Goal: Obtain resource: Download file/media

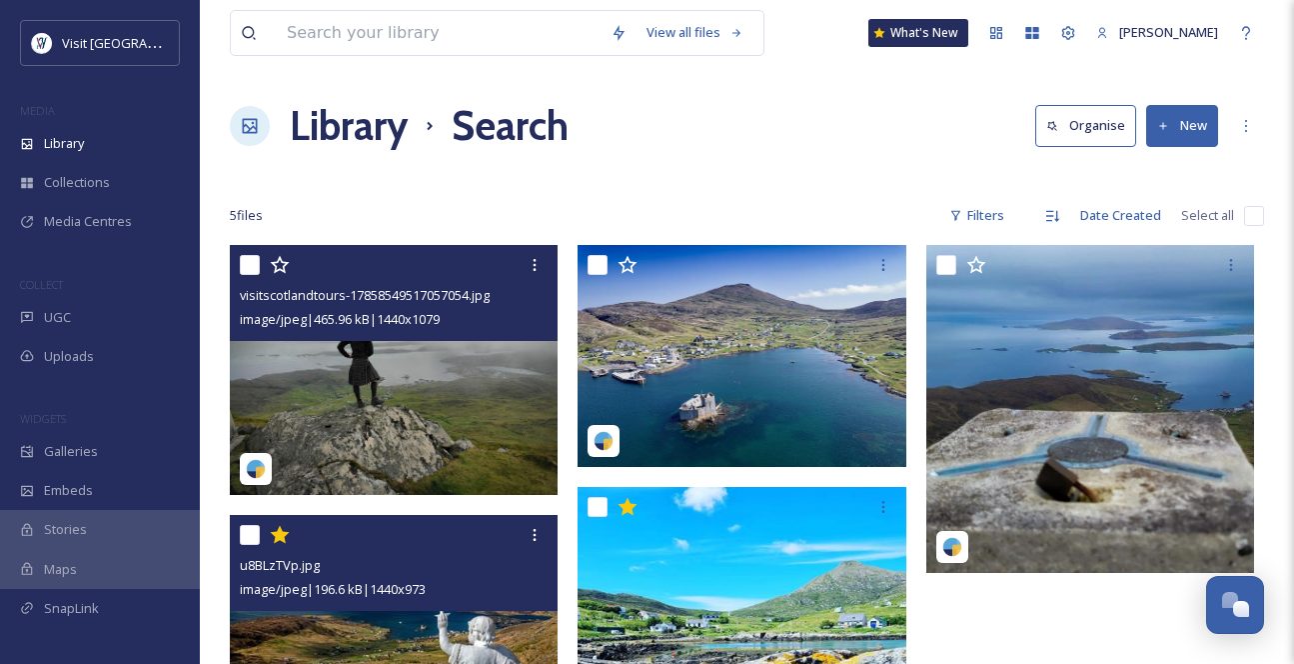
scroll to position [270, 0]
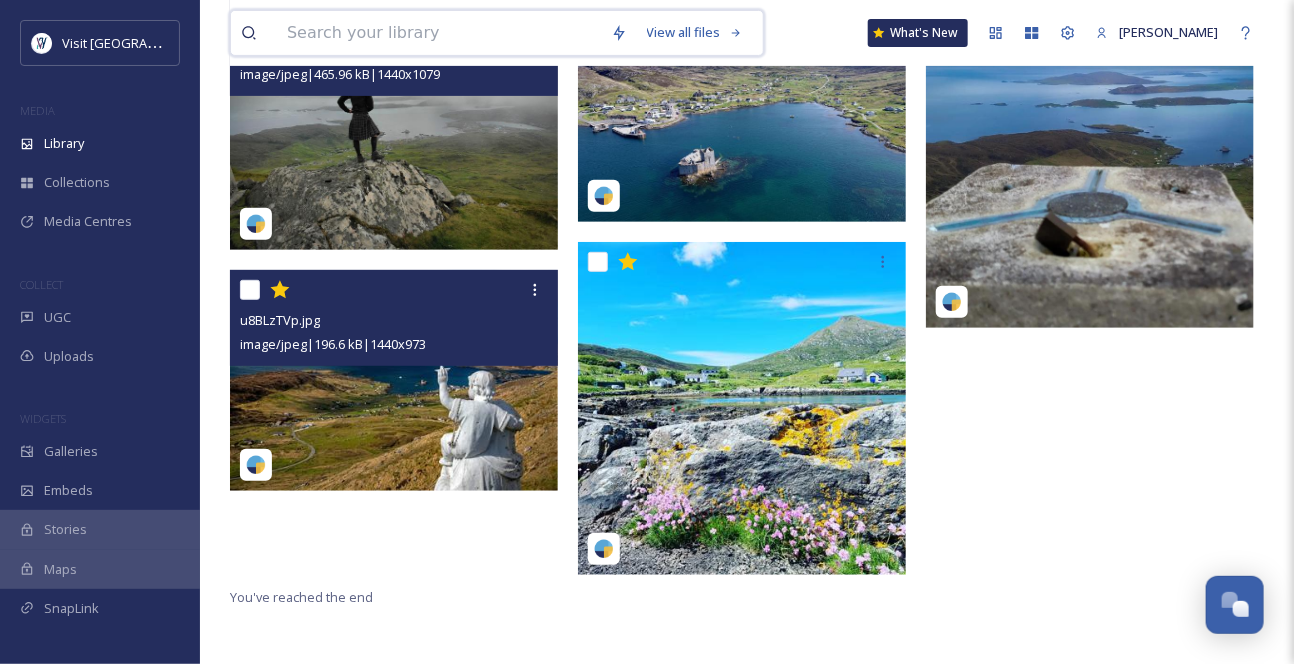
drag, startPoint x: 0, startPoint y: 0, endPoint x: 454, endPoint y: 46, distance: 456.1
click at [454, 47] on input at bounding box center [439, 33] width 324 height 44
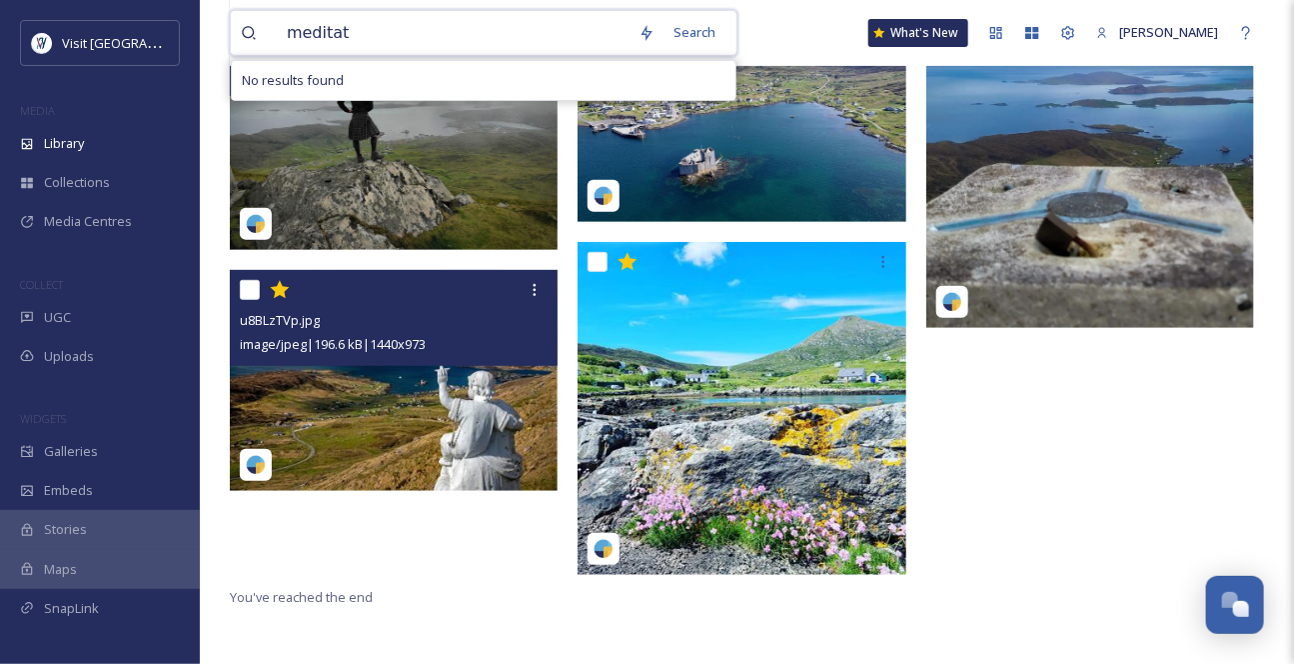
type input "meditate"
type input "yoga"
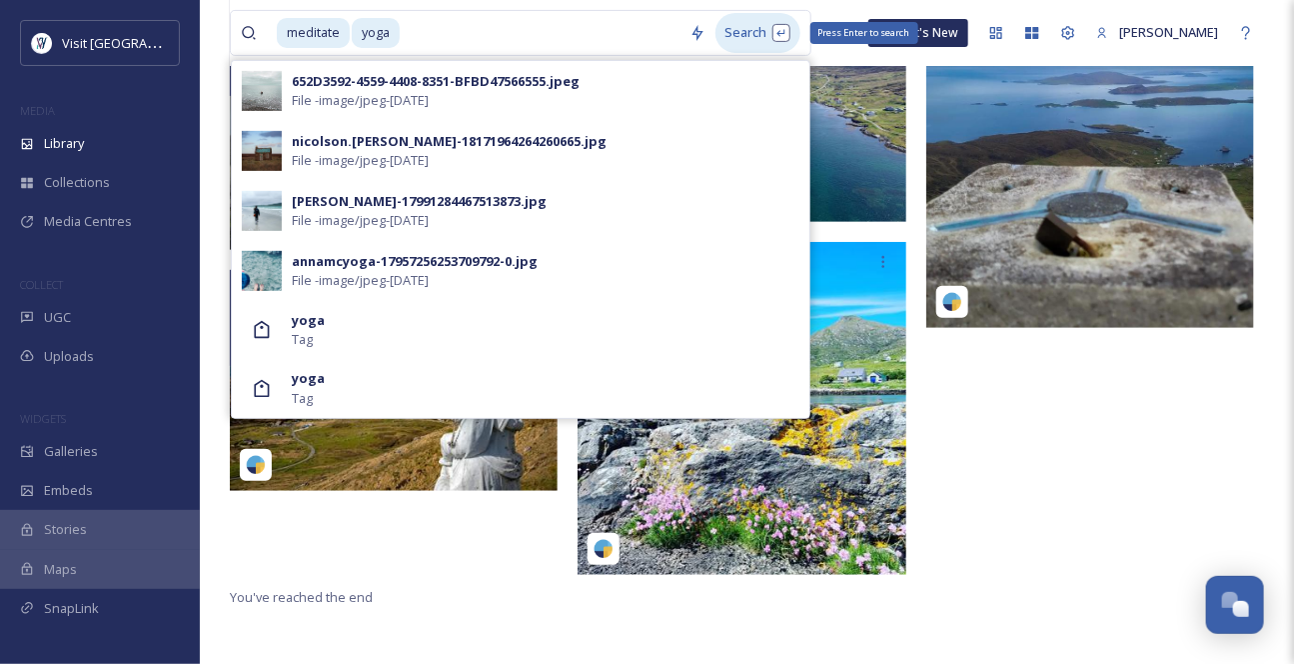
click at [758, 33] on div "Search Press Enter to search" at bounding box center [758, 32] width 85 height 39
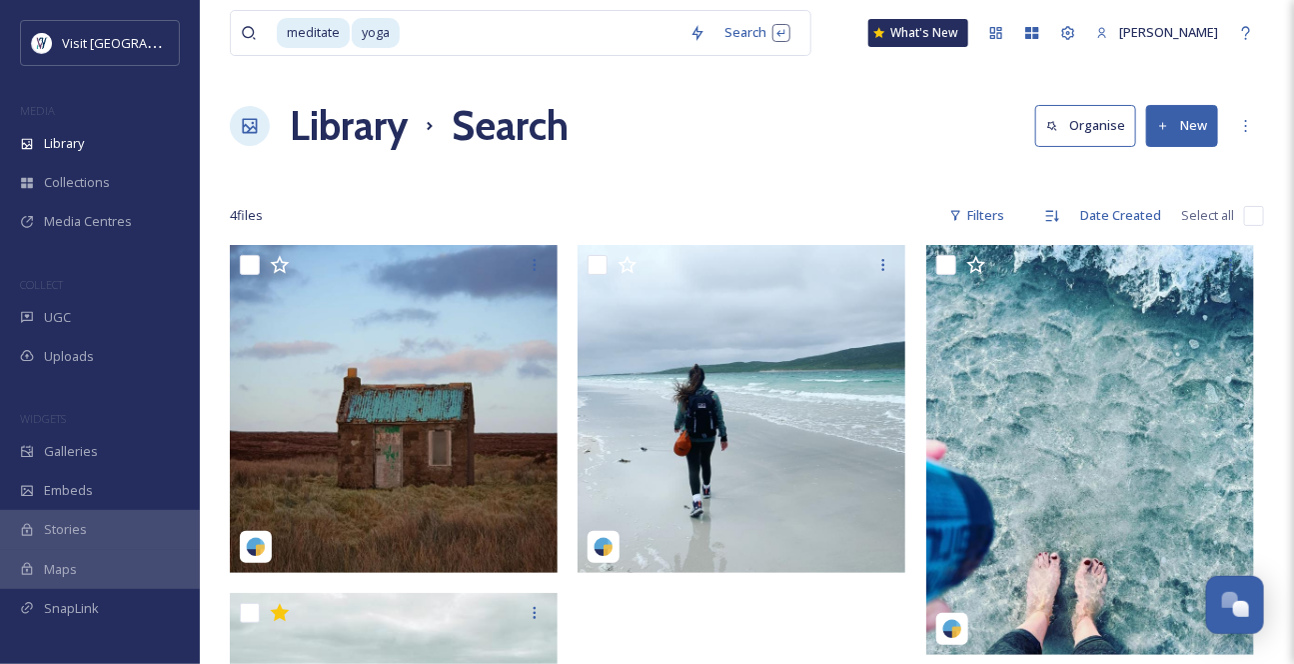
click at [937, 104] on div "Library Search Organise New" at bounding box center [747, 126] width 1034 height 60
click at [473, 46] on input at bounding box center [541, 33] width 278 height 44
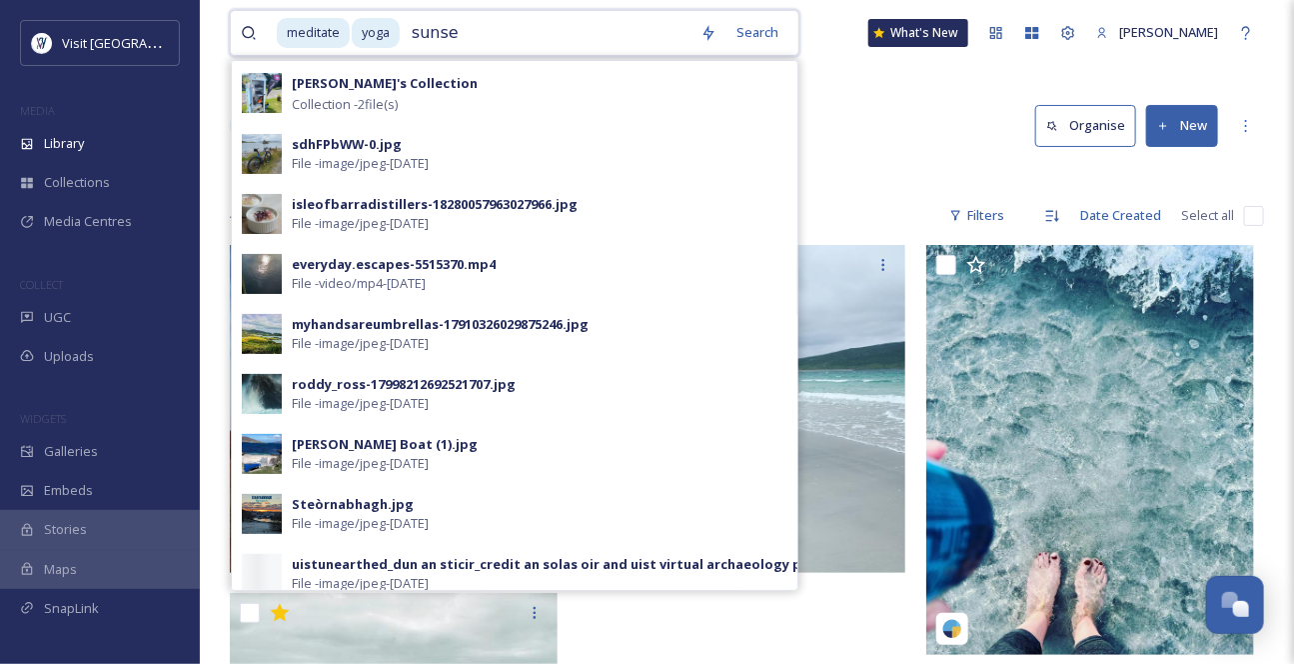
type input "sunset"
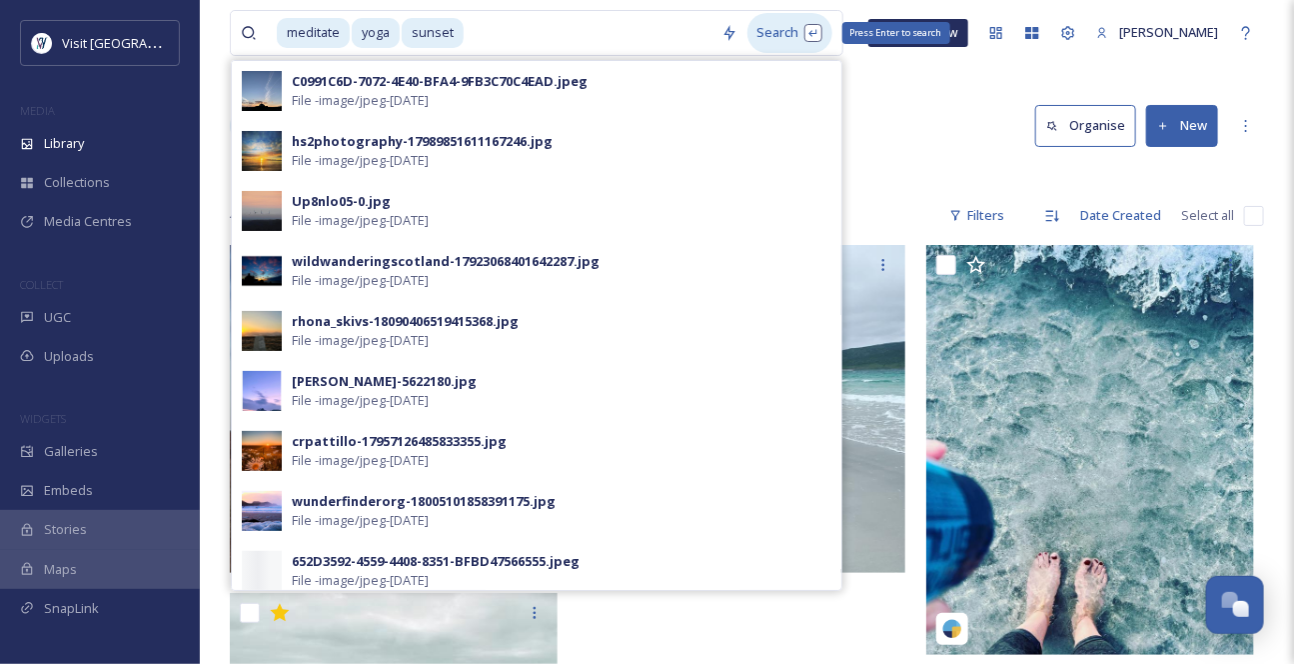
click at [786, 40] on div "Search Press Enter to search" at bounding box center [790, 32] width 85 height 39
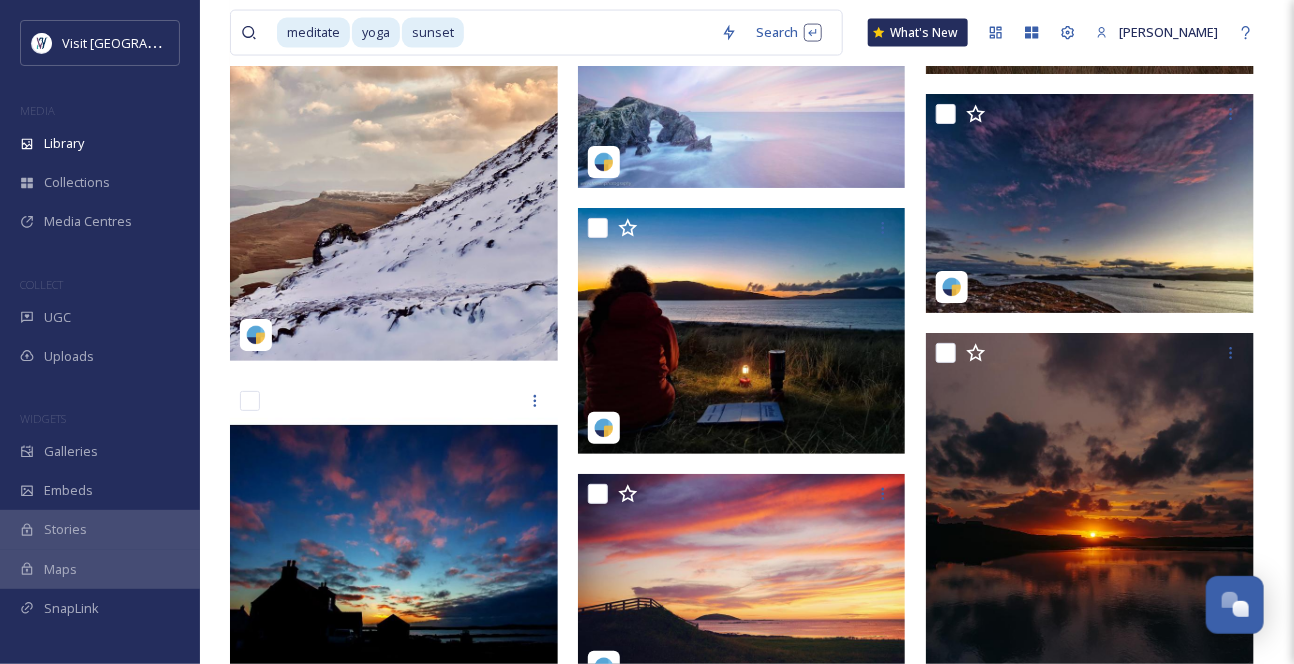
scroll to position [9721, 0]
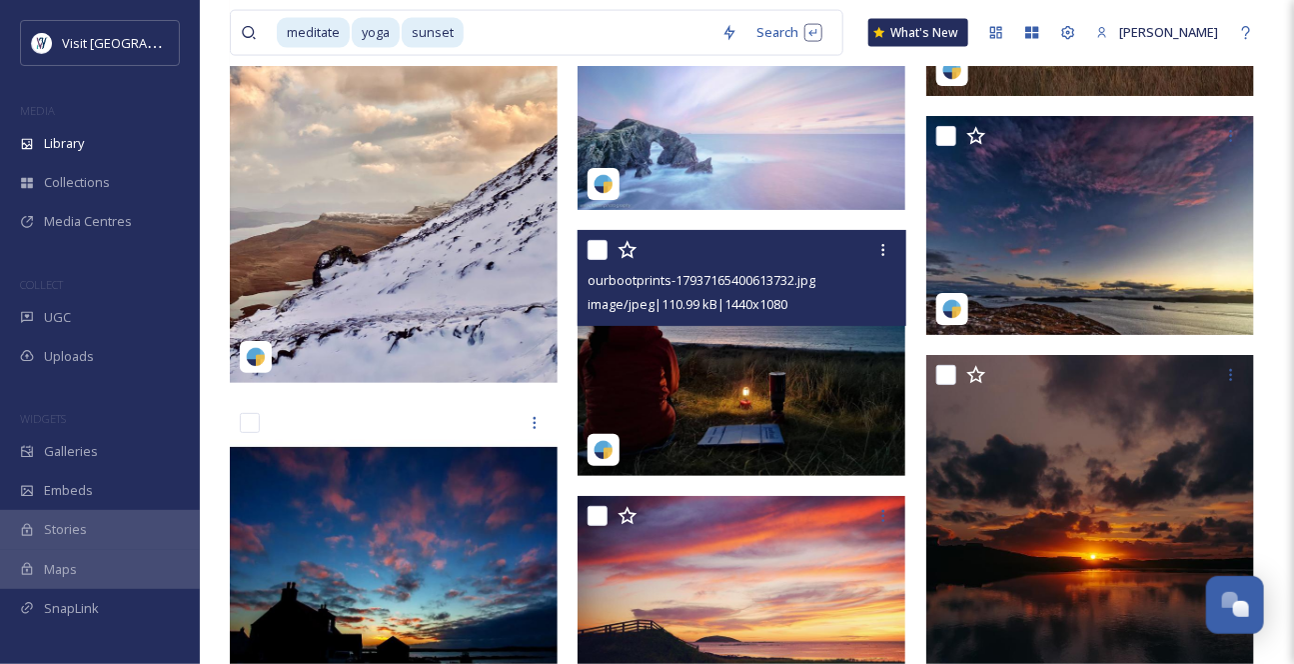
click at [827, 463] on img at bounding box center [742, 353] width 328 height 246
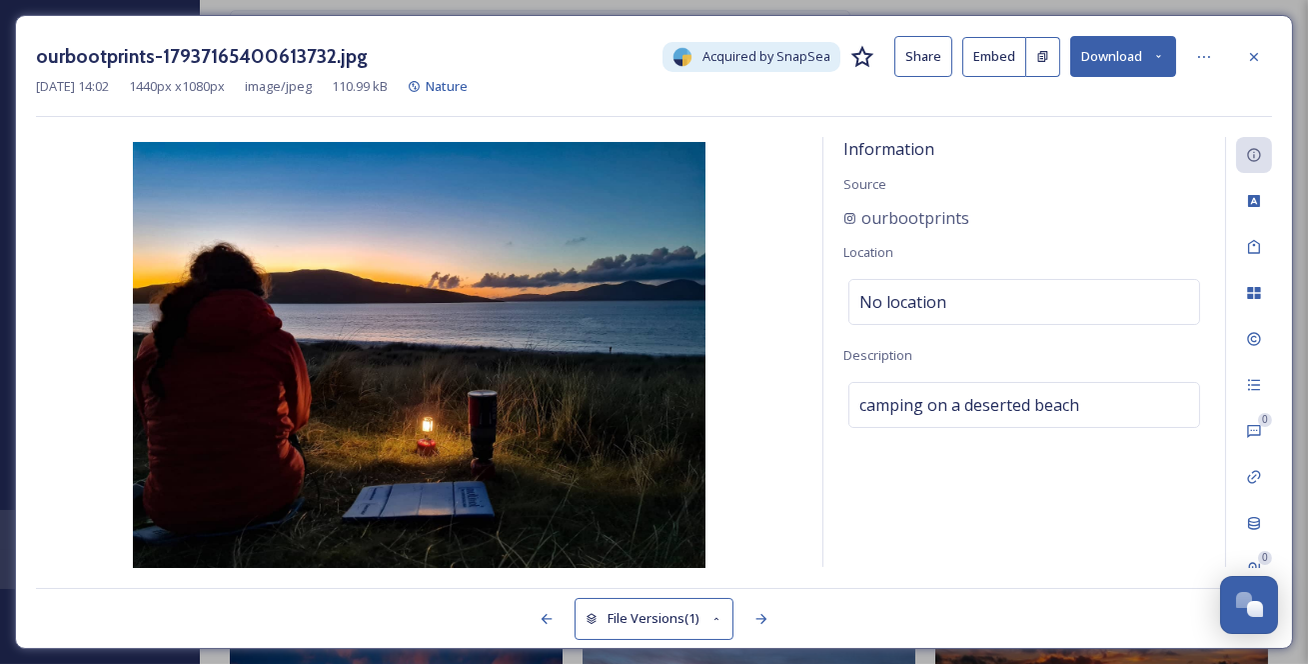
click at [1142, 60] on button "Download" at bounding box center [1123, 56] width 106 height 41
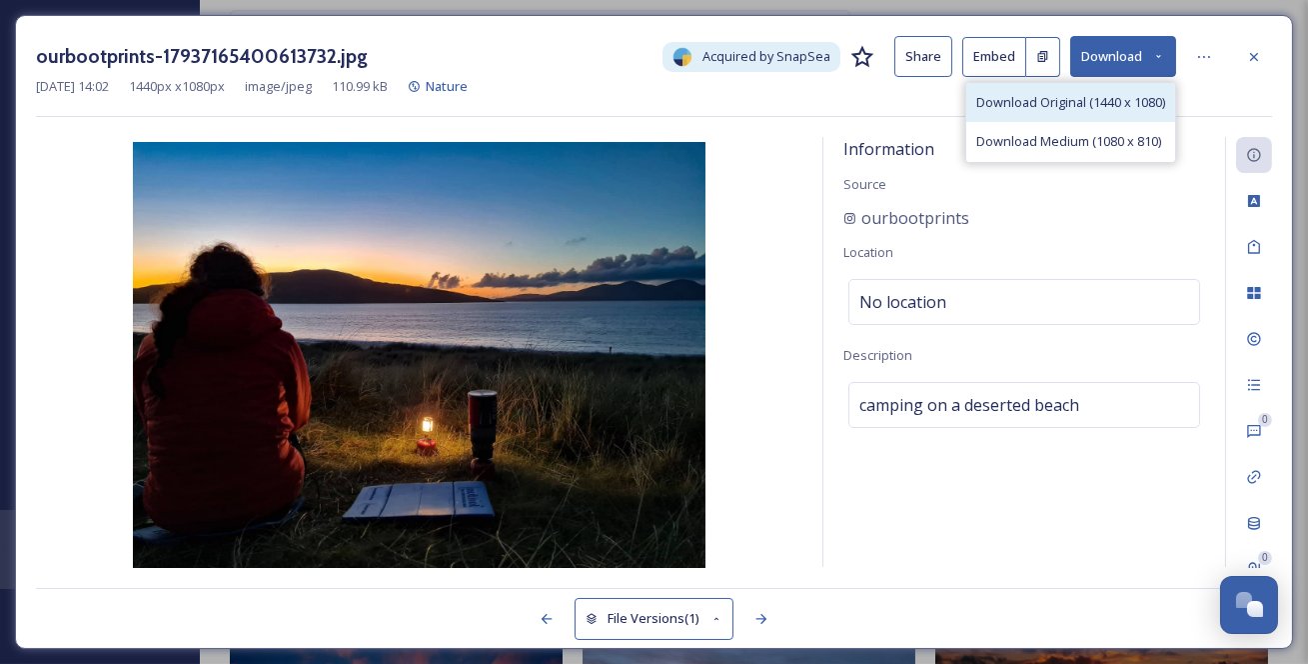
click at [1102, 101] on span "Download Original (1440 x 1080)" at bounding box center [1070, 102] width 189 height 19
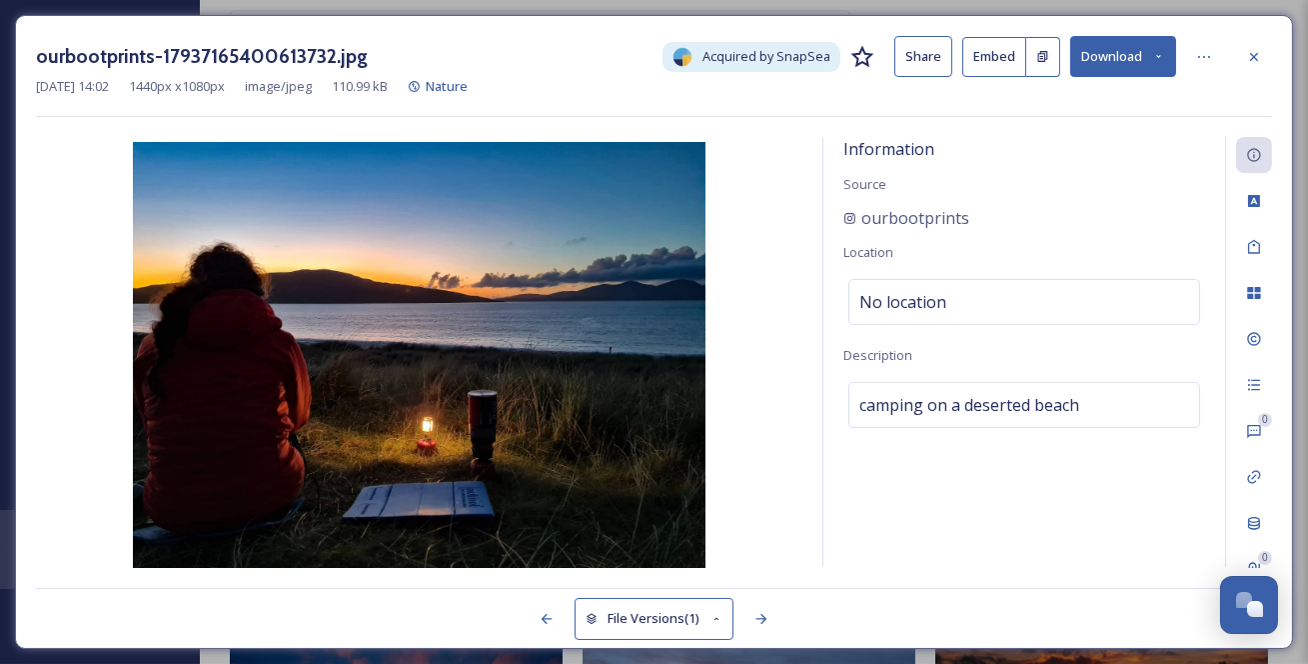
click at [1274, 52] on div "ourbootprints-17937165400613732.jpg Acquired by SnapSea Share Embed Download [D…" at bounding box center [654, 332] width 1278 height 634
click at [1246, 60] on icon at bounding box center [1254, 57] width 16 height 16
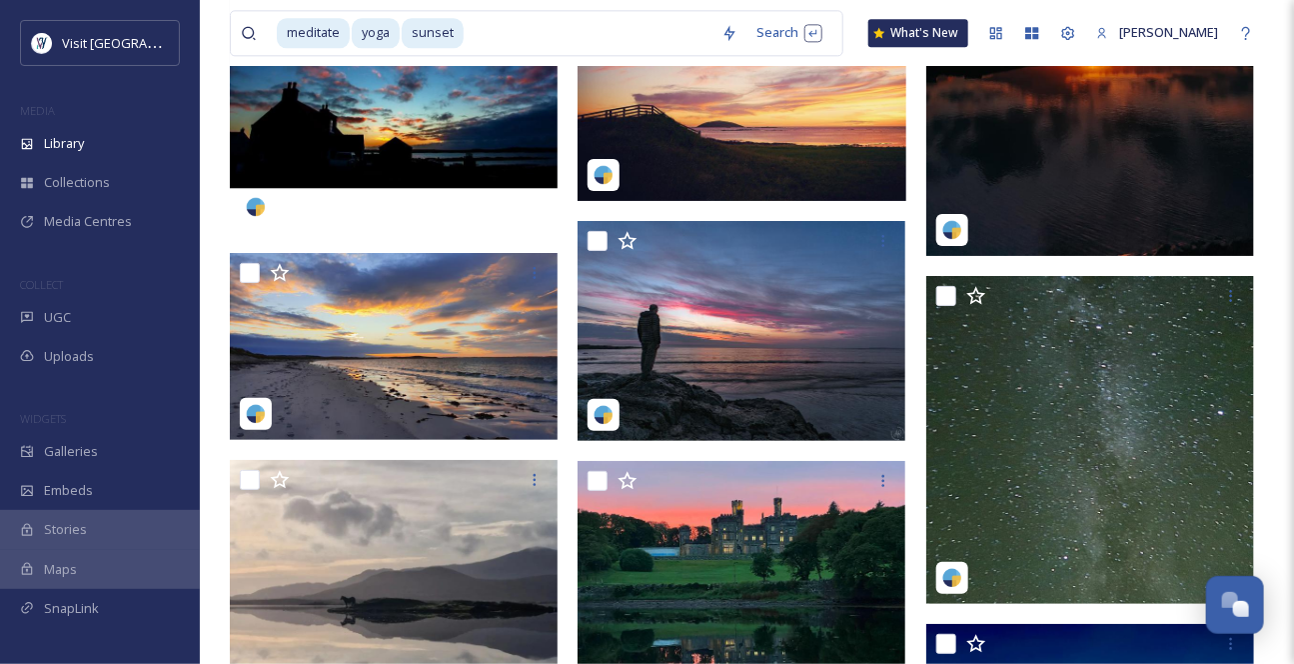
scroll to position [10357, 0]
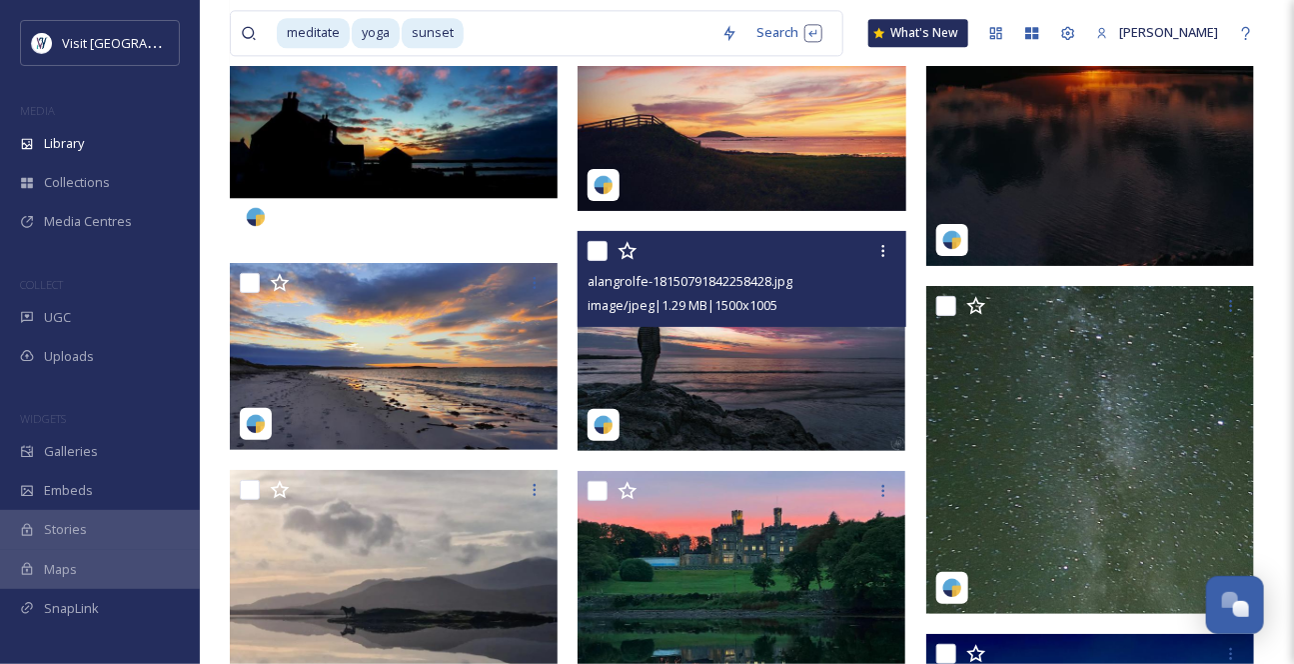
click at [790, 386] on img at bounding box center [742, 341] width 328 height 220
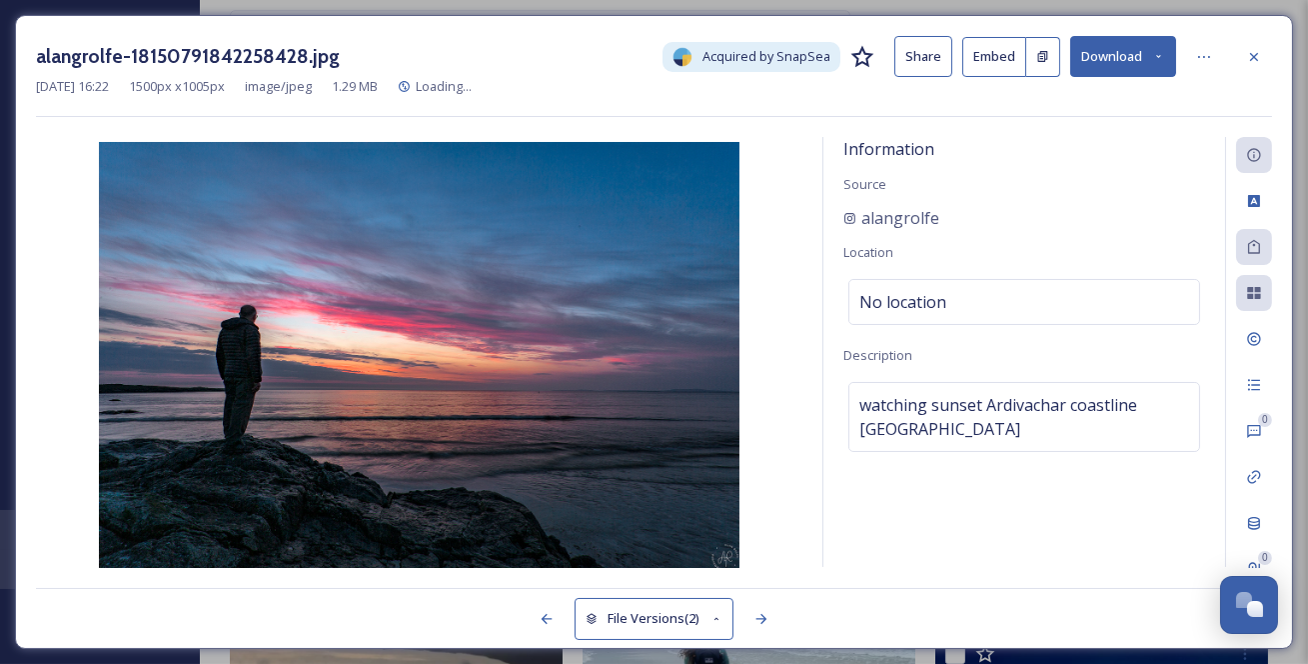
click at [1168, 60] on button "Download" at bounding box center [1123, 56] width 106 height 41
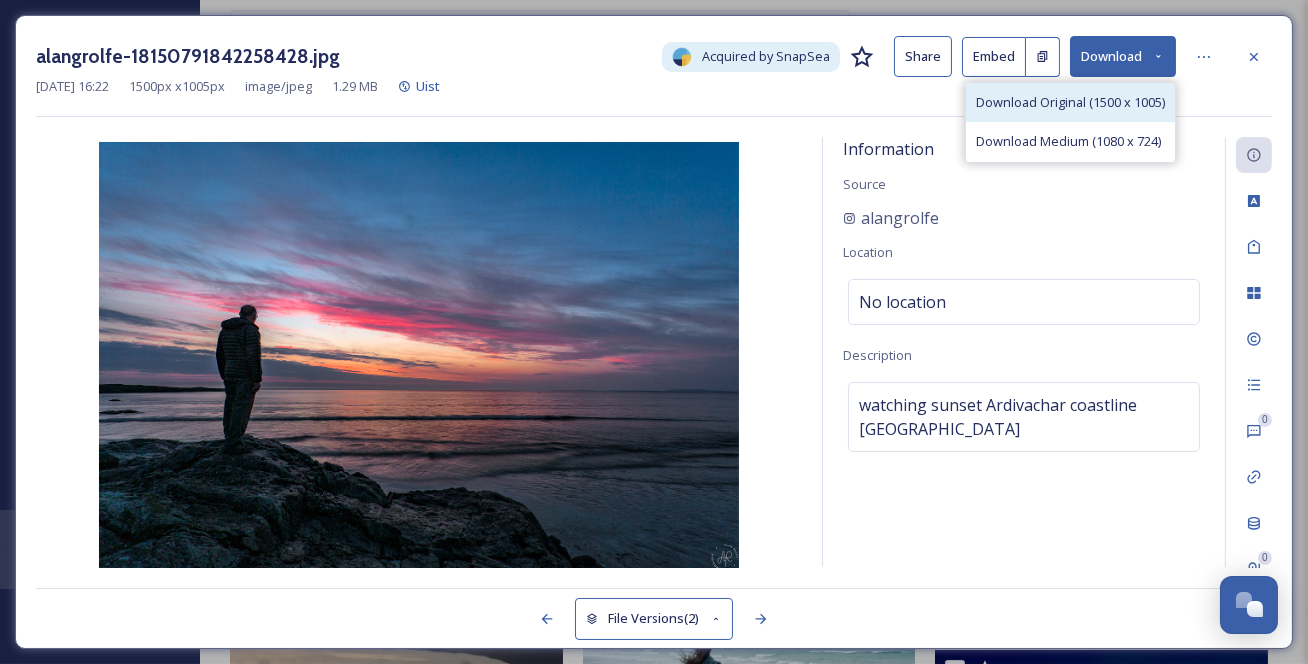
click at [1120, 107] on span "Download Original (1500 x 1005)" at bounding box center [1070, 102] width 189 height 19
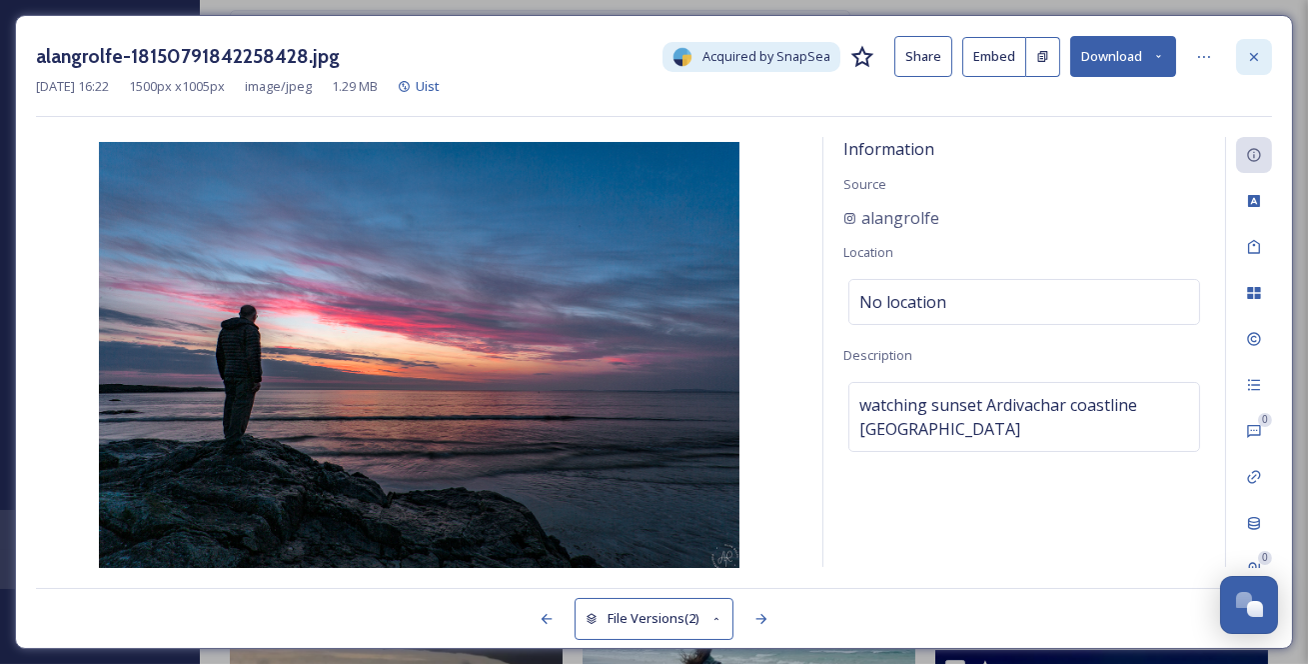
click at [1256, 59] on icon at bounding box center [1254, 57] width 16 height 16
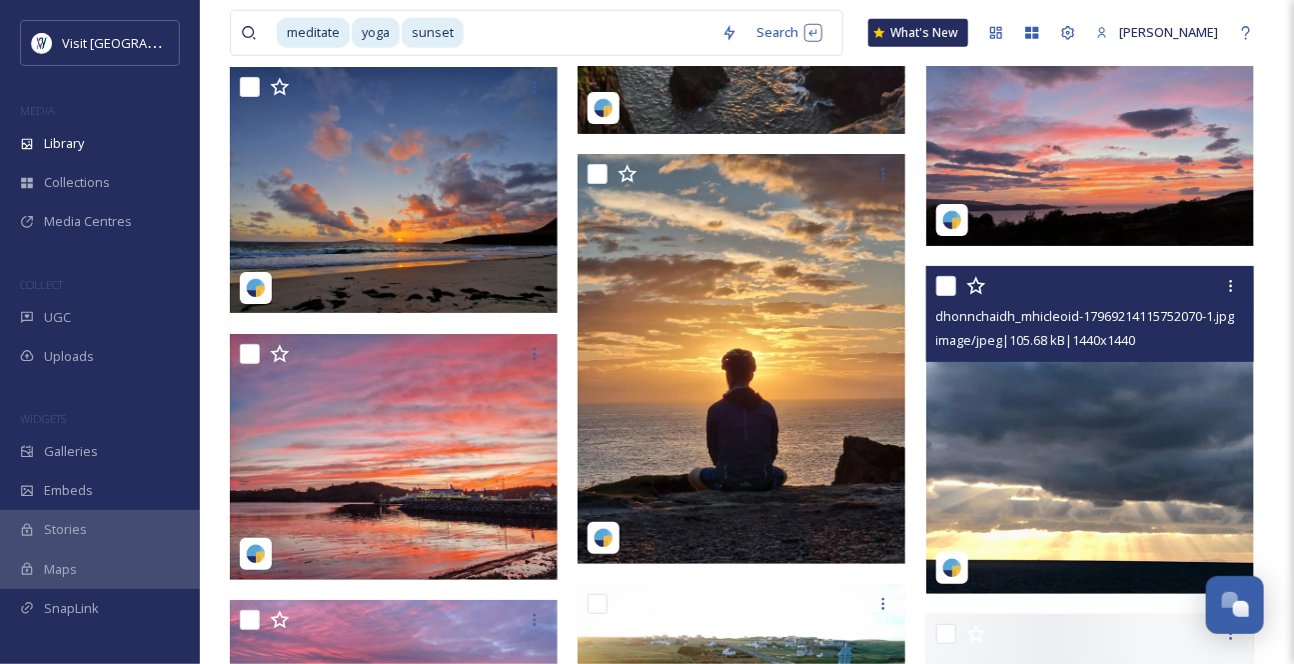
scroll to position [12083, 0]
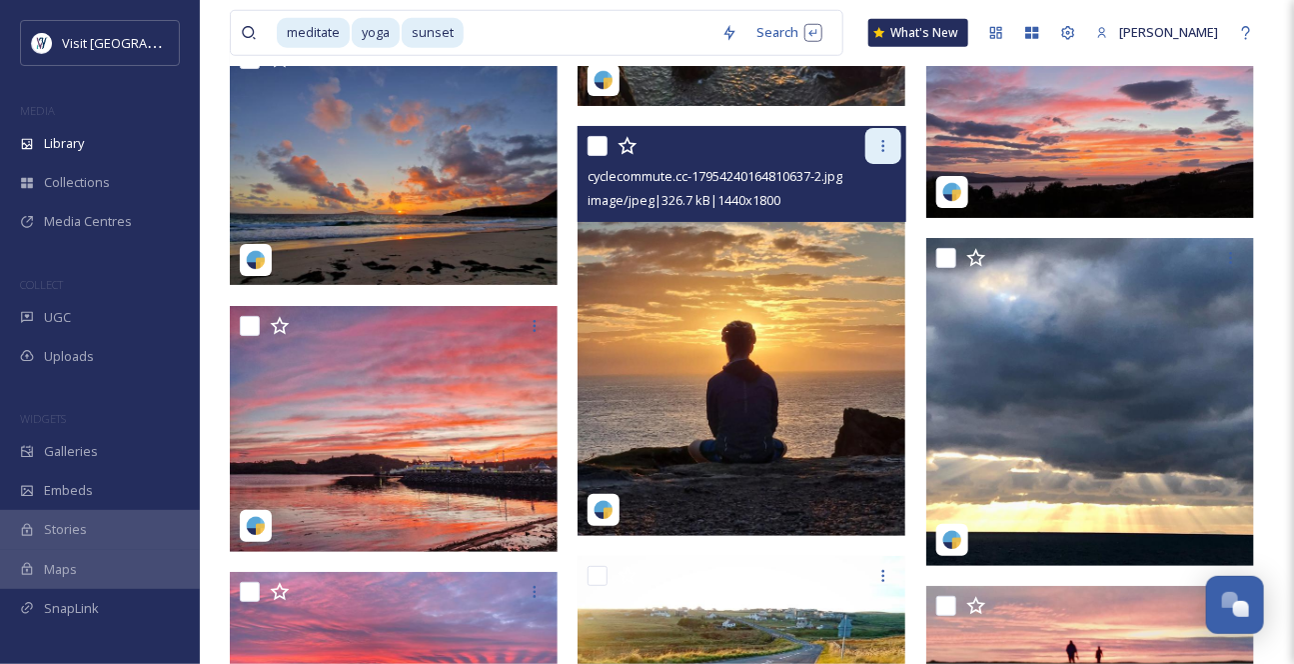
click at [884, 154] on icon at bounding box center [883, 146] width 16 height 16
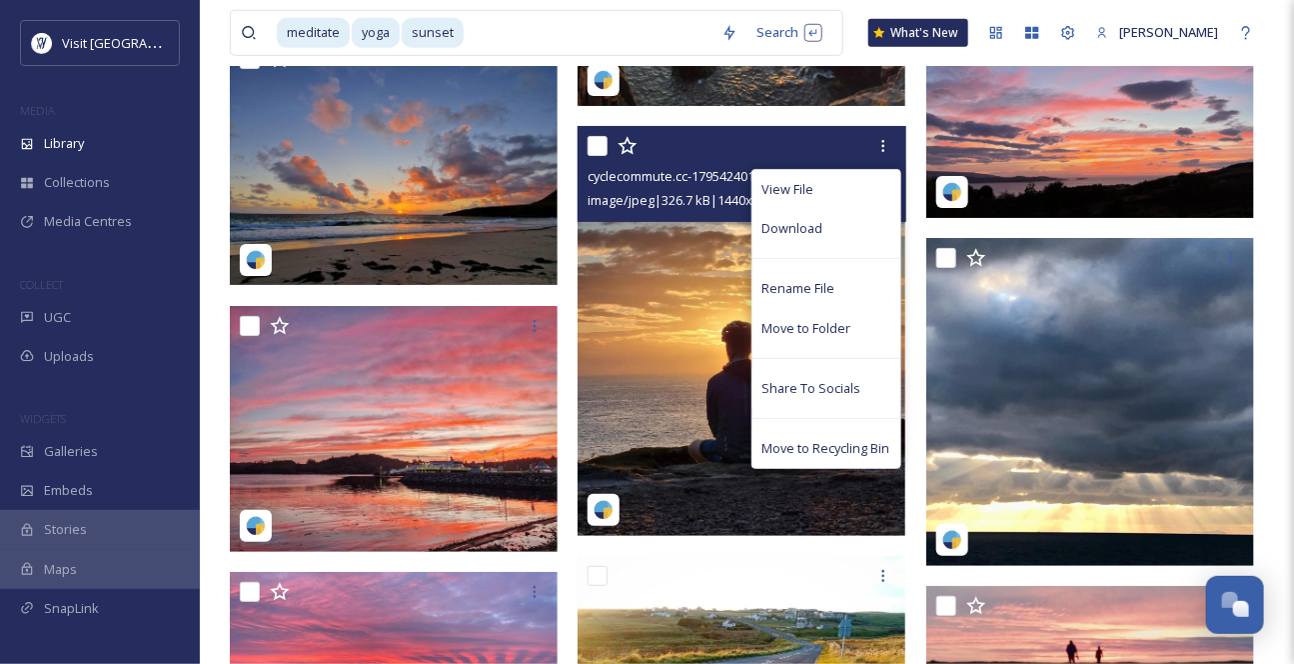
click at [837, 248] on div "Download" at bounding box center [827, 228] width 148 height 39
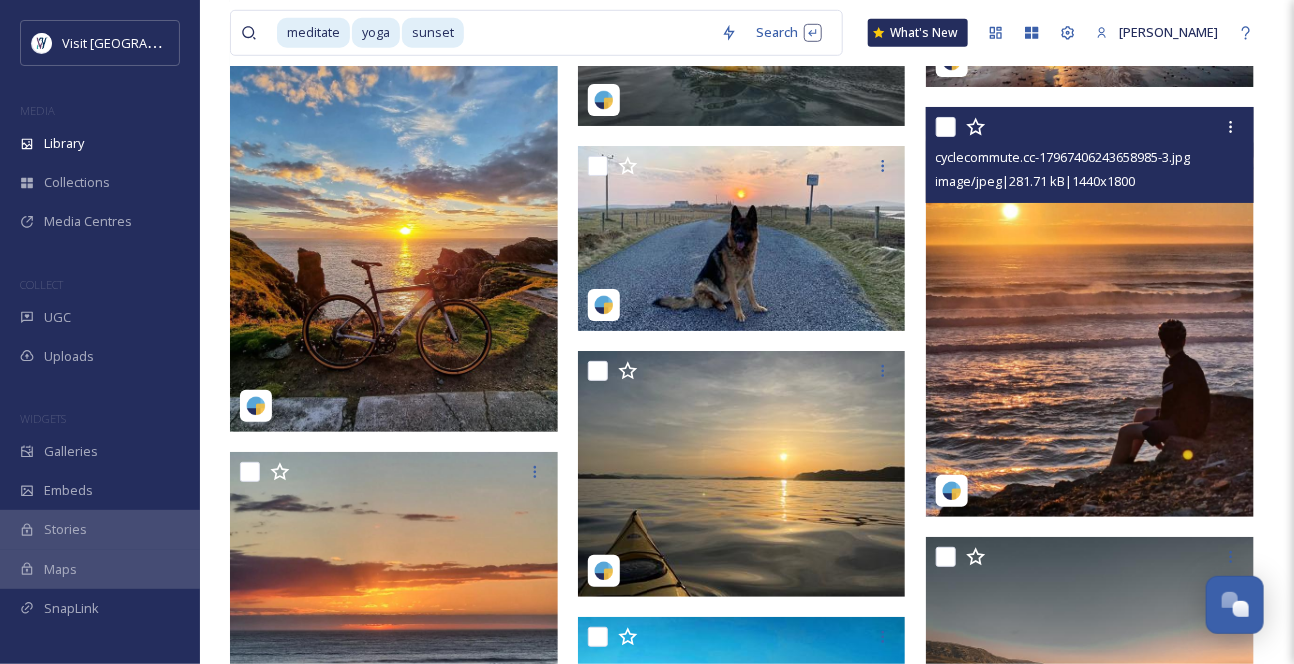
scroll to position [14809, 0]
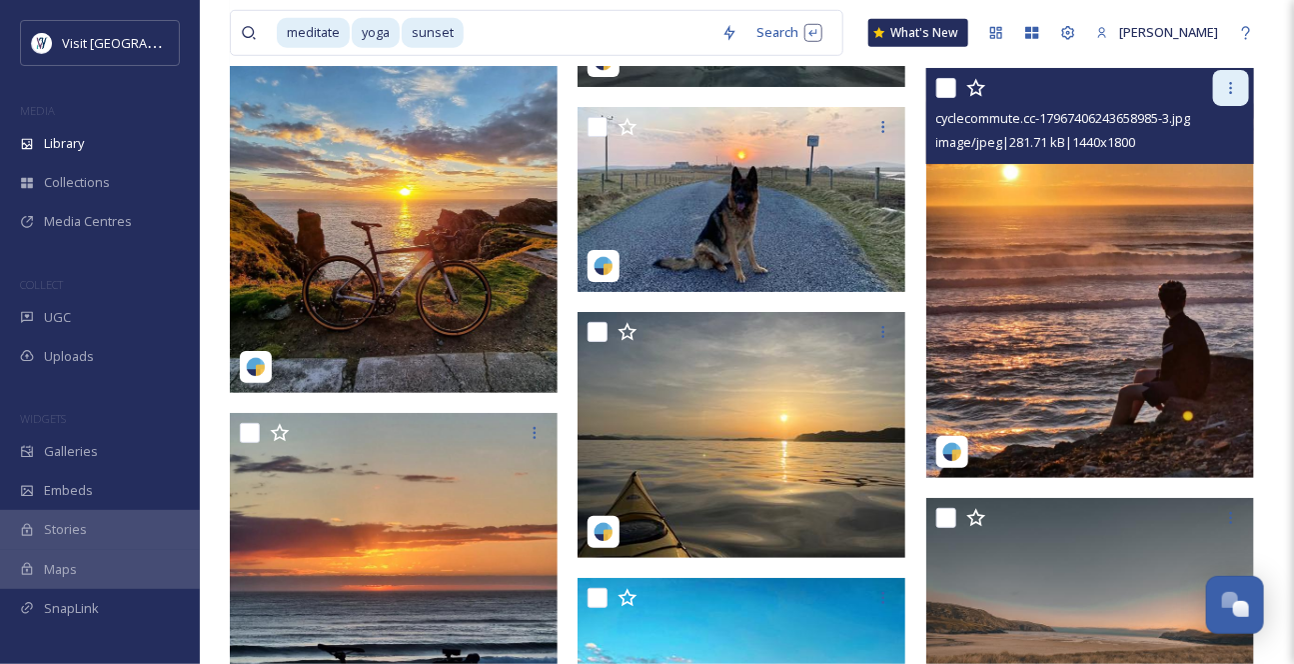
click at [1229, 96] on icon at bounding box center [1231, 88] width 16 height 16
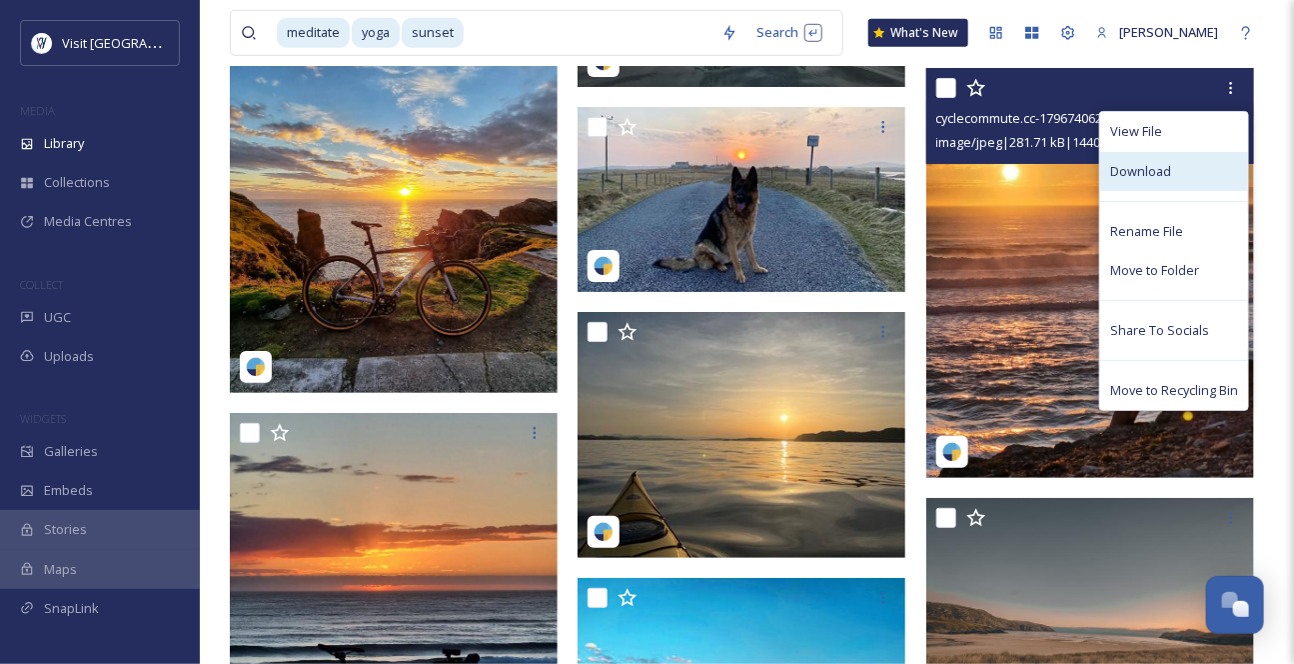
click at [1169, 191] on div "Download" at bounding box center [1174, 171] width 148 height 39
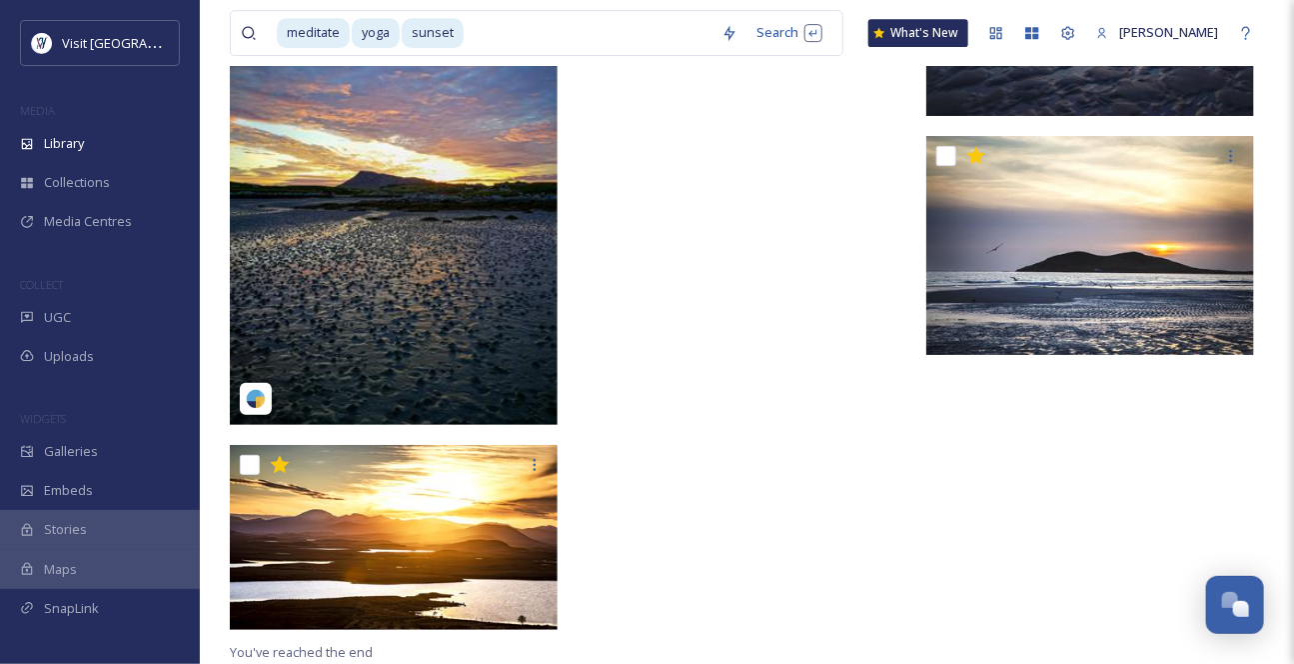
scroll to position [27751, 0]
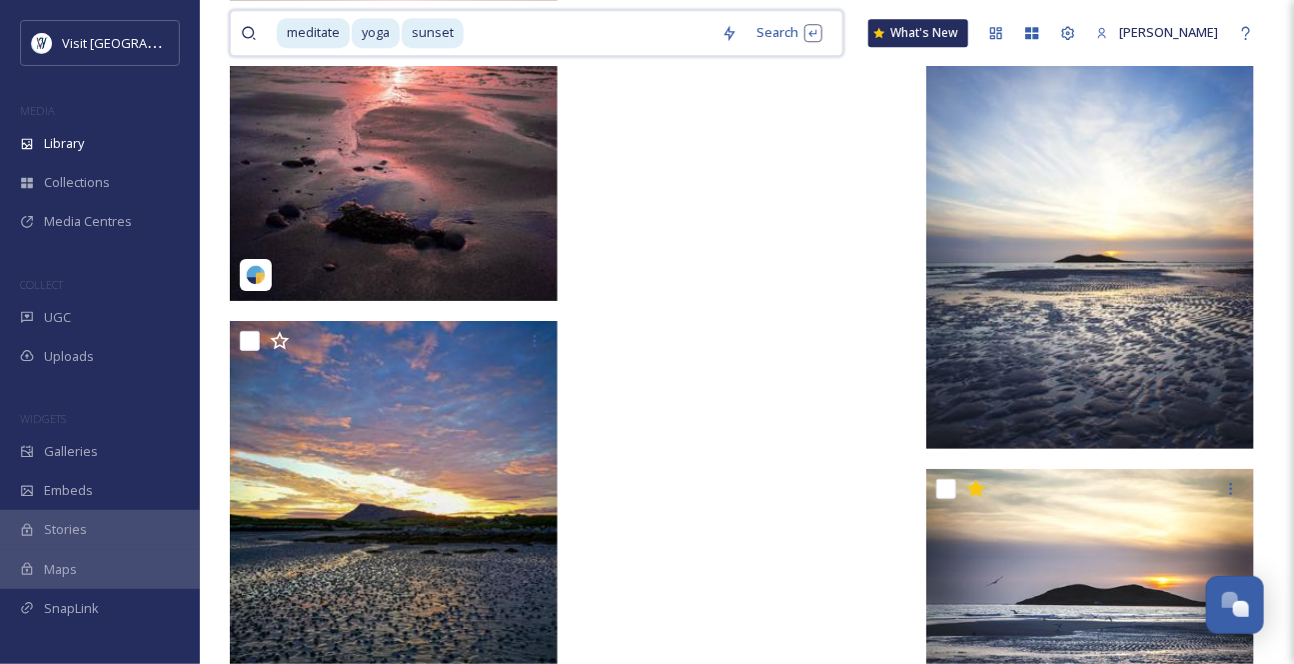
click at [540, 37] on input at bounding box center [589, 33] width 246 height 44
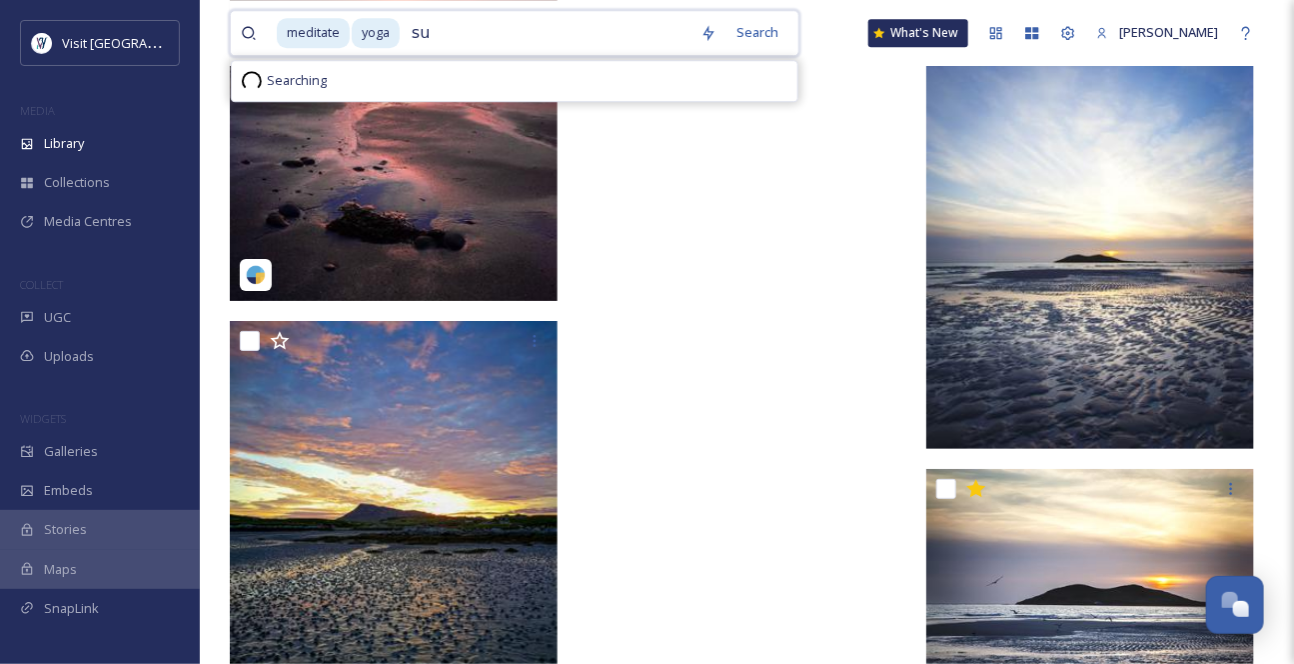
type input "s"
type input "y"
type input "m"
type input "person"
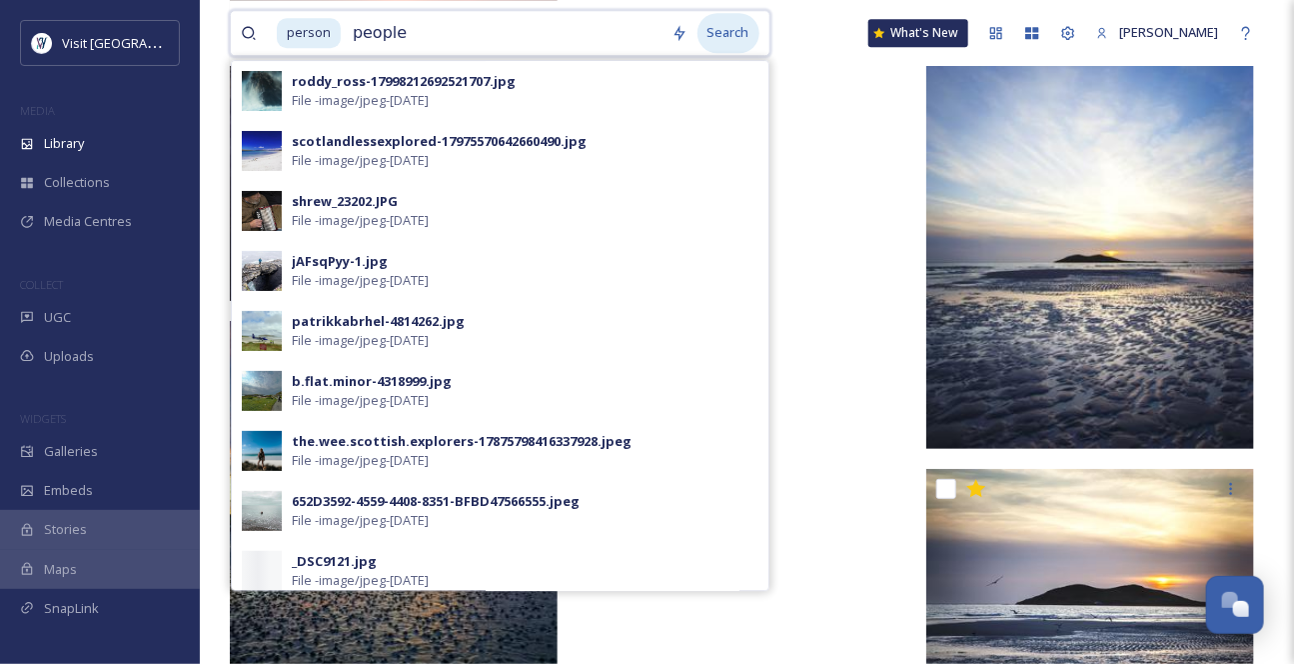
type input "people"
click at [751, 35] on div "Search" at bounding box center [729, 32] width 62 height 39
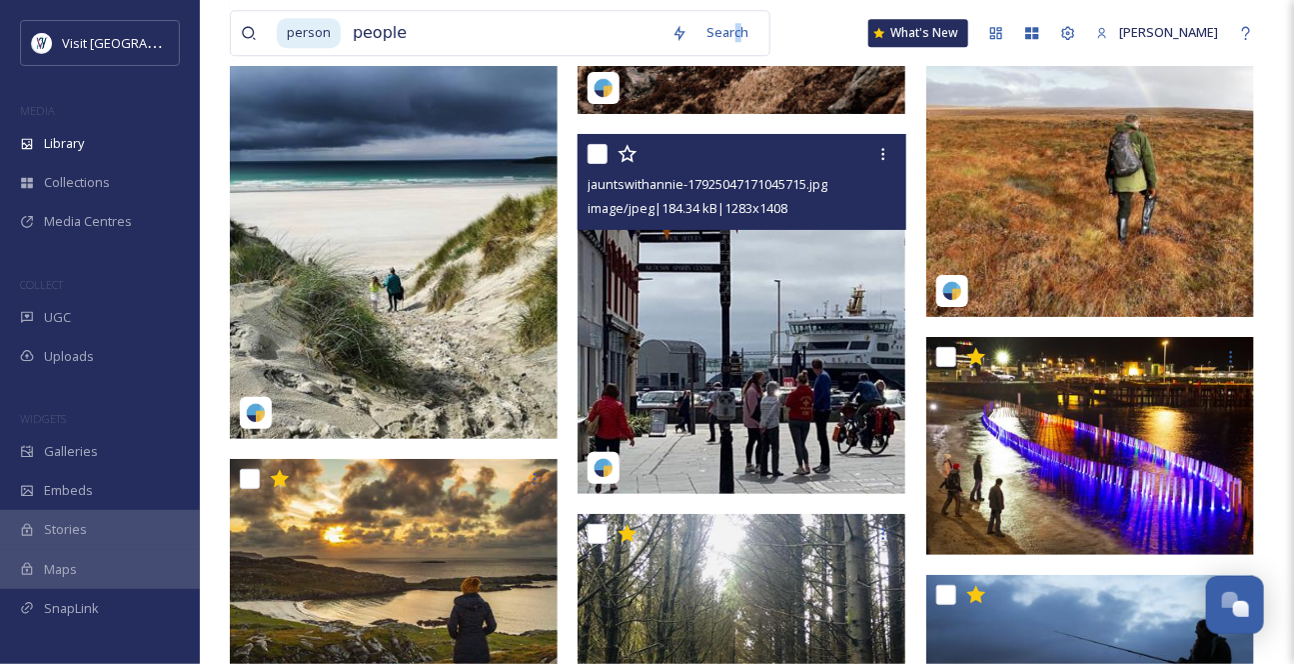
scroll to position [7984, 0]
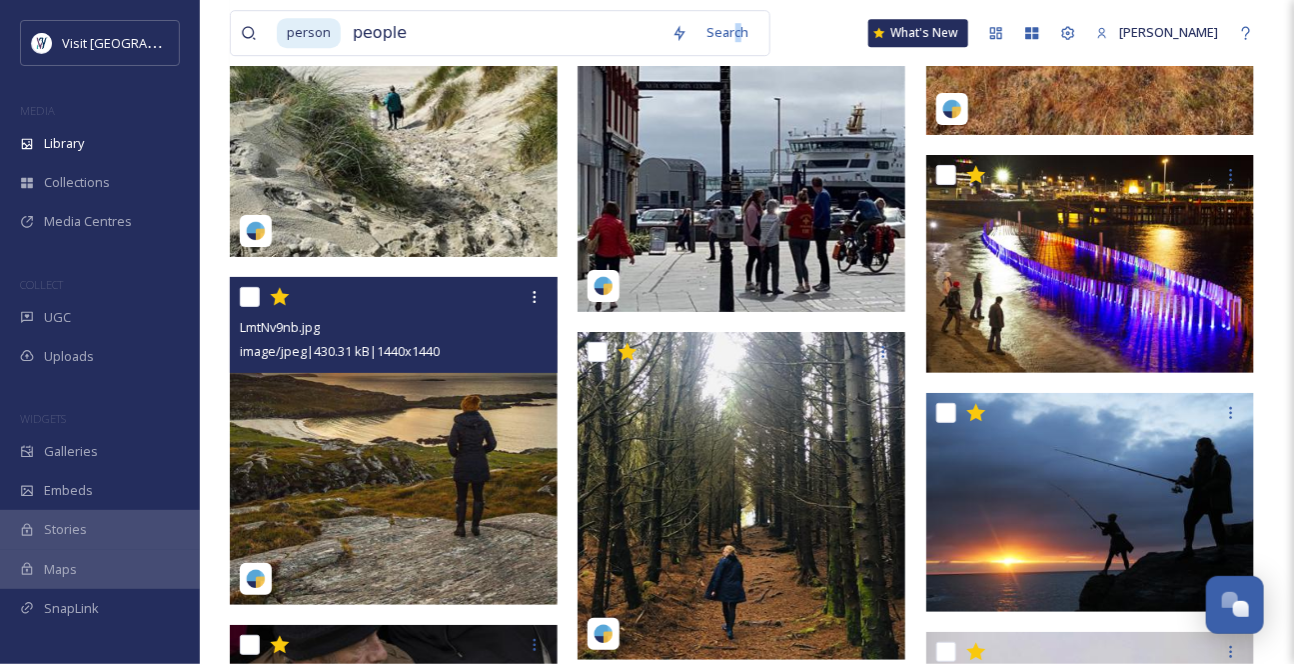
click at [428, 424] on img at bounding box center [394, 441] width 328 height 328
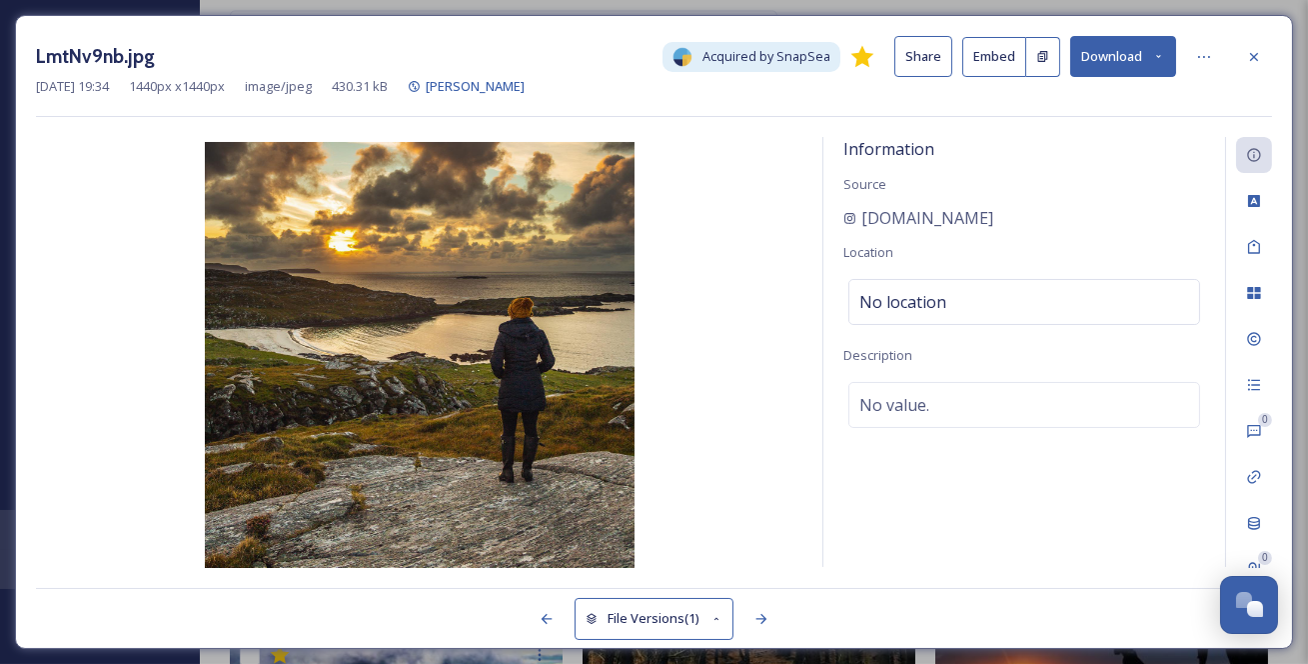
click at [1165, 62] on icon at bounding box center [1158, 56] width 13 height 13
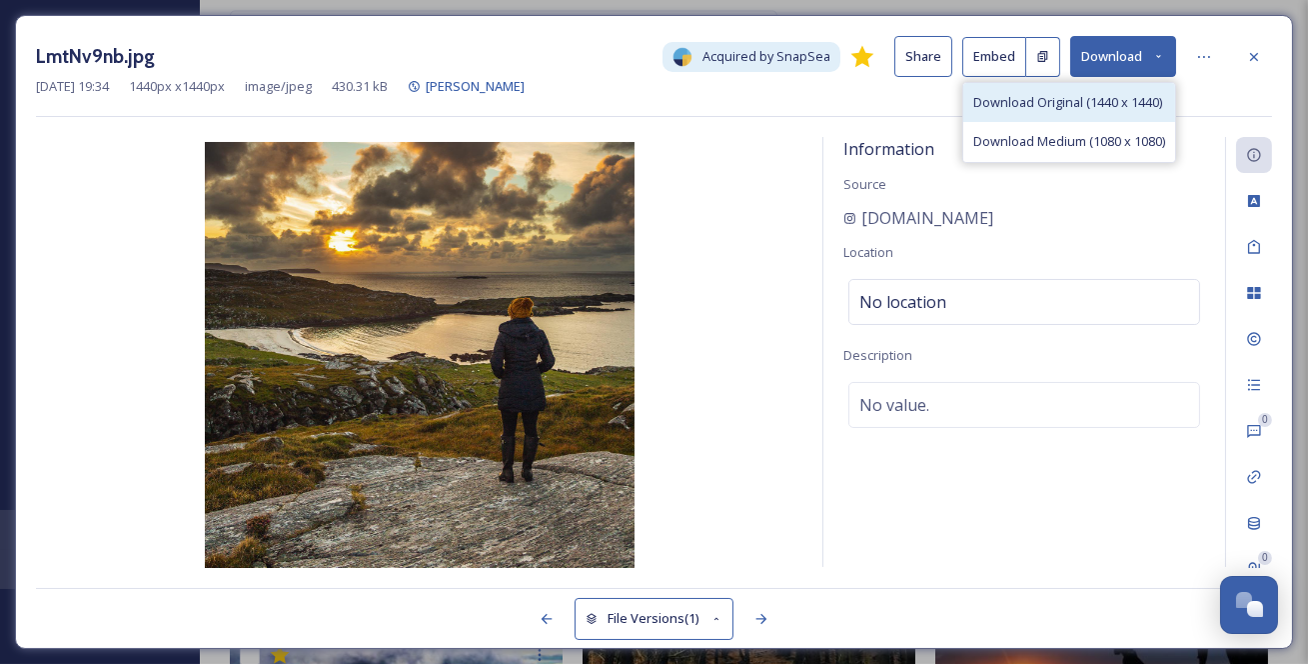
click at [1139, 108] on span "Download Original (1440 x 1440)" at bounding box center [1067, 102] width 189 height 19
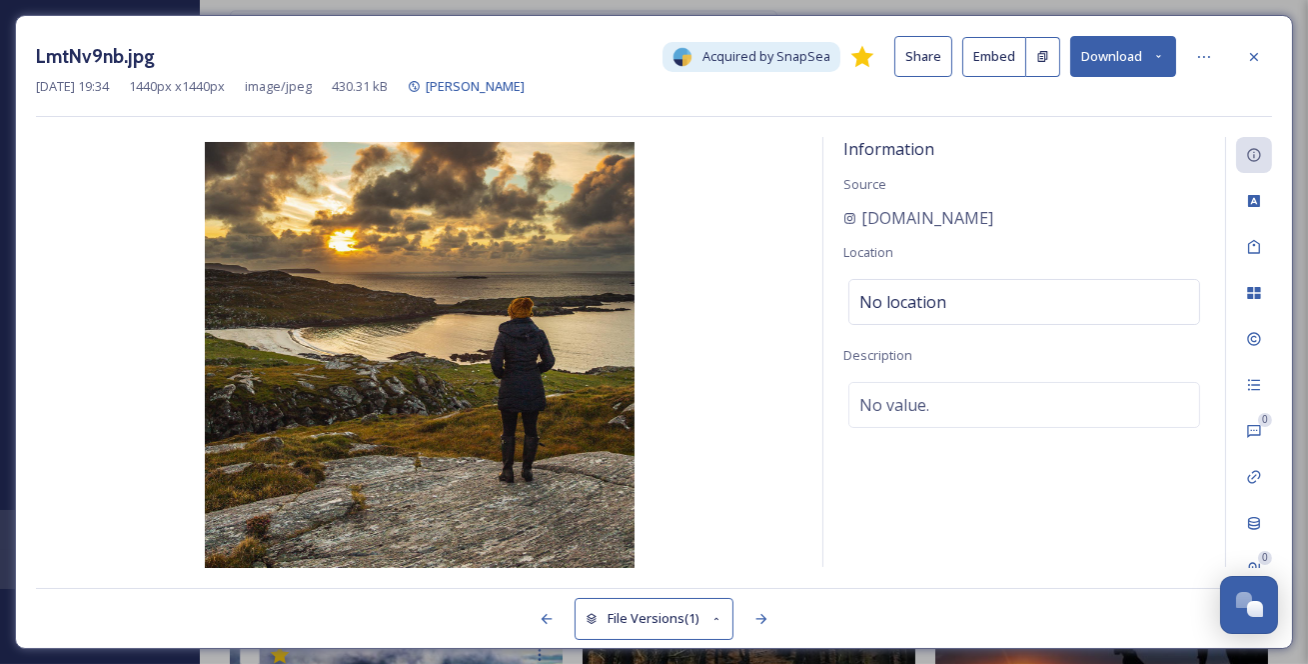
click at [1255, 52] on icon at bounding box center [1254, 57] width 16 height 16
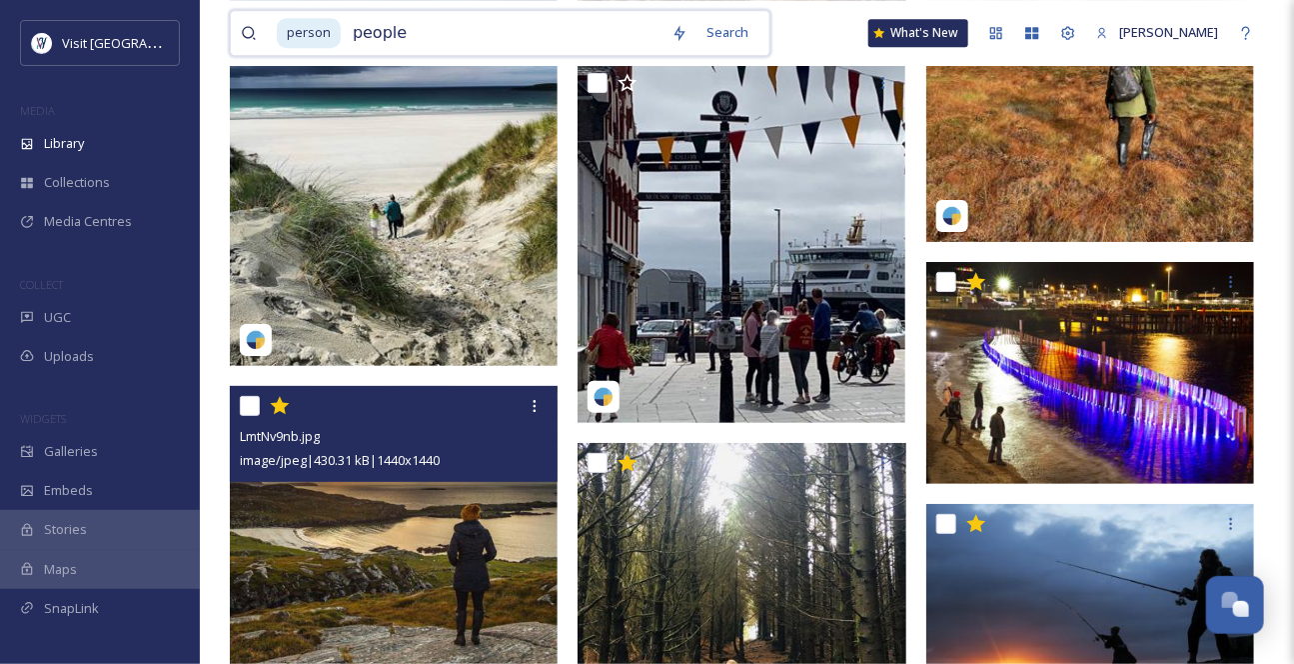
click at [460, 48] on input "people" at bounding box center [502, 33] width 319 height 44
drag, startPoint x: 460, startPoint y: 40, endPoint x: 219, endPoint y: 40, distance: 240.9
type input "p"
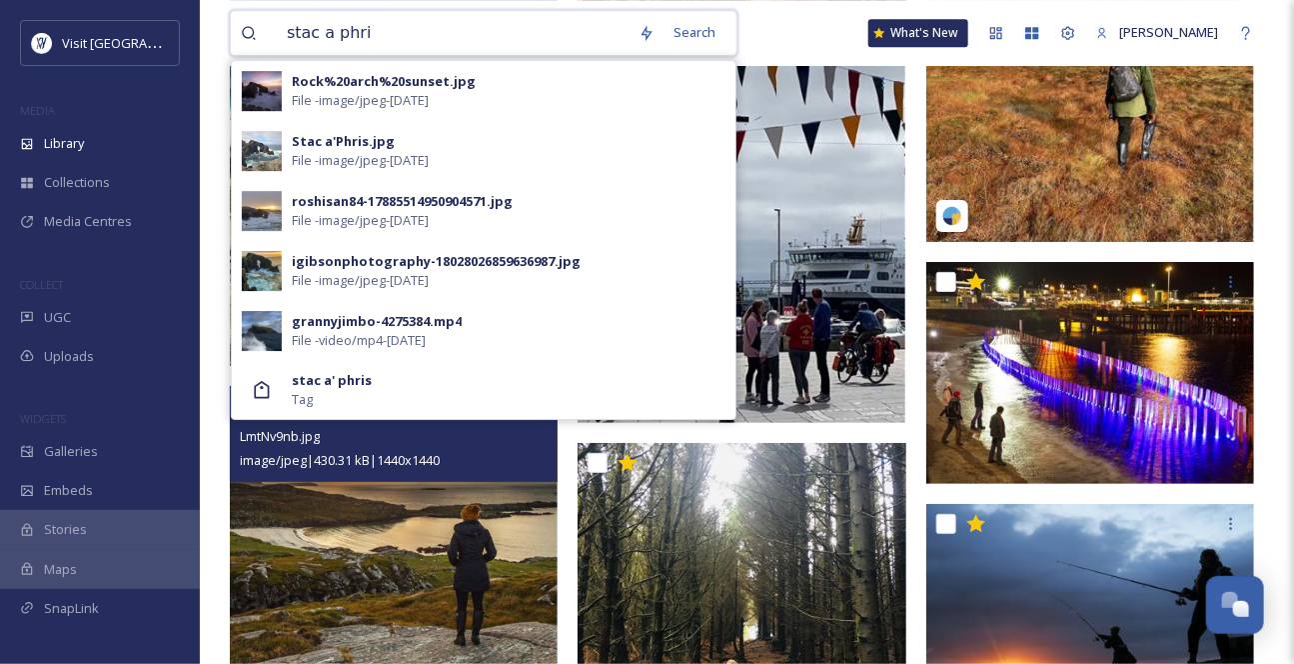
type input "stac a phris"
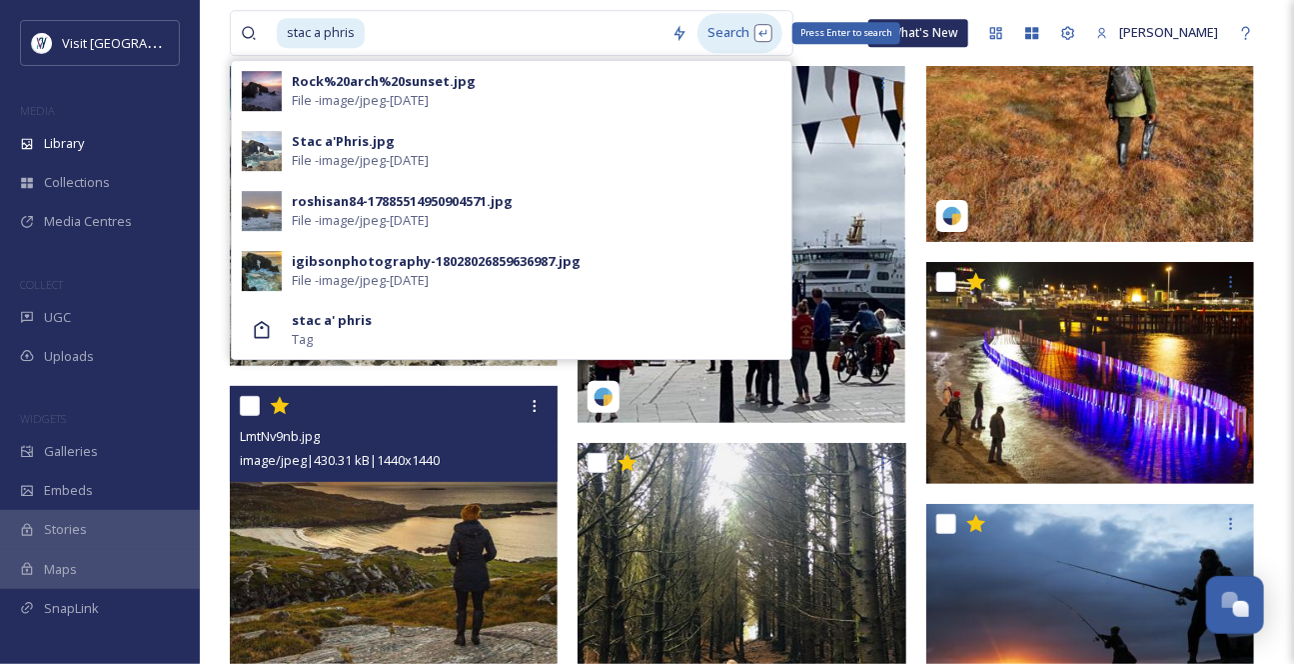
click at [758, 29] on div "Search Press Enter to search" at bounding box center [740, 32] width 85 height 39
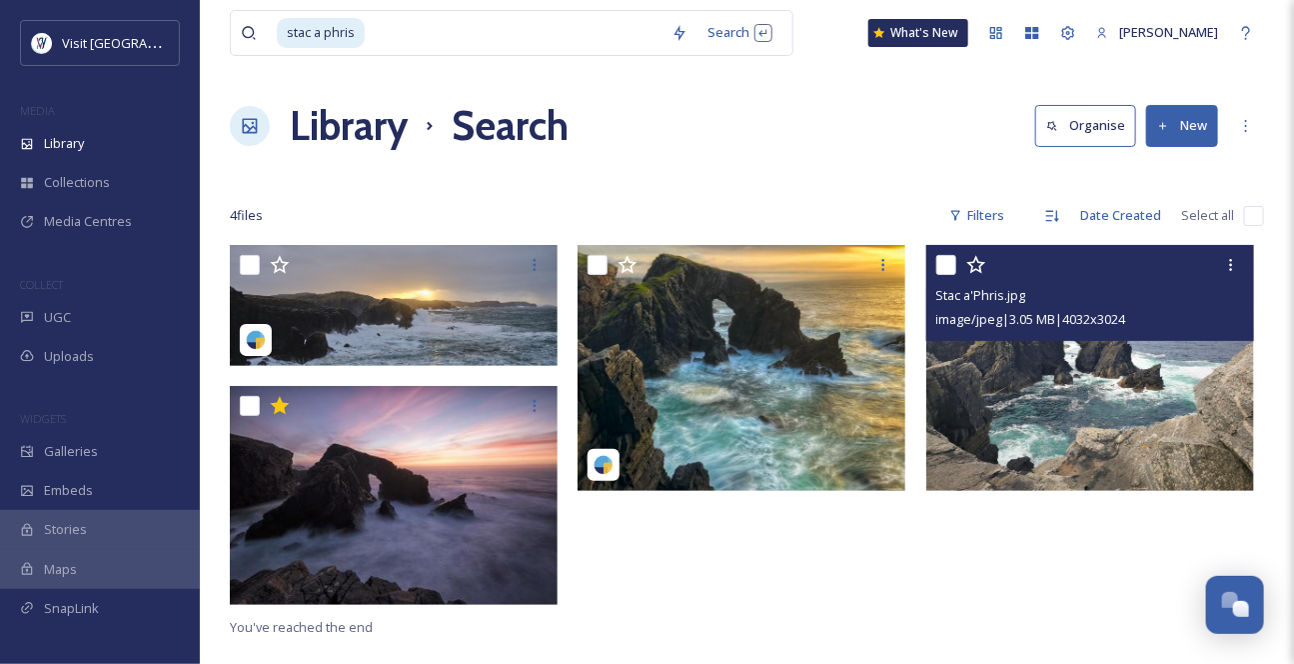
click at [1151, 392] on img at bounding box center [1090, 368] width 328 height 246
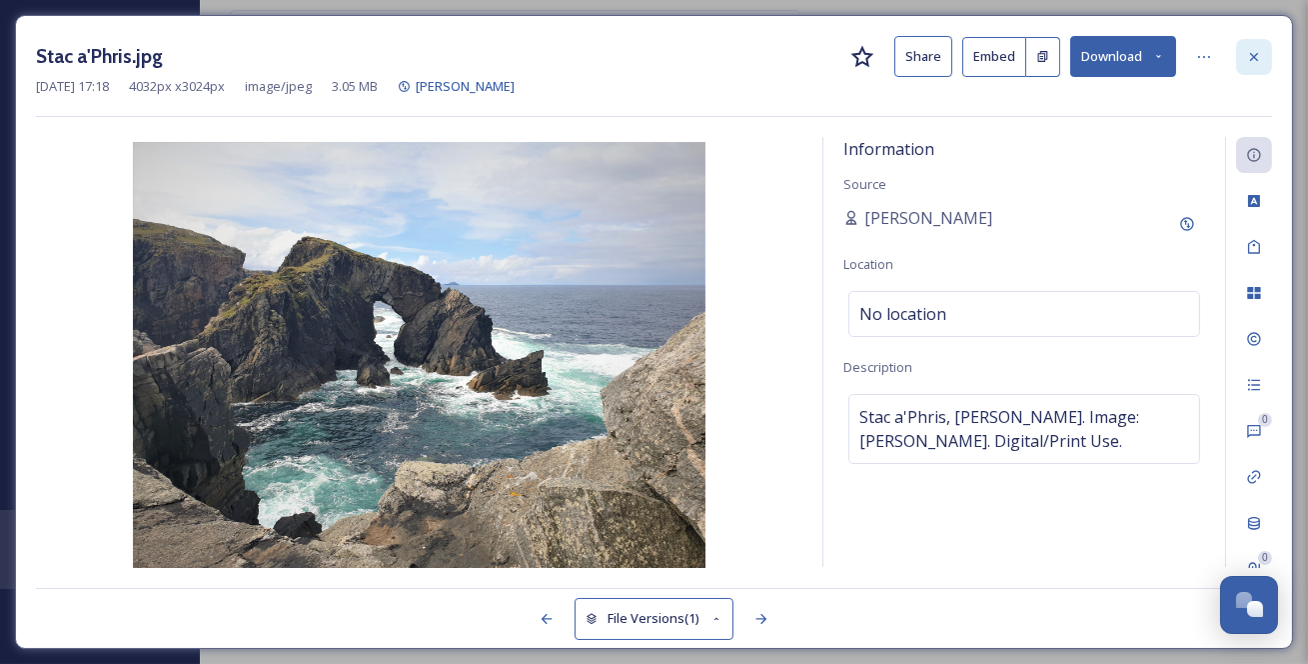
click at [1256, 58] on icon at bounding box center [1254, 57] width 16 height 16
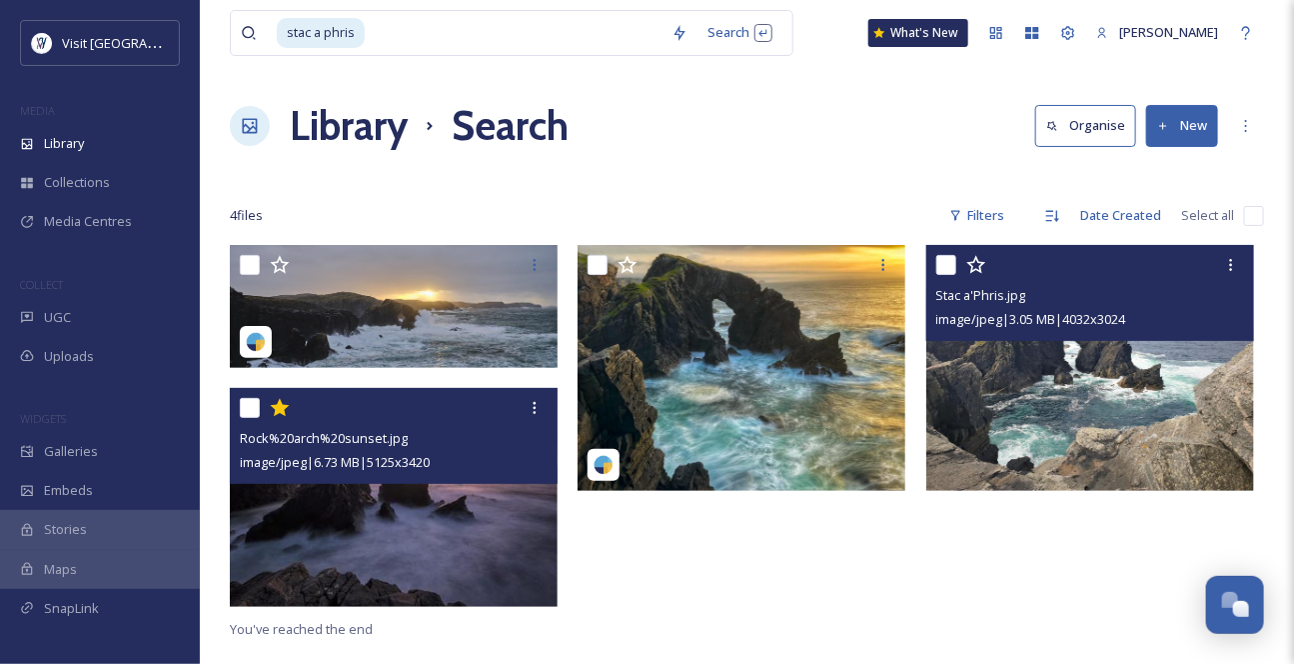
click at [480, 529] on img at bounding box center [394, 497] width 328 height 219
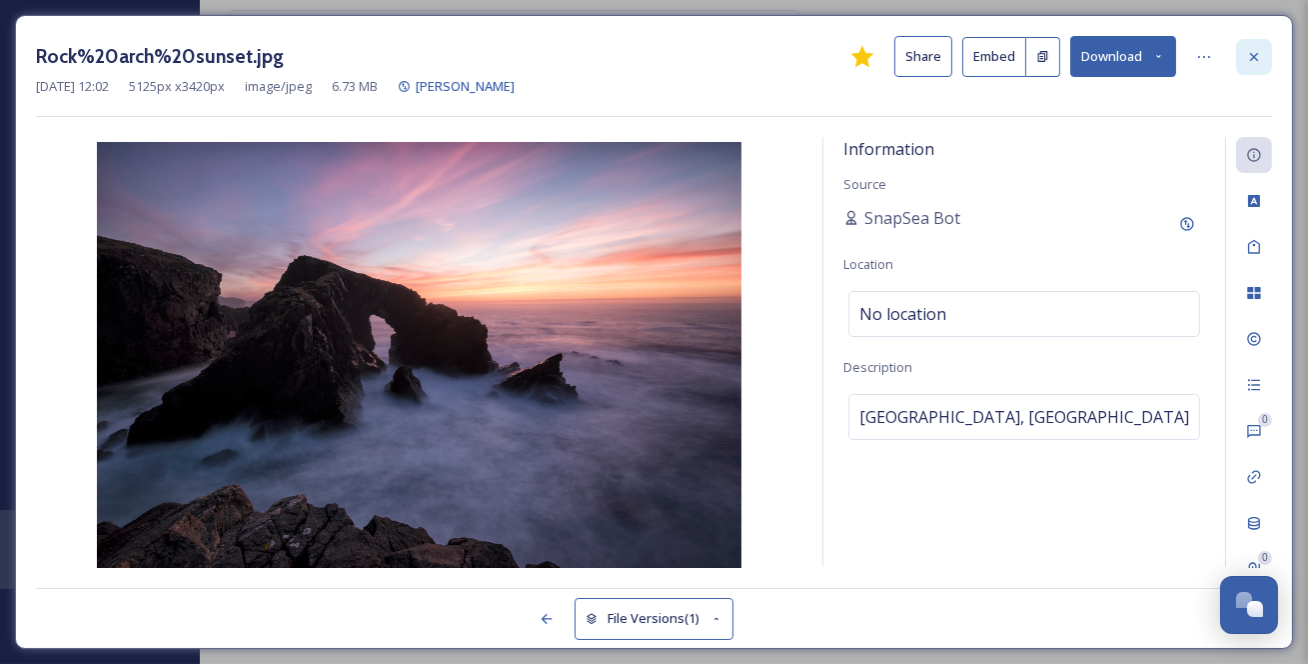
click at [1254, 58] on icon at bounding box center [1254, 56] width 8 height 8
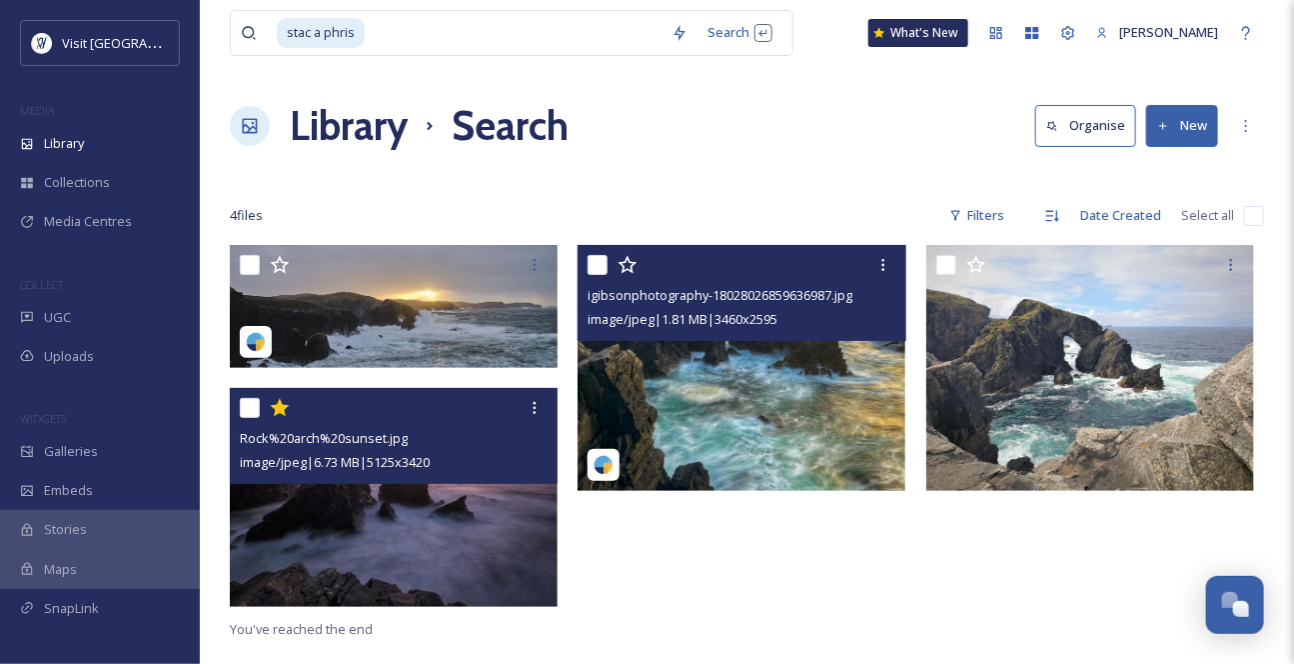
click at [793, 404] on img at bounding box center [742, 368] width 328 height 246
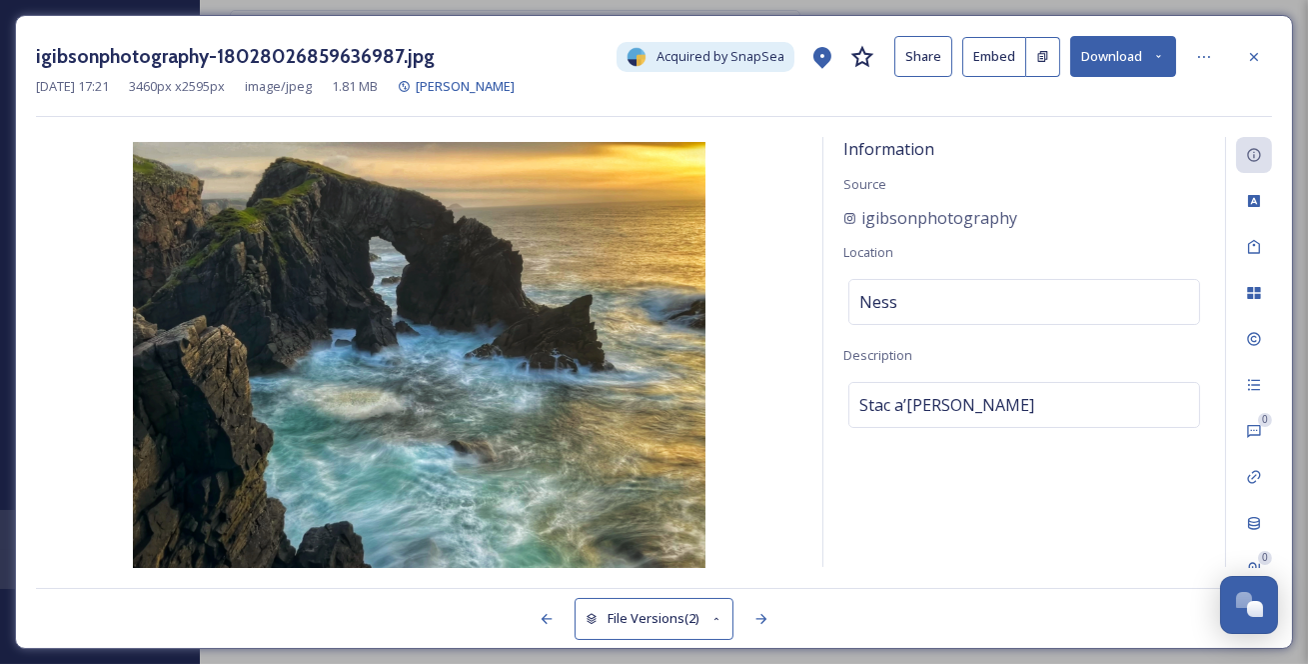
click at [1167, 56] on button "Download" at bounding box center [1123, 56] width 106 height 41
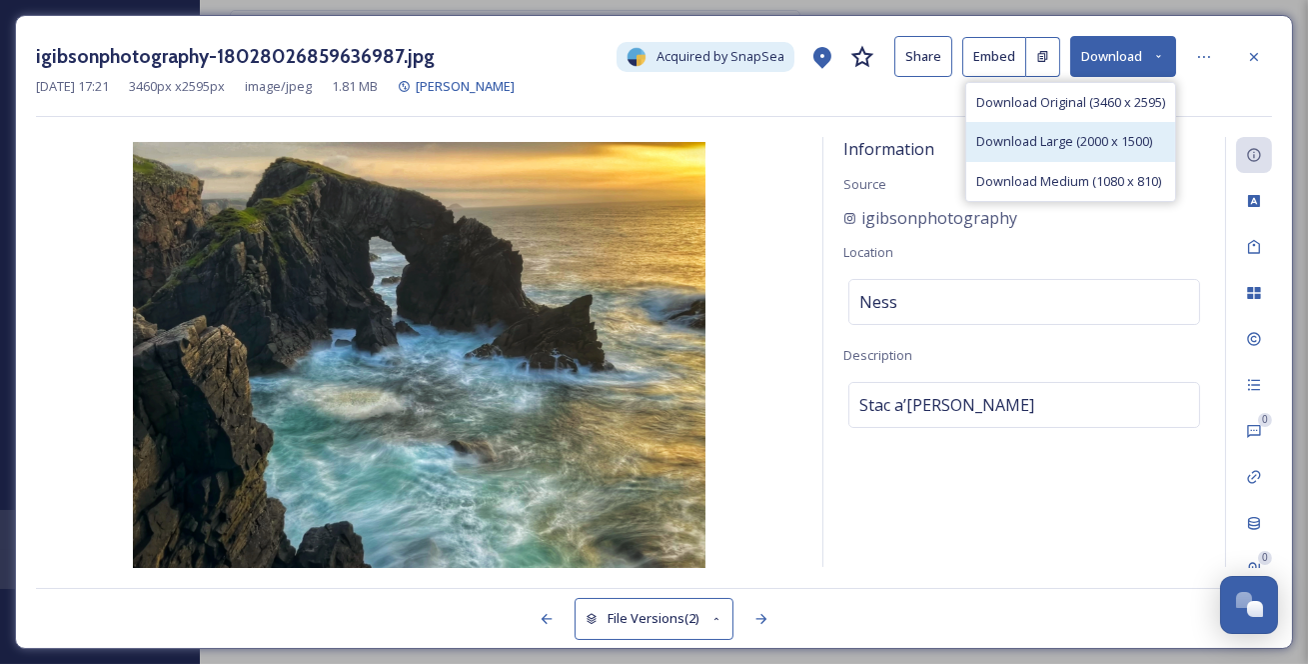
click at [1130, 151] on span "Download Large (2000 x 1500)" at bounding box center [1064, 141] width 176 height 19
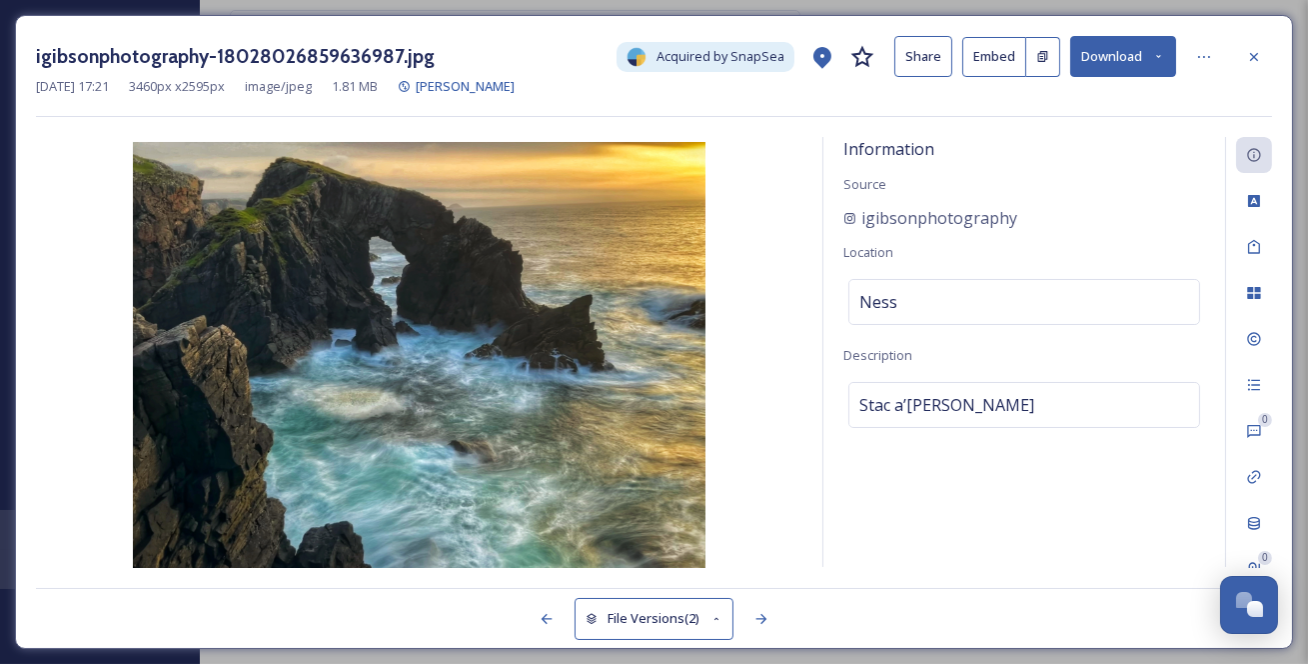
click at [1254, 54] on icon at bounding box center [1254, 57] width 16 height 16
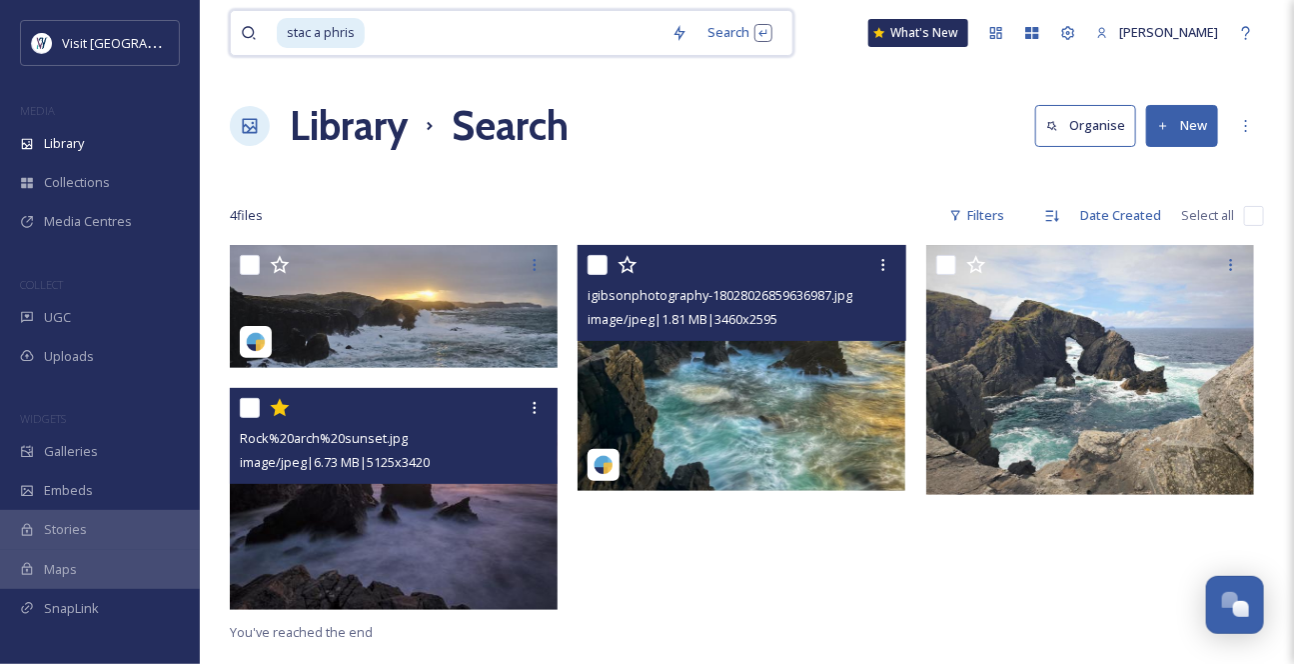
click at [422, 36] on input at bounding box center [514, 33] width 295 height 44
drag, startPoint x: 425, startPoint y: 34, endPoint x: 223, endPoint y: 51, distance: 202.6
click at [226, 50] on div "stac a phris Search What's New [PERSON_NAME] Library Search Organise New Your S…" at bounding box center [747, 454] width 1094 height 908
type input "s"
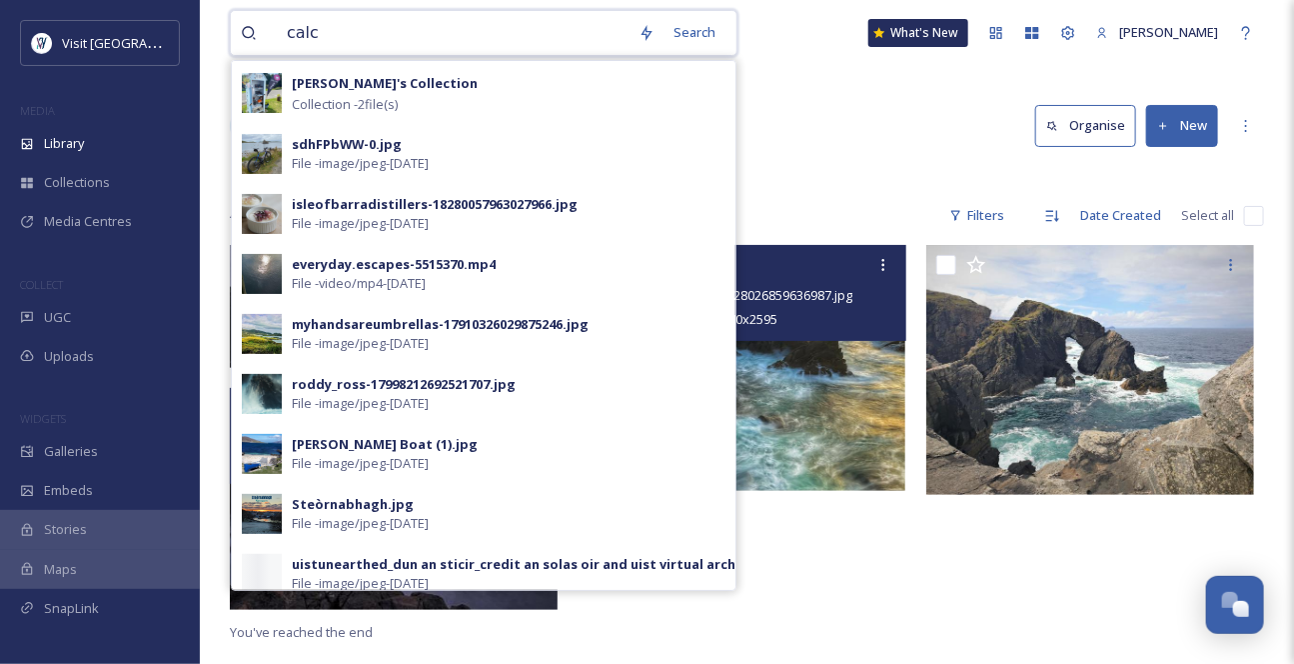
type input "calco"
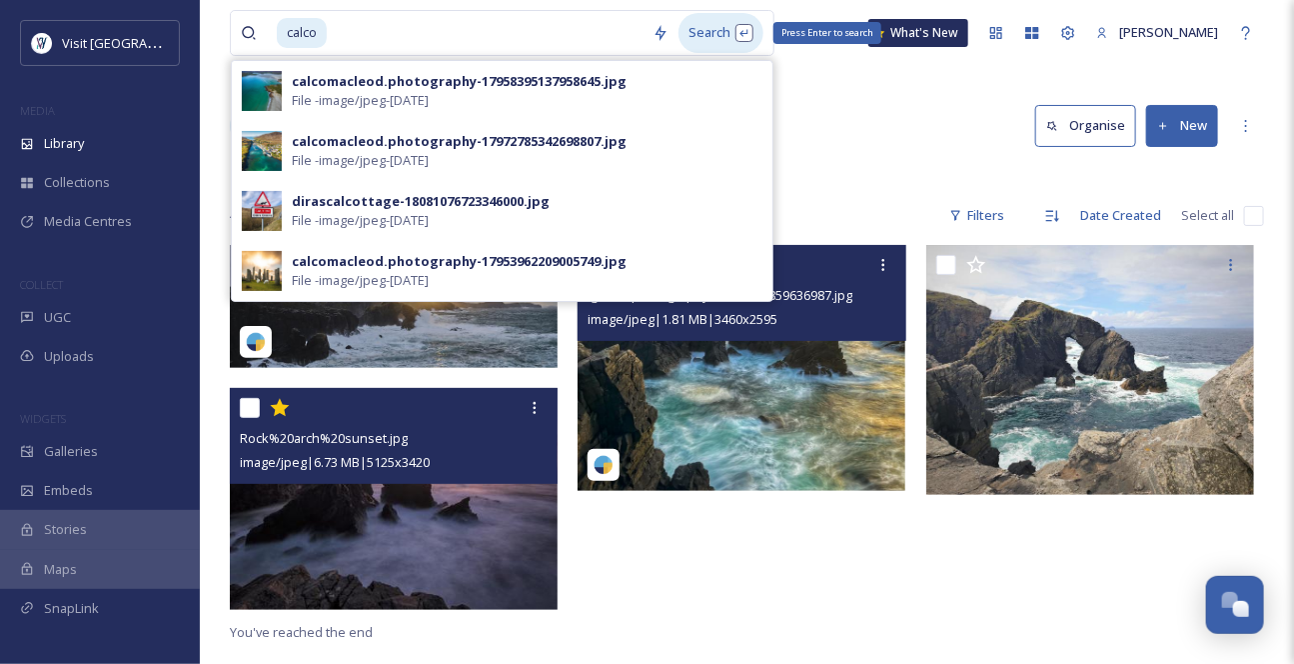
click at [701, 40] on div "Search Press Enter to search" at bounding box center [721, 32] width 85 height 39
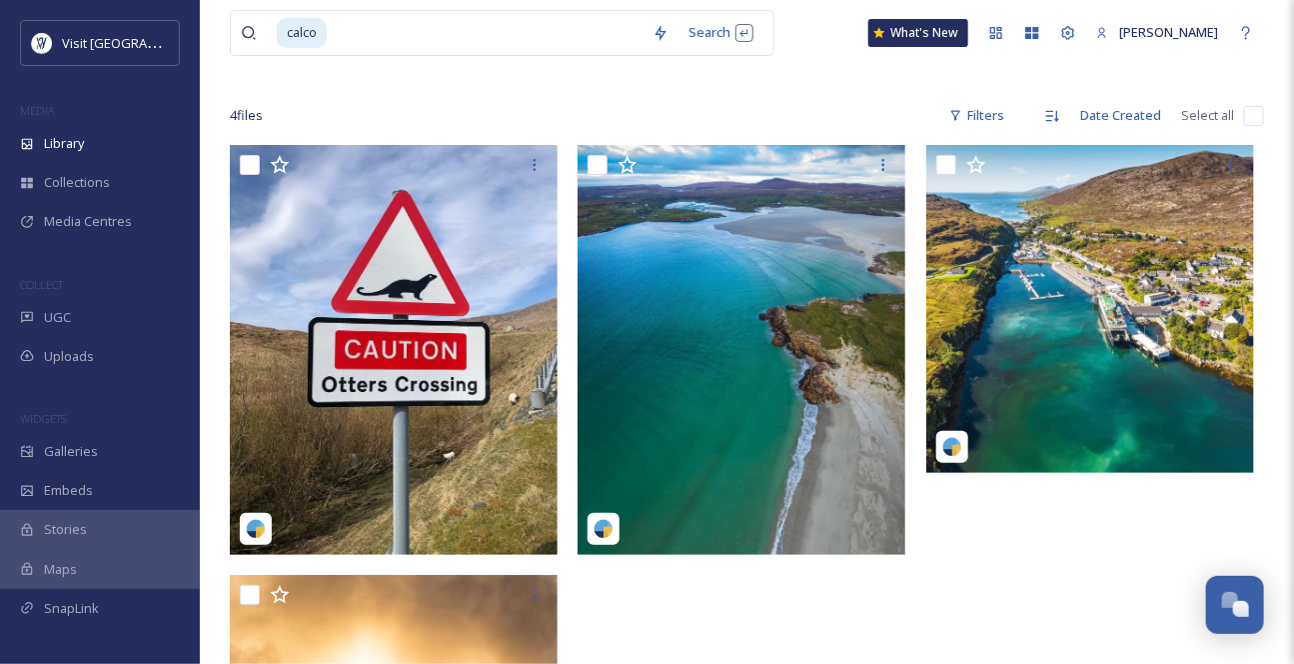
scroll to position [181, 0]
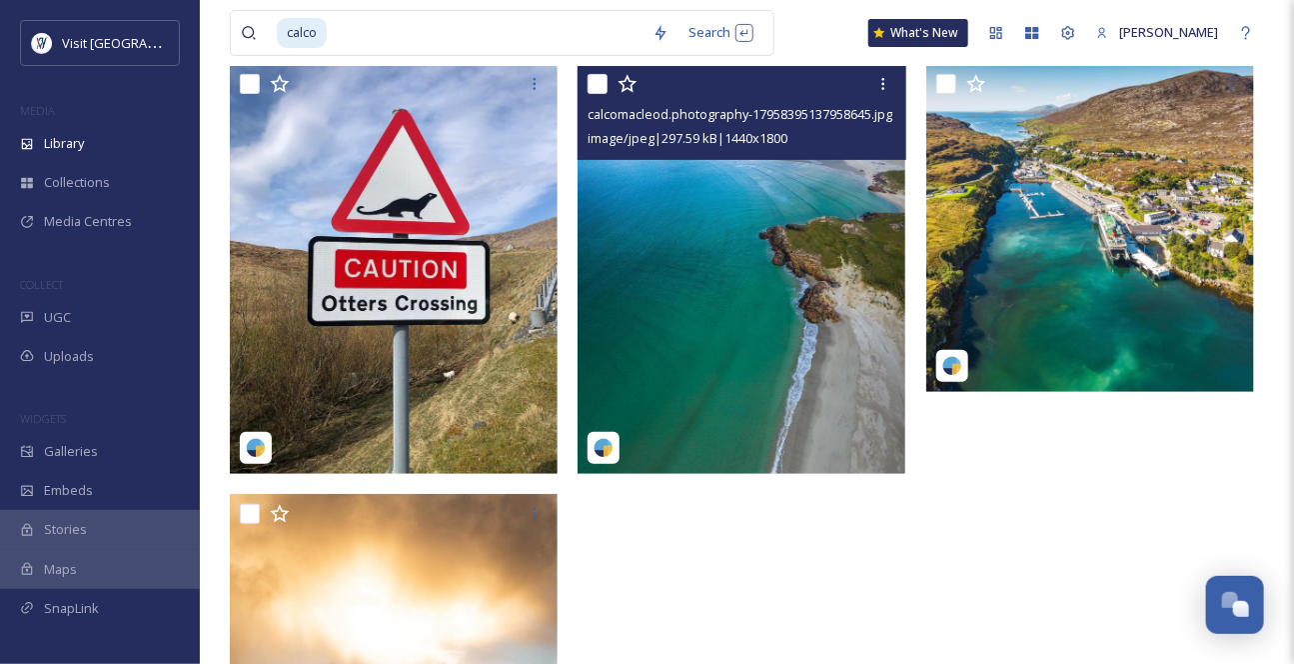
click at [711, 147] on span "image/jpeg | 297.59 kB | 1440 x 1800" at bounding box center [688, 138] width 200 height 18
click at [726, 250] on img at bounding box center [742, 269] width 328 height 410
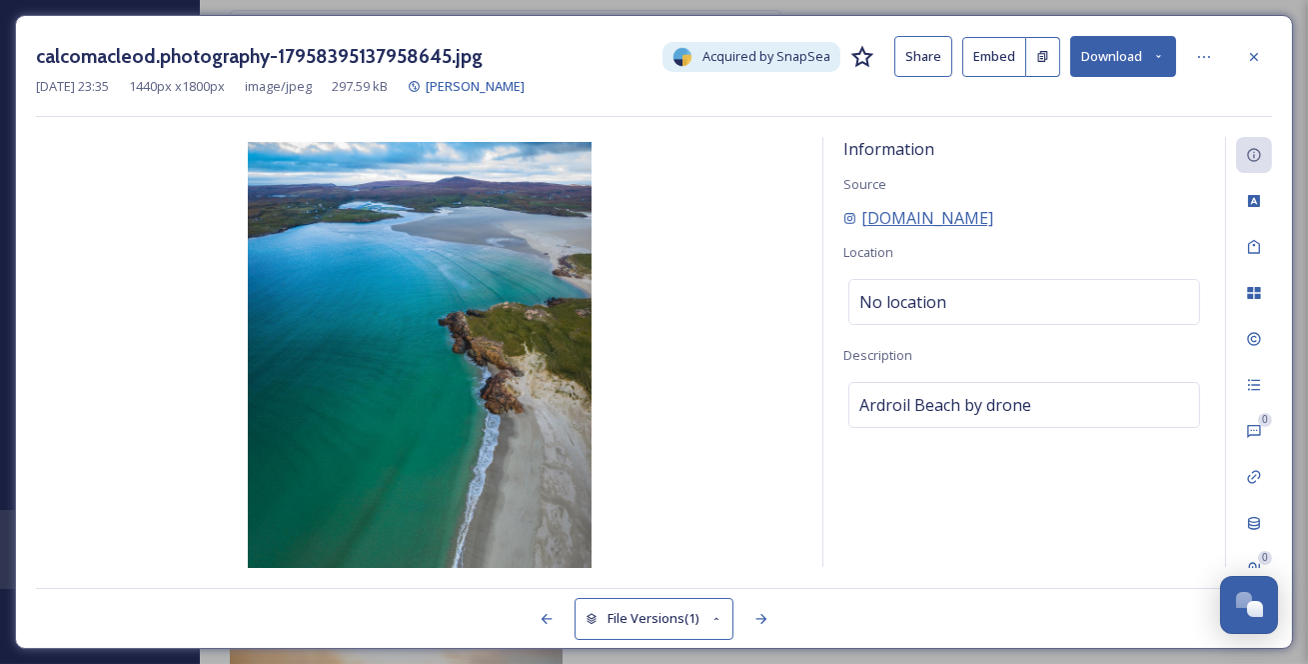
drag, startPoint x: 1121, startPoint y: 239, endPoint x: 852, endPoint y: 251, distance: 270.1
click at [852, 230] on div "[DOMAIN_NAME]" at bounding box center [1025, 218] width 362 height 24
copy span "[DOMAIN_NAME]"
click at [1254, 54] on icon at bounding box center [1254, 57] width 16 height 16
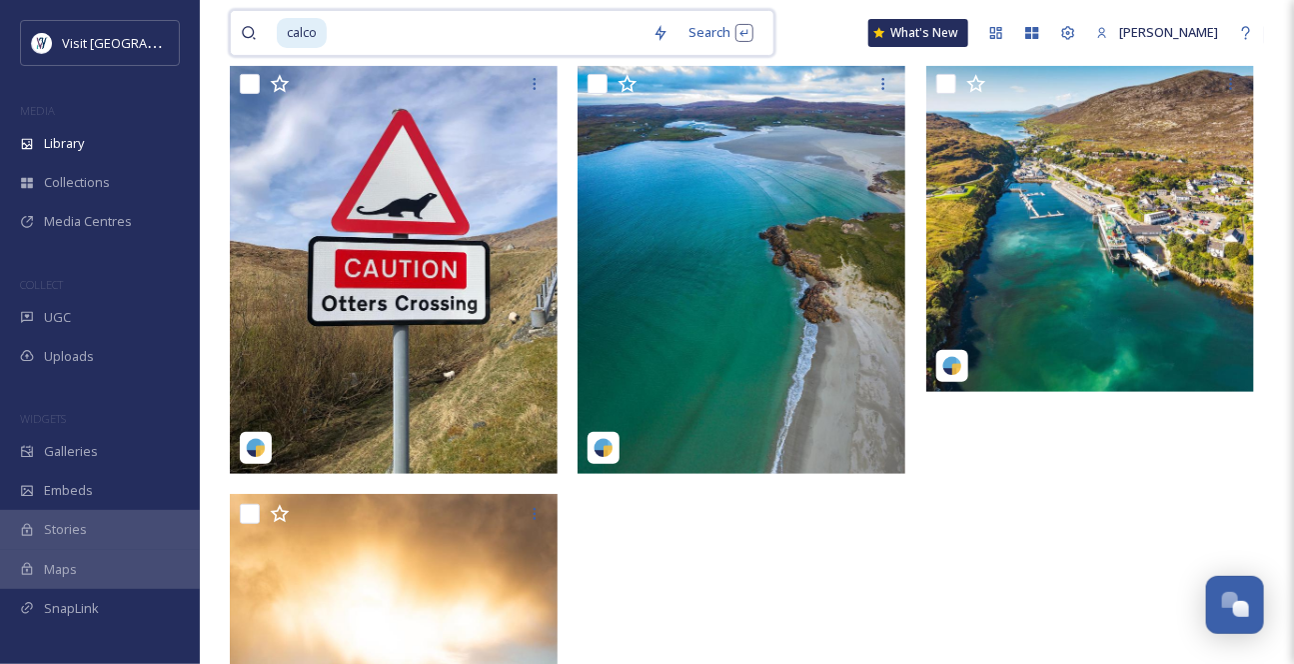
click at [391, 40] on input at bounding box center [486, 33] width 314 height 44
type input "c"
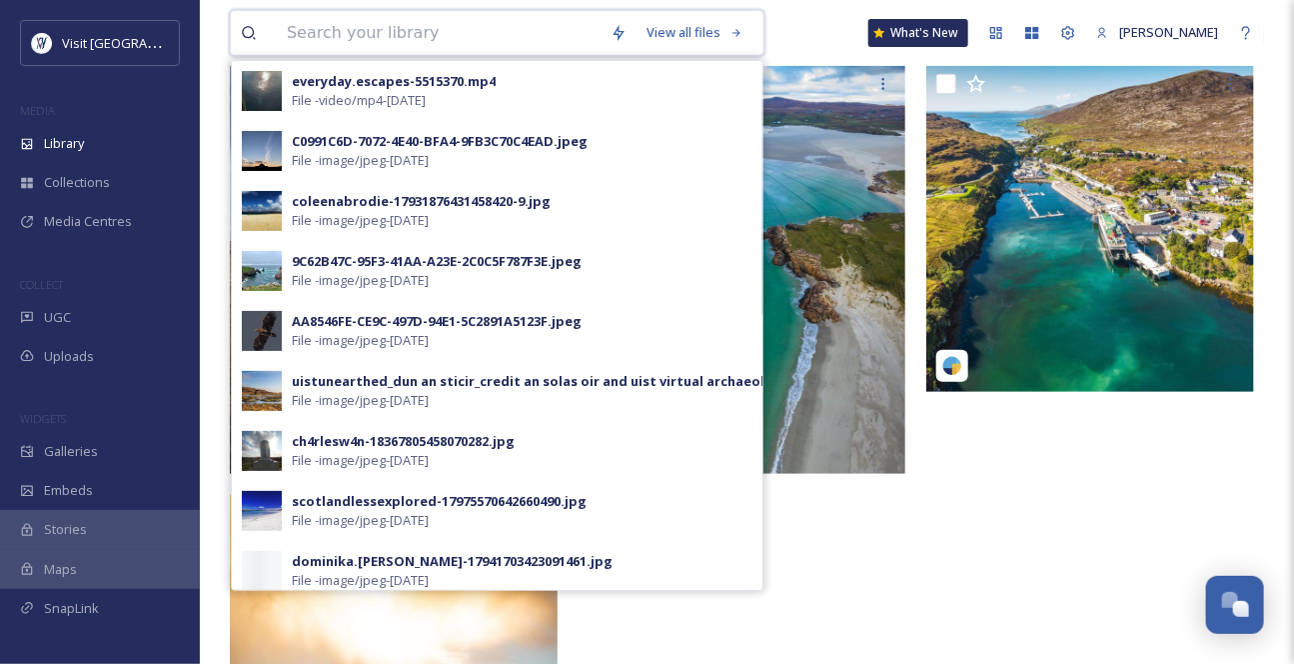
paste input "[DOMAIN_NAME]"
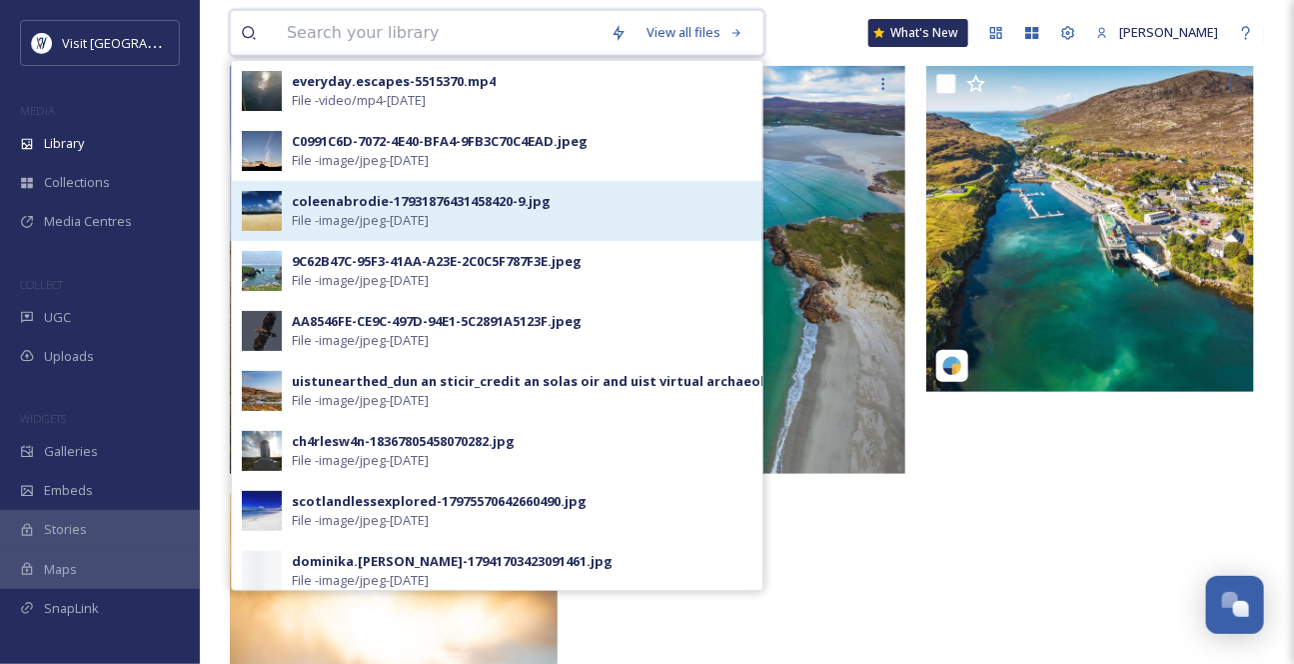
type input "[DOMAIN_NAME]"
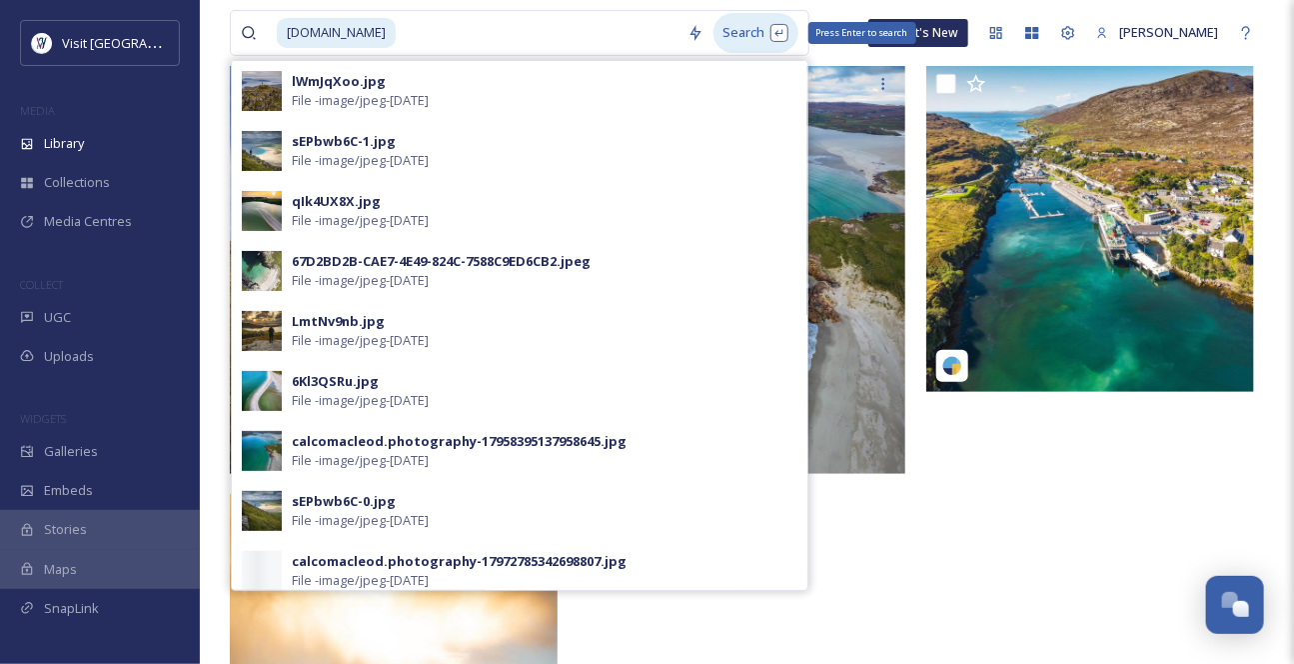
click at [786, 29] on div "Search Press Enter to search" at bounding box center [756, 32] width 85 height 39
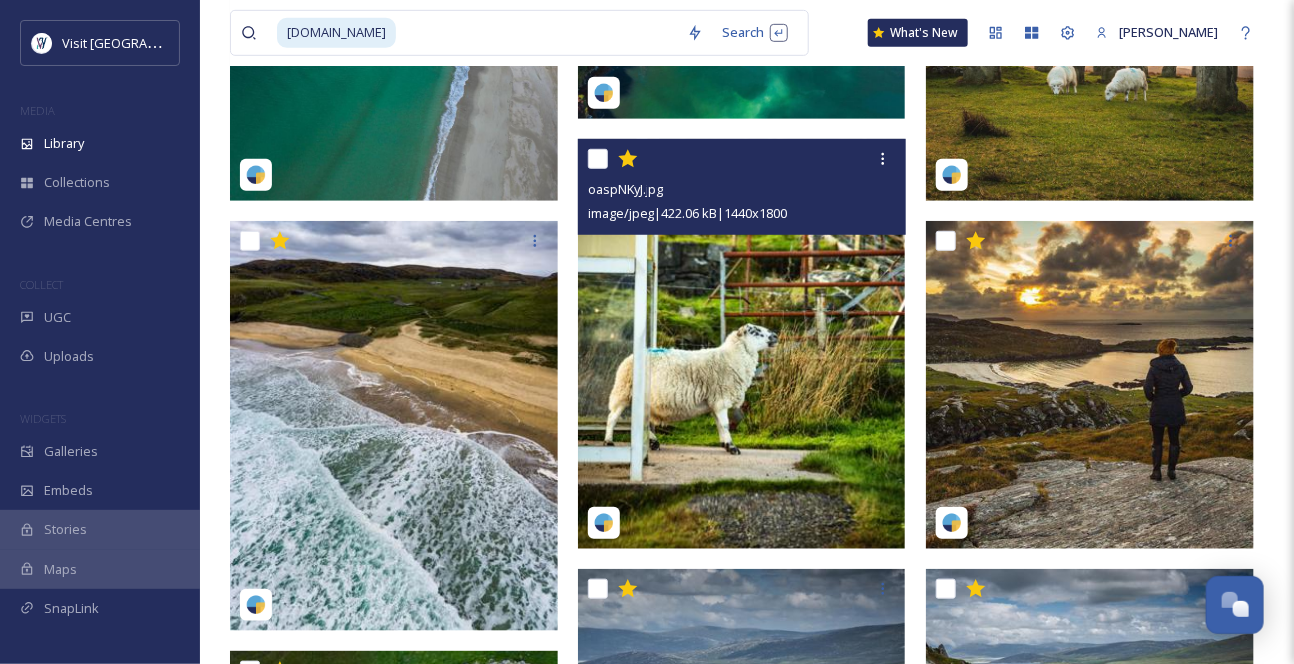
scroll to position [545, 0]
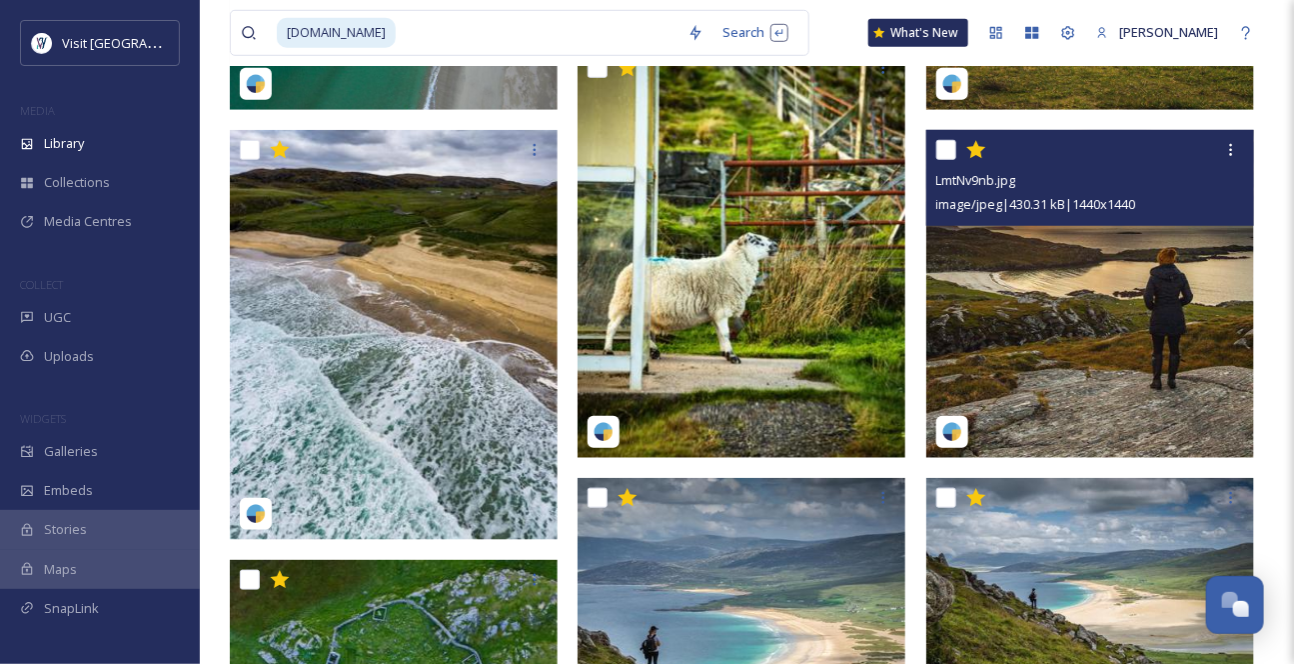
click at [1035, 388] on img at bounding box center [1090, 294] width 328 height 328
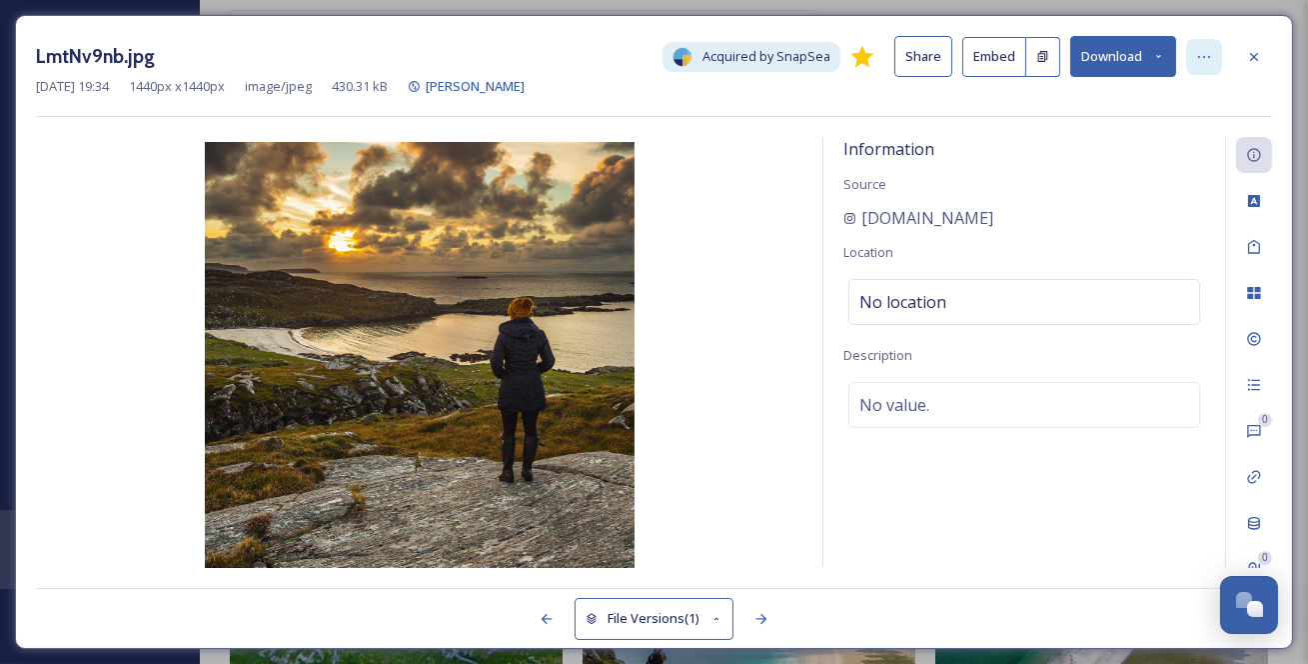
click at [1208, 58] on icon at bounding box center [1204, 57] width 16 height 16
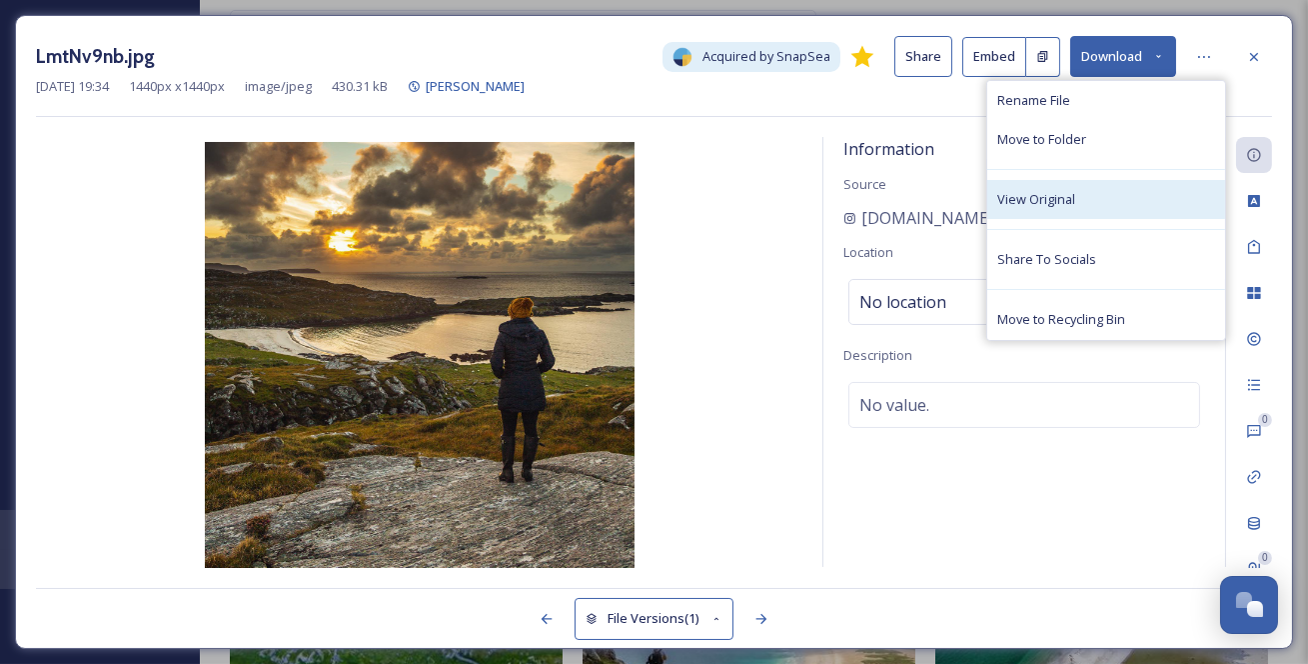
click at [1123, 207] on div "View Original" at bounding box center [1106, 199] width 238 height 39
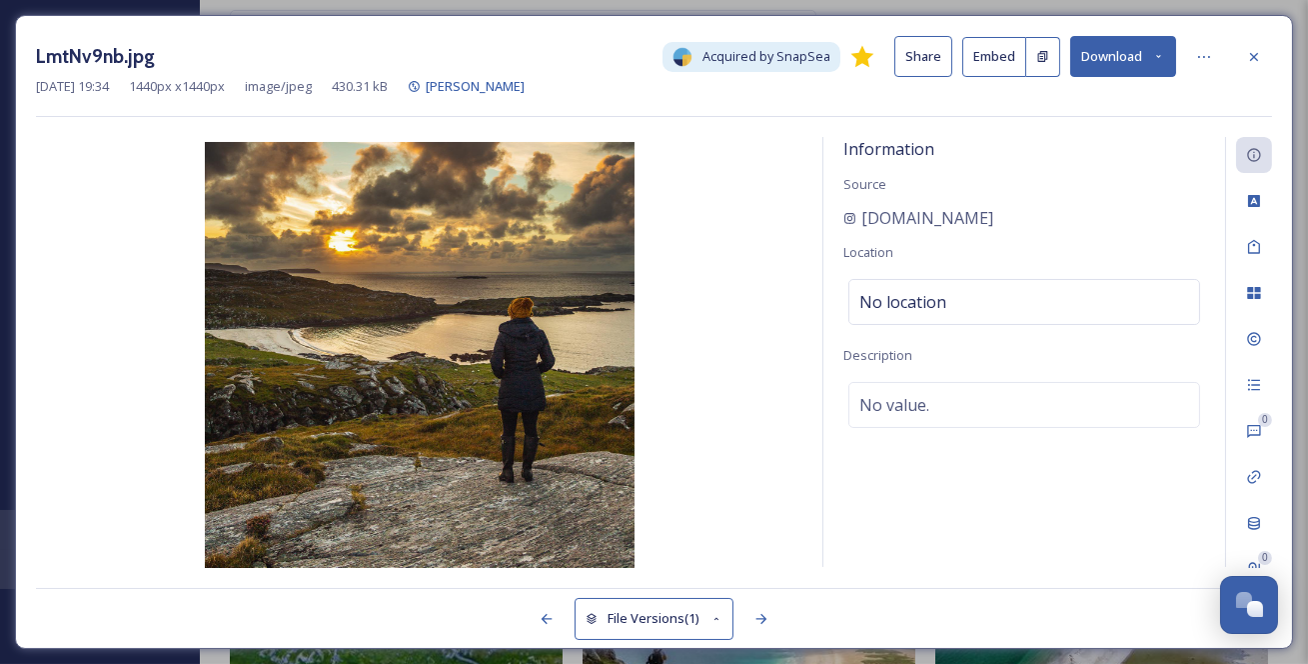
click at [1262, 59] on icon at bounding box center [1254, 57] width 16 height 16
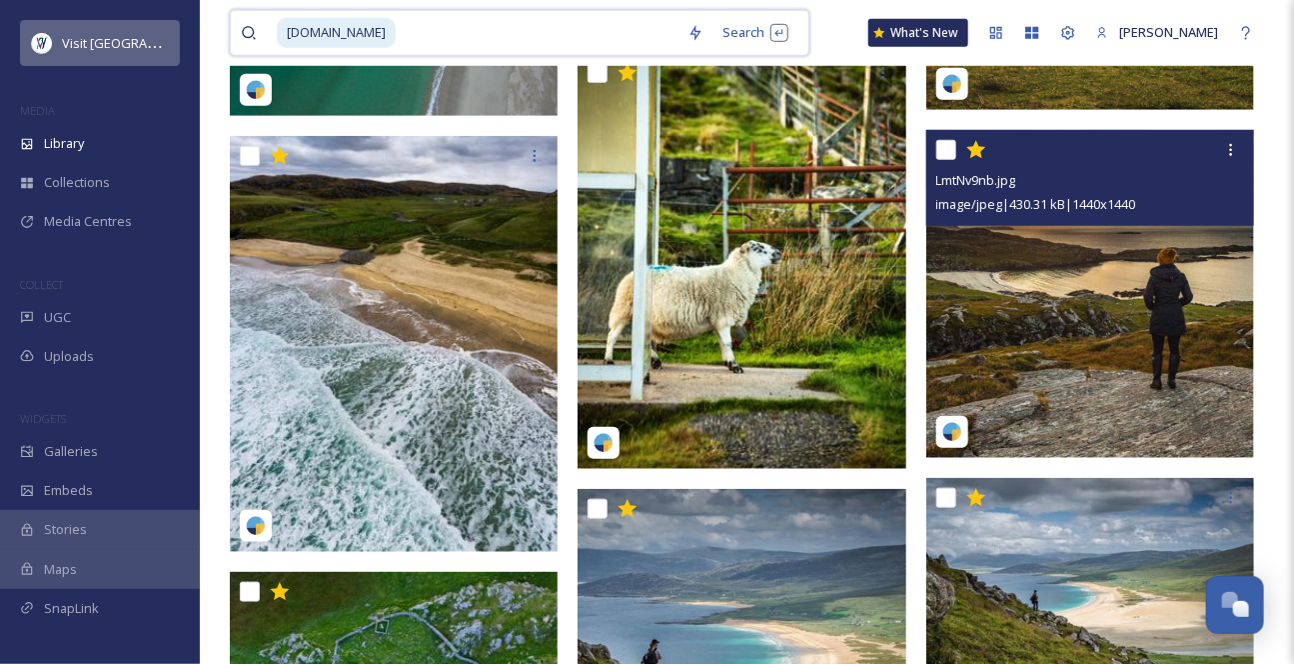
drag, startPoint x: 582, startPoint y: 45, endPoint x: 123, endPoint y: 32, distance: 458.9
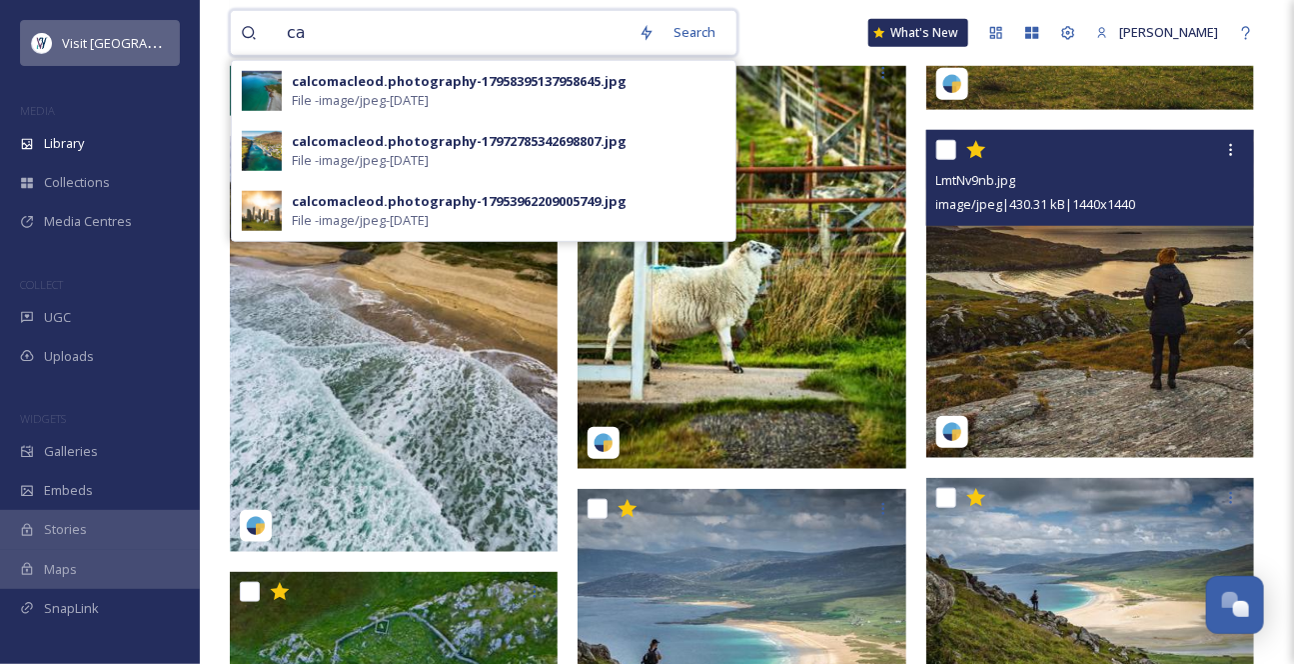
type input "c"
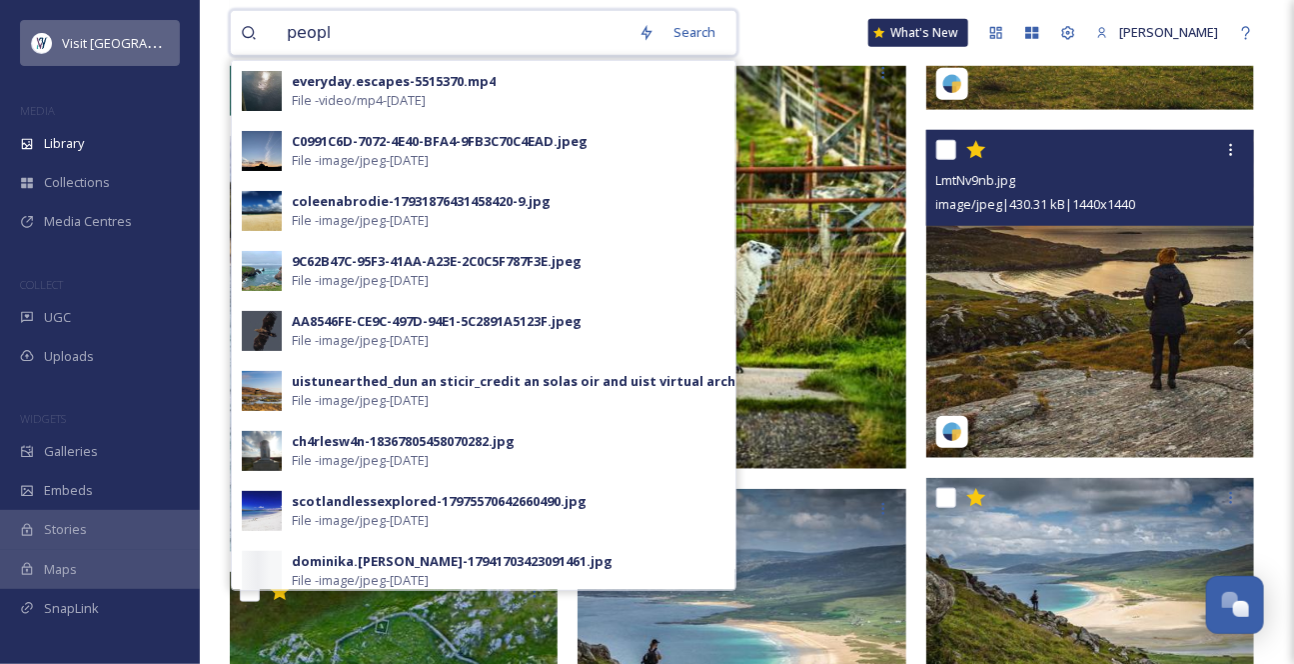
type input "people"
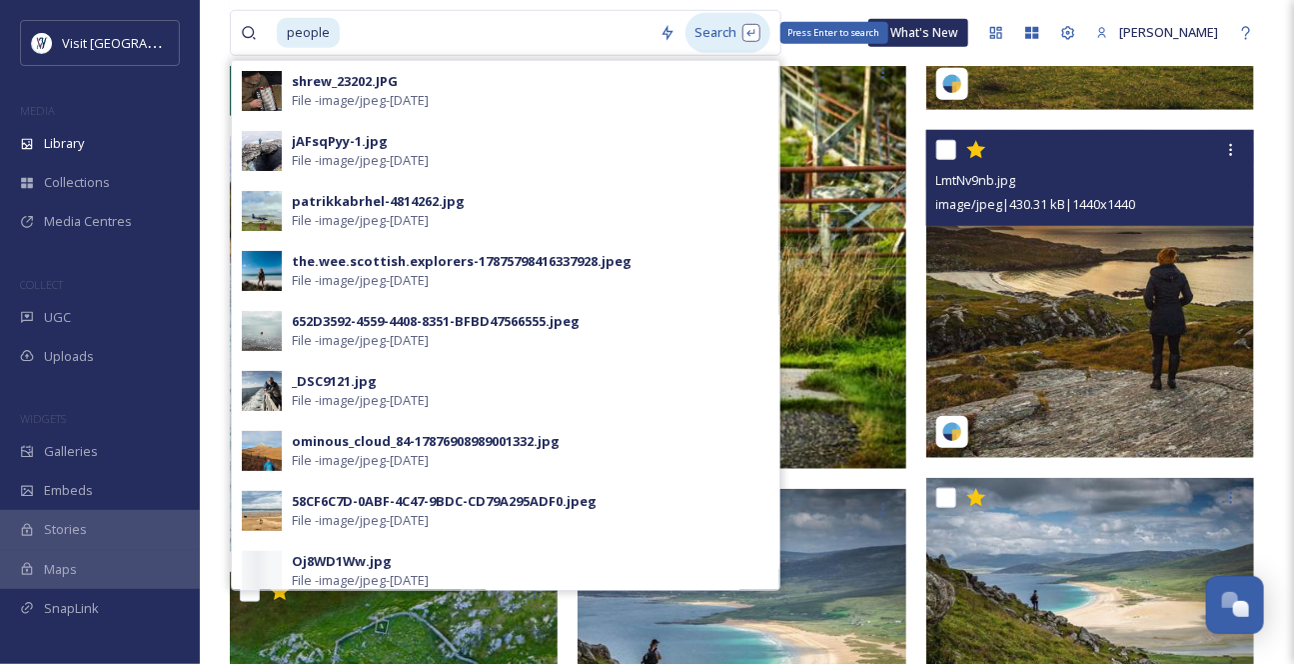
click at [744, 39] on div "Search Press Enter to search" at bounding box center [728, 32] width 85 height 39
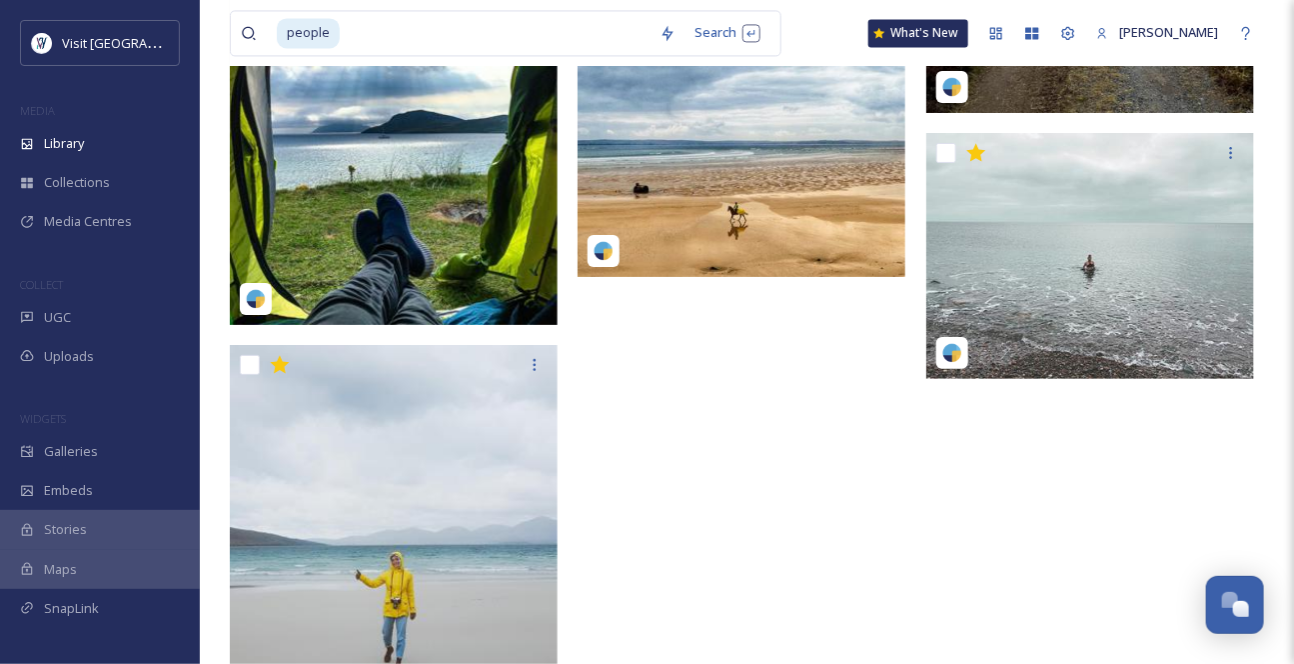
scroll to position [7283, 0]
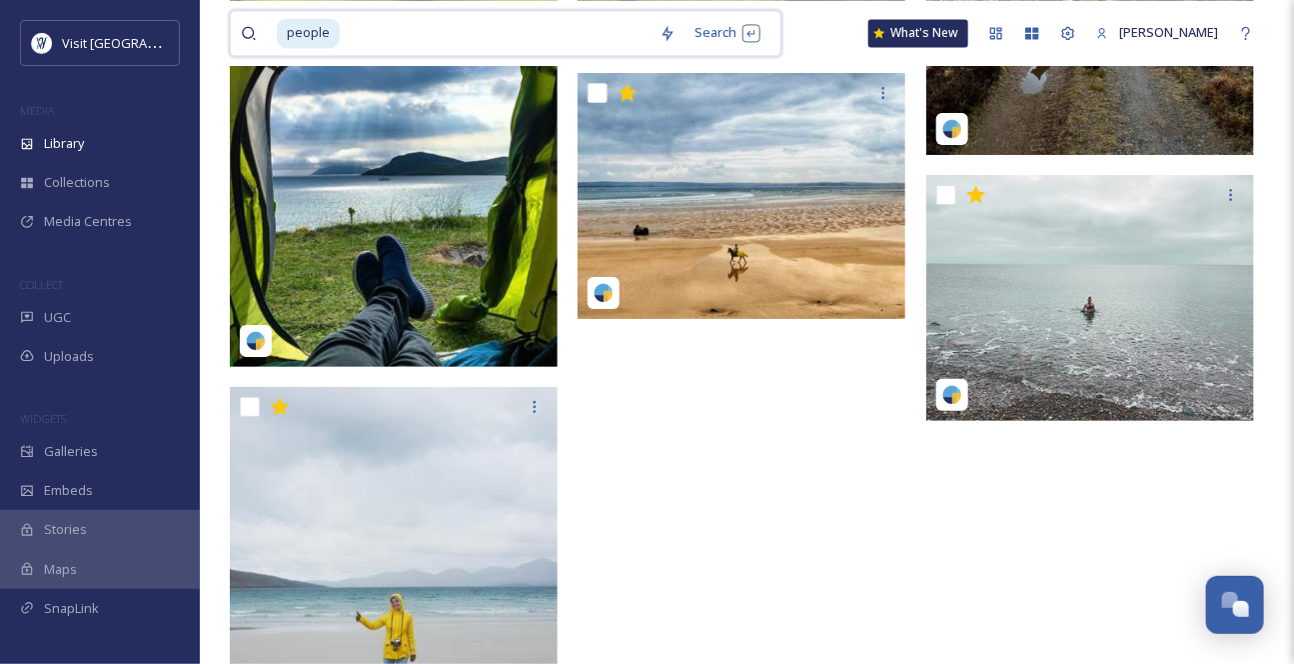
drag, startPoint x: 384, startPoint y: 40, endPoint x: 246, endPoint y: 30, distance: 138.3
click at [248, 31] on div "people" at bounding box center [445, 33] width 409 height 44
type input "p"
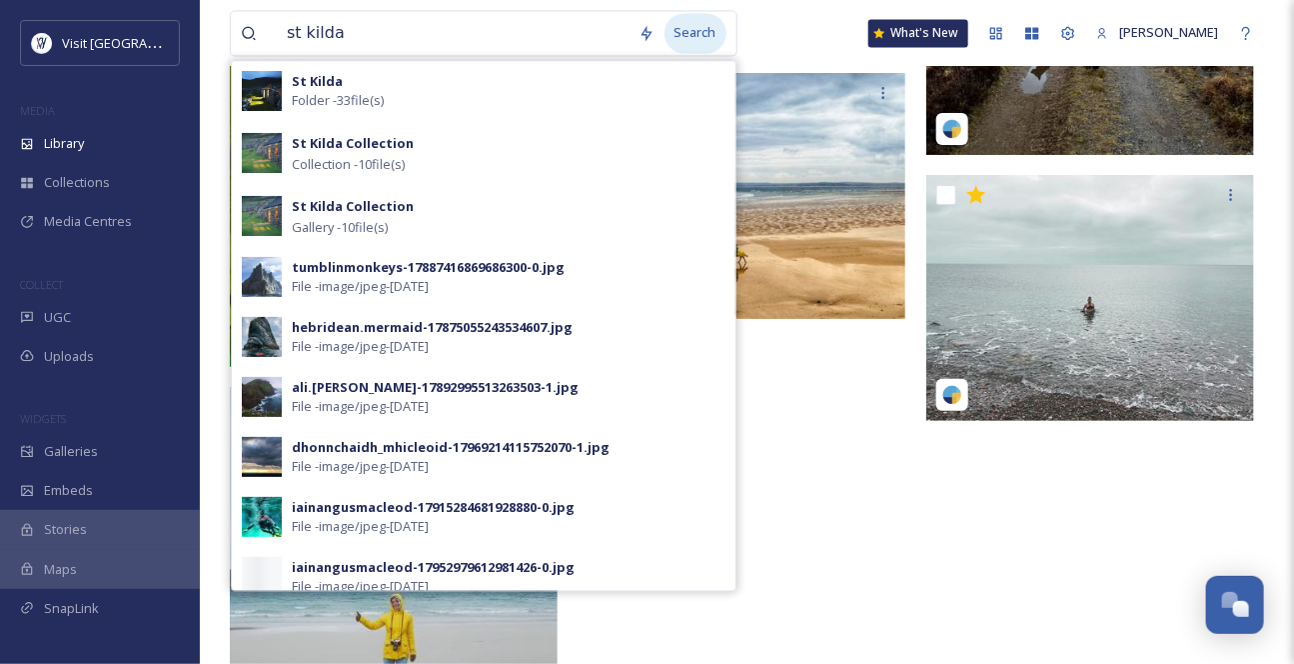
click at [710, 39] on div "Search" at bounding box center [696, 32] width 62 height 39
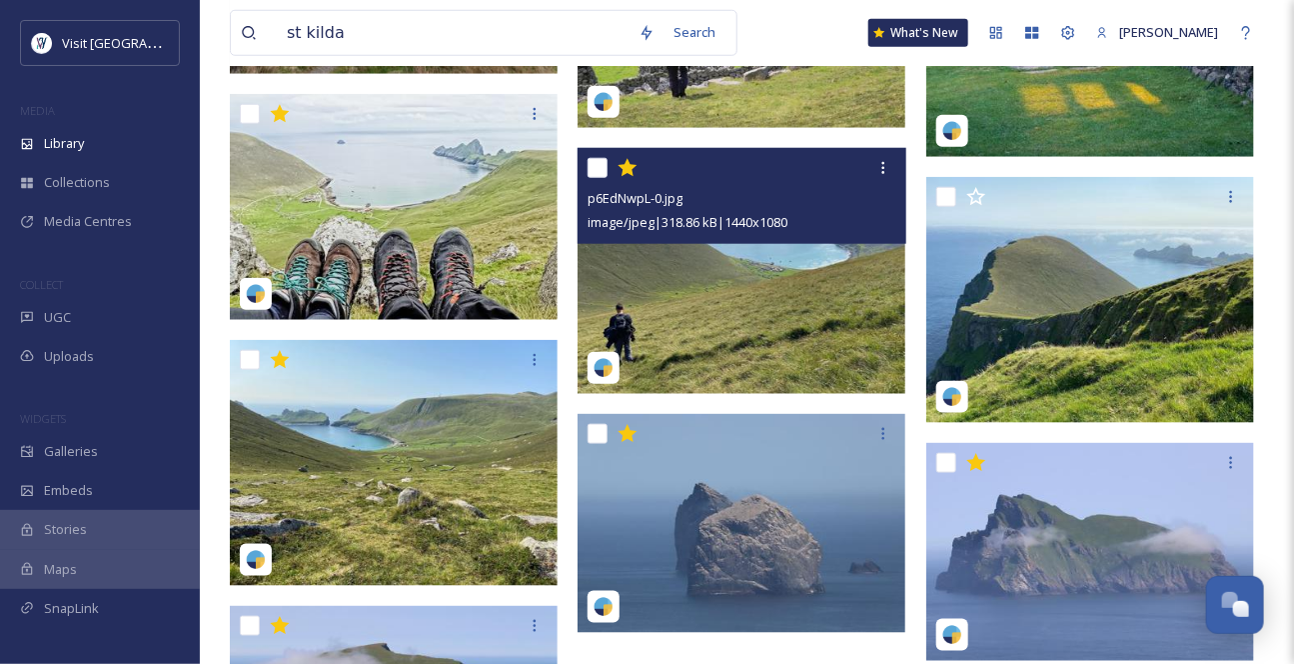
scroll to position [3543, 0]
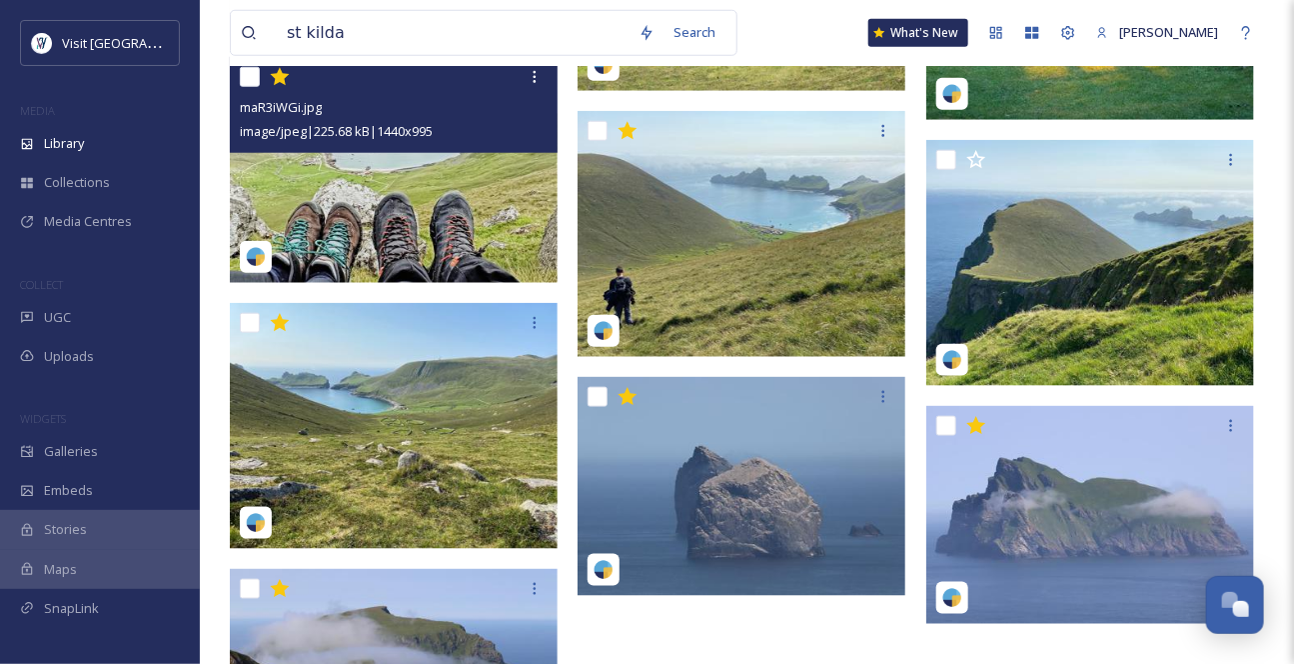
click at [493, 226] on img at bounding box center [394, 170] width 328 height 226
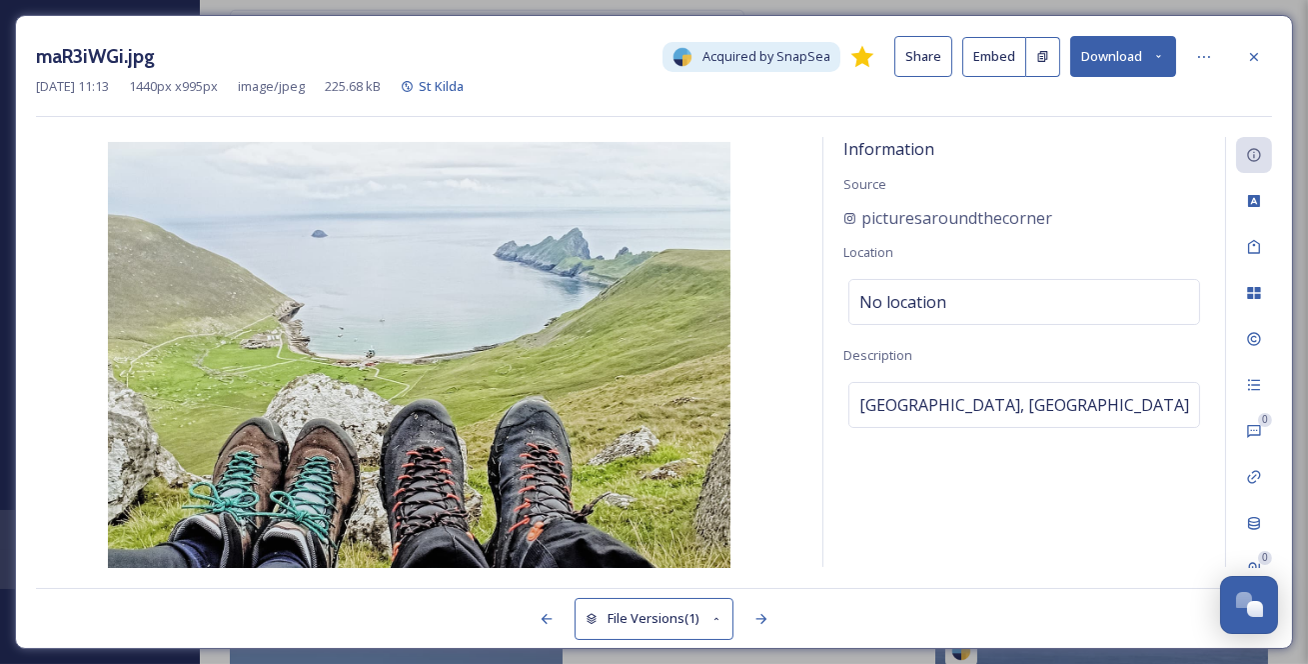
click at [1166, 61] on button "Download" at bounding box center [1123, 56] width 106 height 41
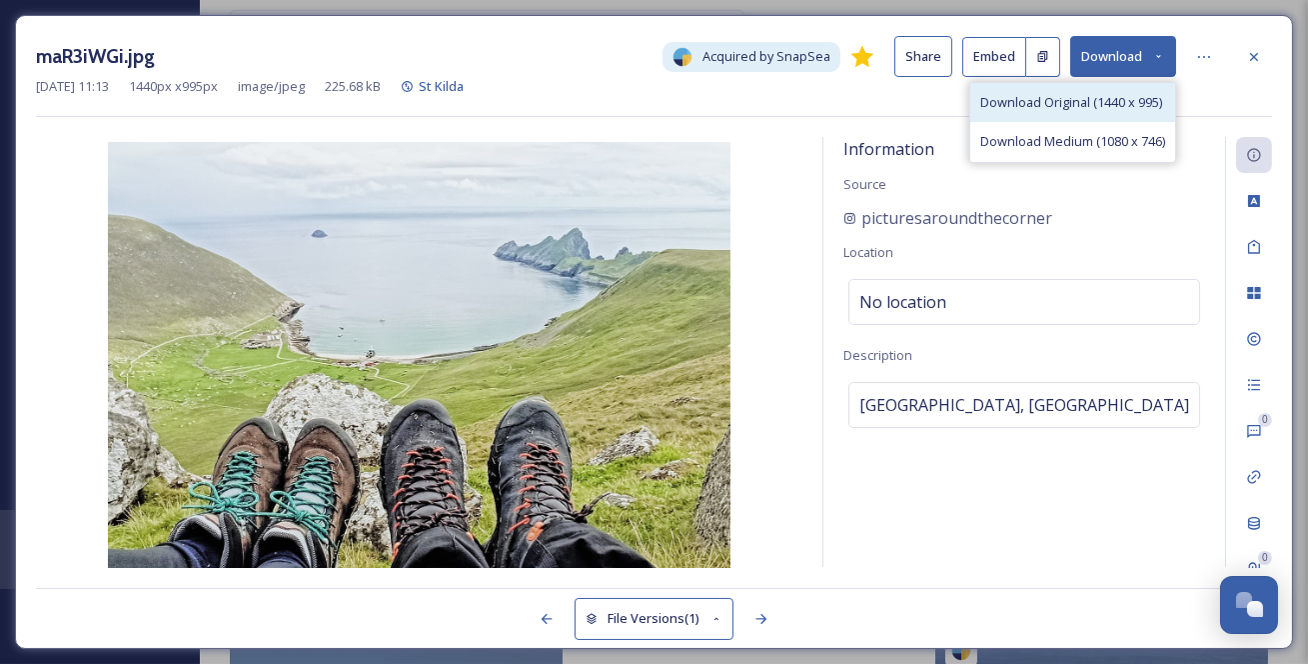
click at [1119, 106] on span "Download Original (1440 x 995)" at bounding box center [1071, 102] width 182 height 19
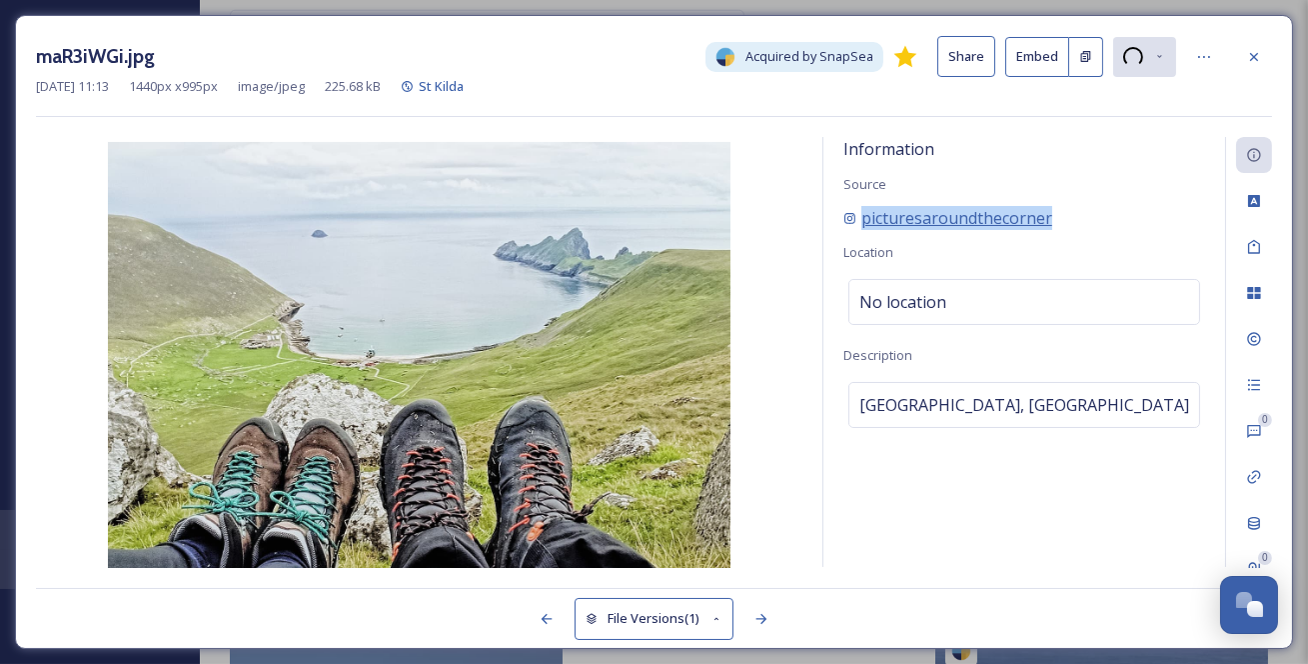
drag, startPoint x: 1136, startPoint y: 239, endPoint x: 864, endPoint y: 243, distance: 272.9
click at [864, 230] on div "picturesaroundthecorner" at bounding box center [1025, 218] width 362 height 24
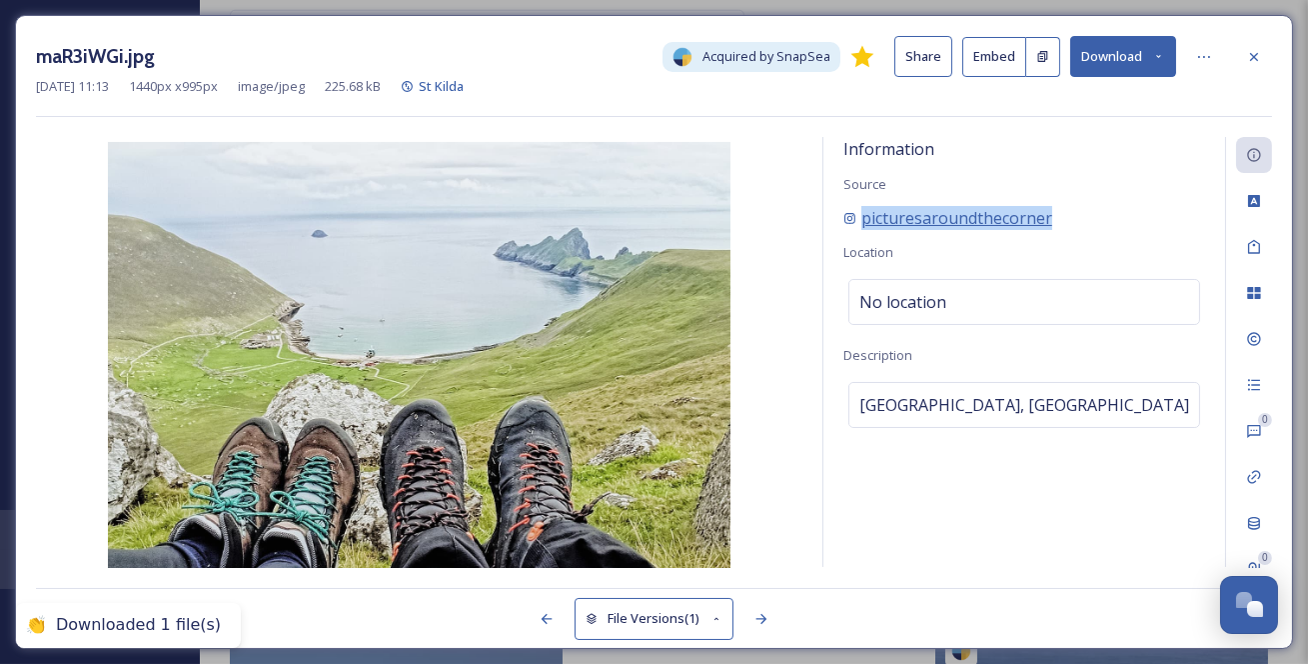
copy span "picturesaroundthecorner"
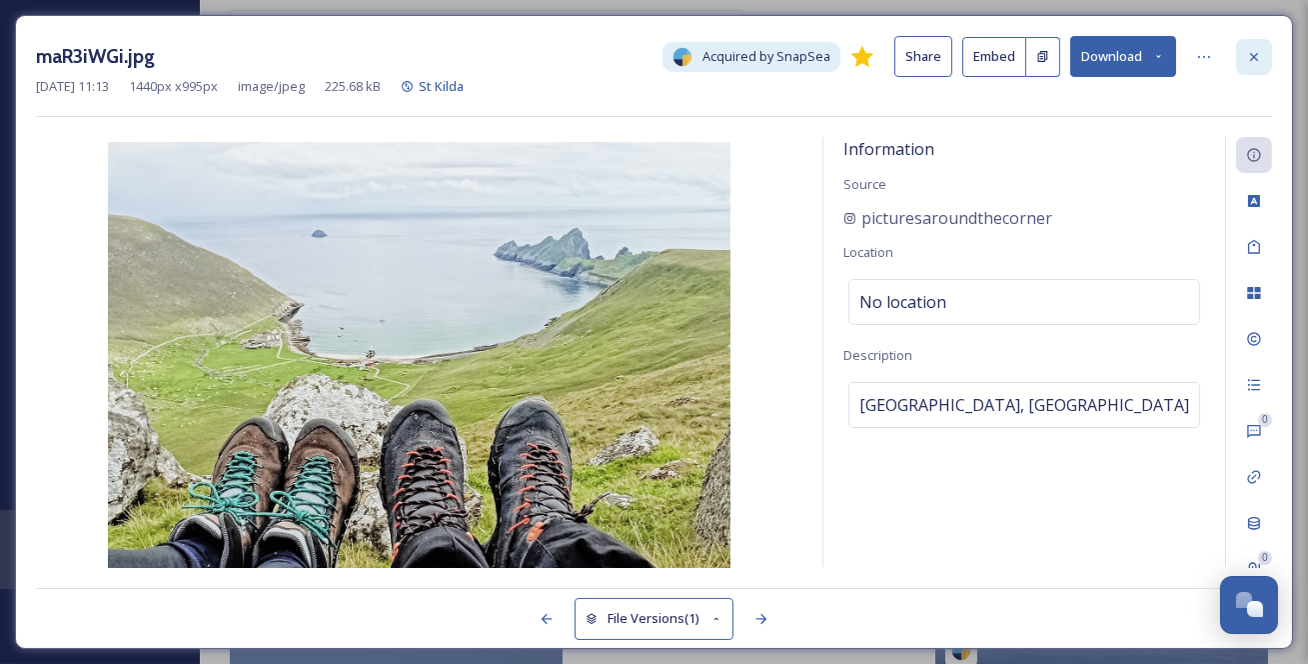
click at [1249, 58] on icon at bounding box center [1254, 57] width 16 height 16
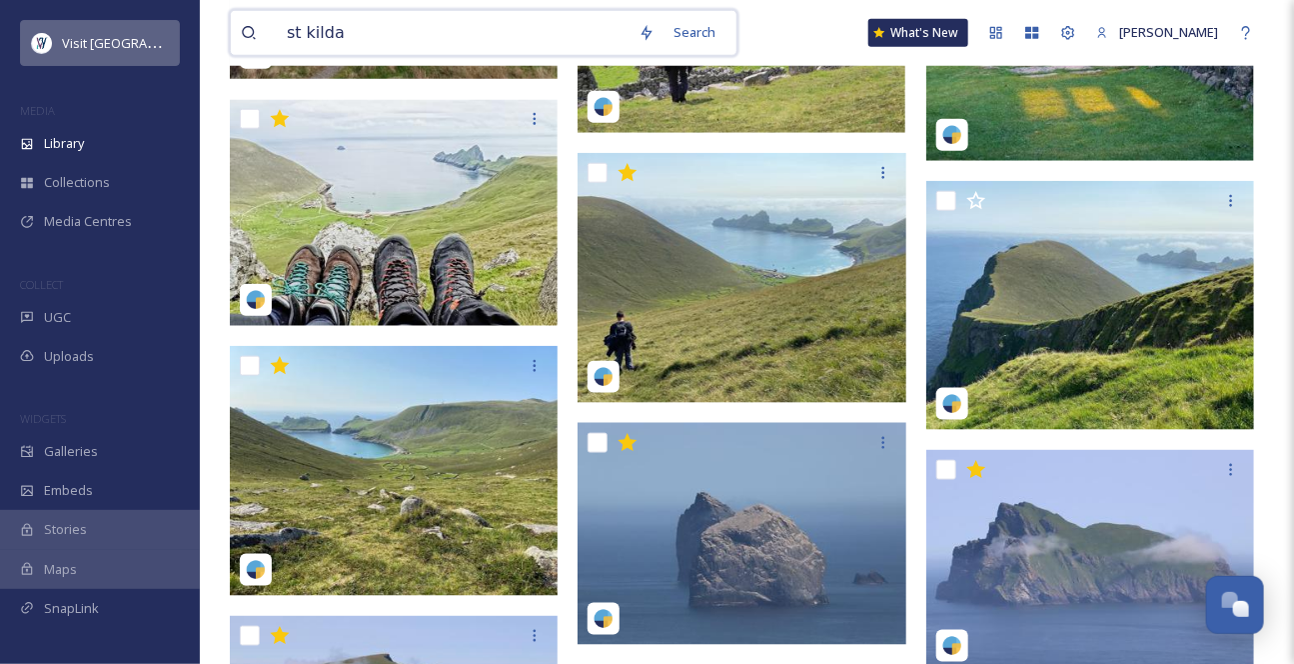
drag, startPoint x: 377, startPoint y: 37, endPoint x: 118, endPoint y: 39, distance: 258.9
type input "eagle observatory"
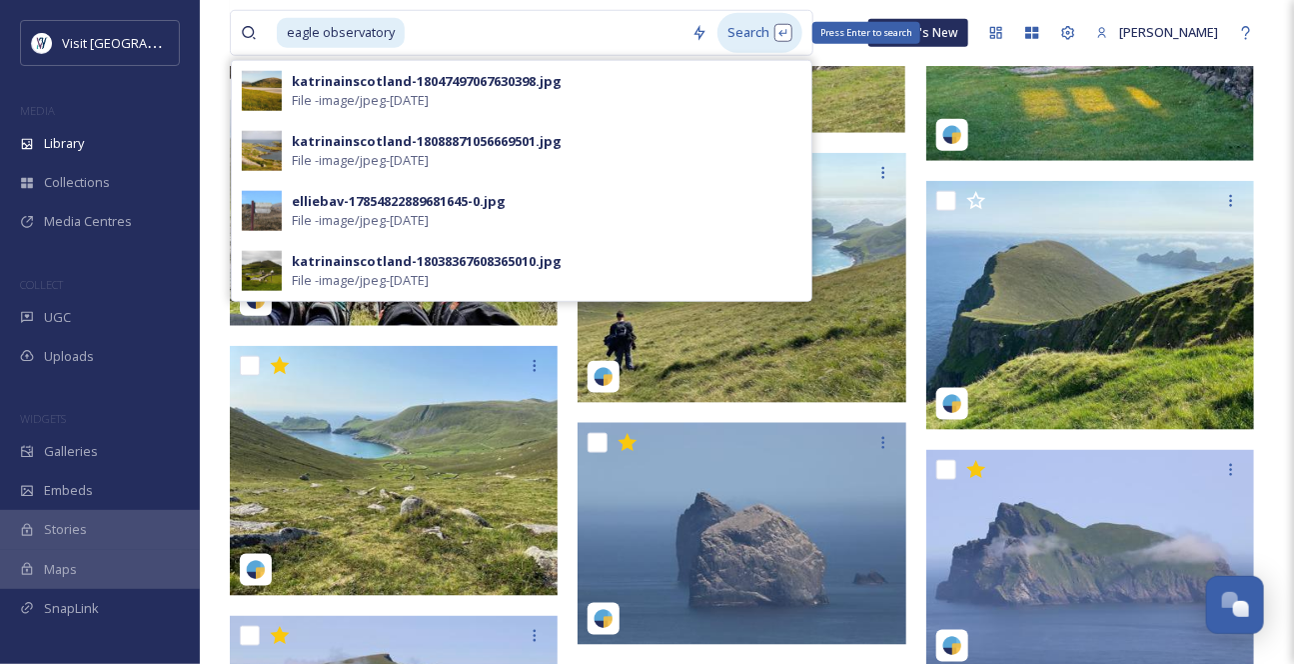
click at [773, 38] on div "Search Press Enter to search" at bounding box center [760, 32] width 85 height 39
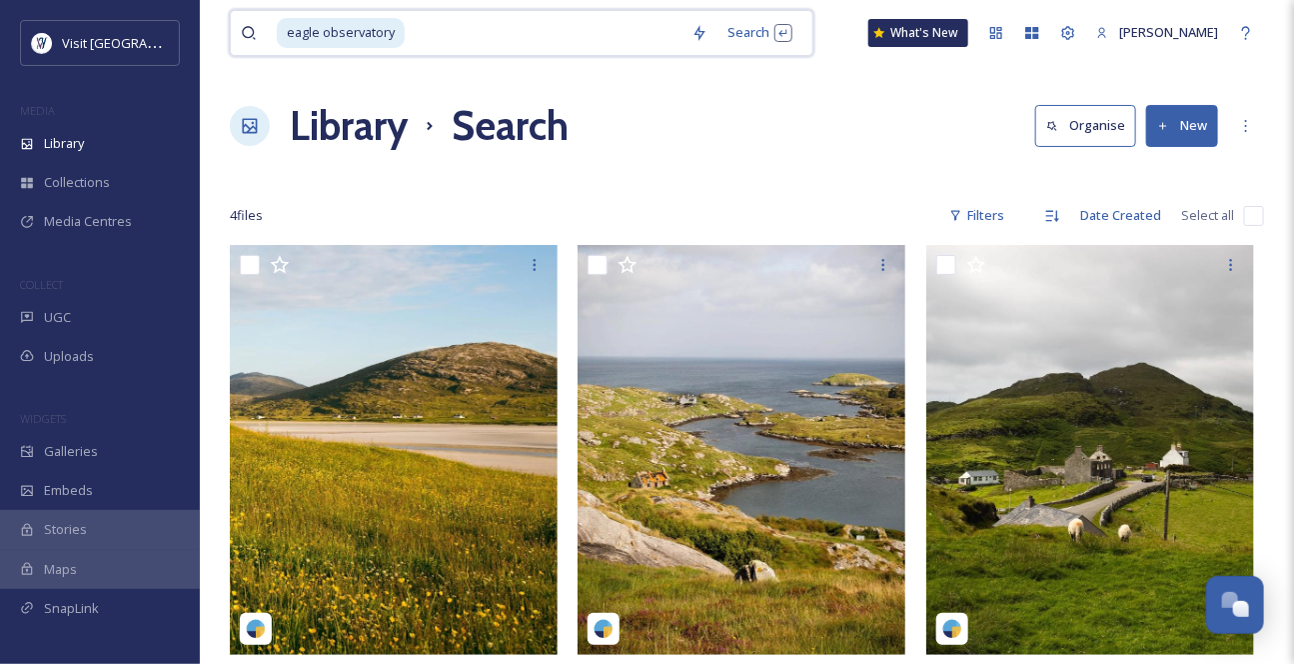
click at [449, 34] on input at bounding box center [544, 33] width 275 height 44
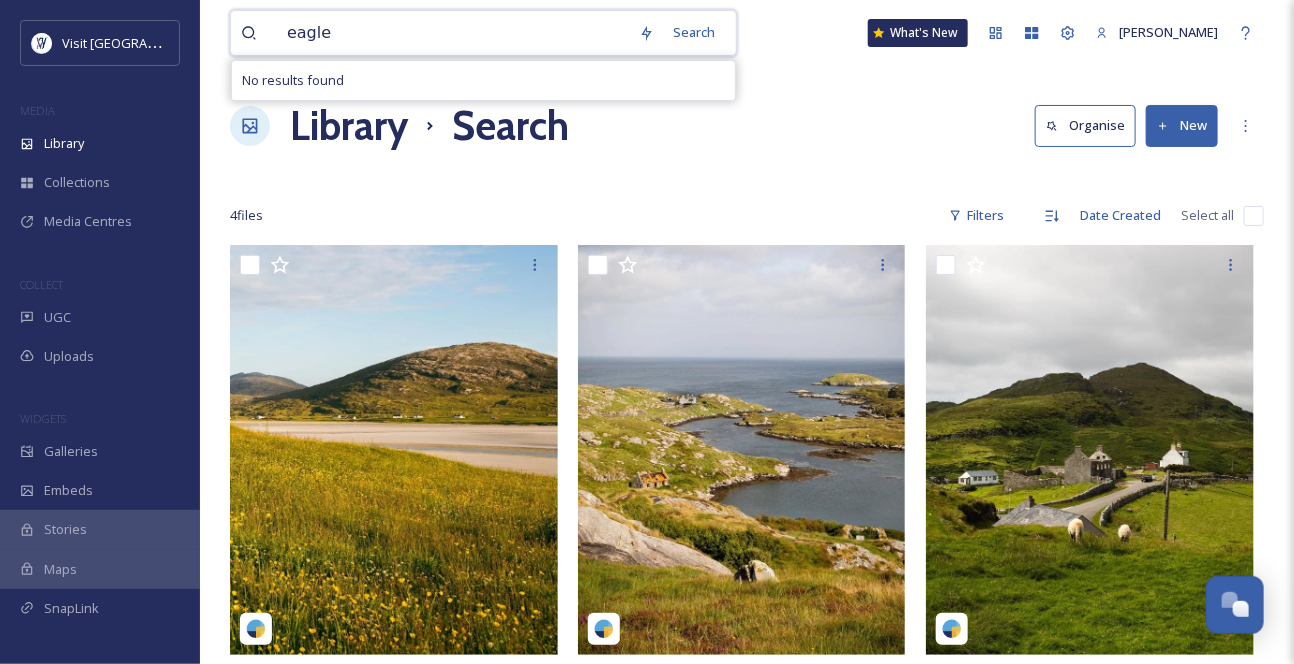
type input "eagles"
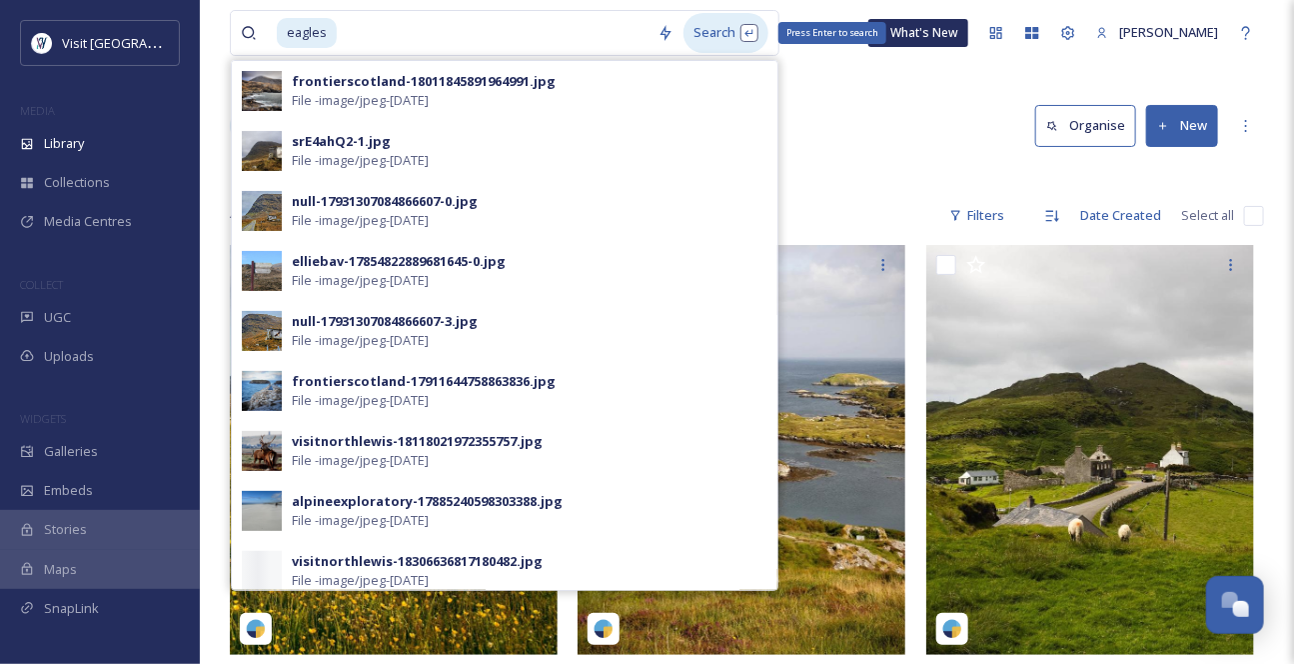
click at [725, 35] on div "Search Press Enter to search" at bounding box center [726, 32] width 85 height 39
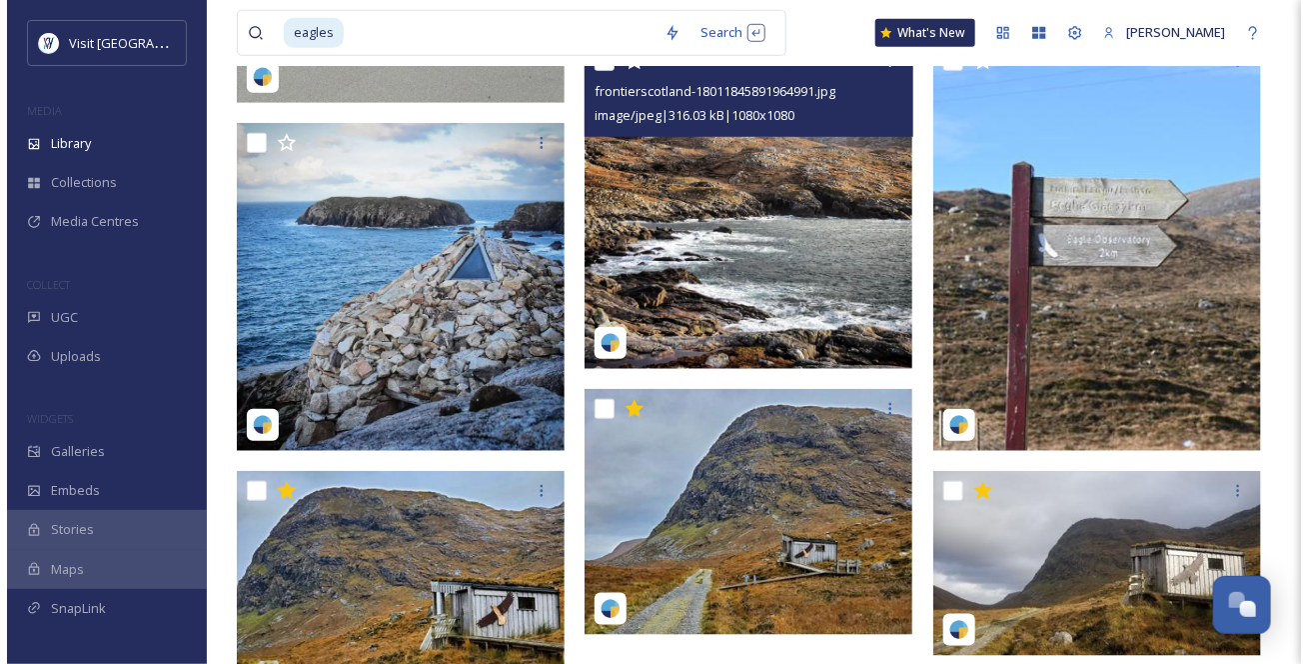
scroll to position [727, 0]
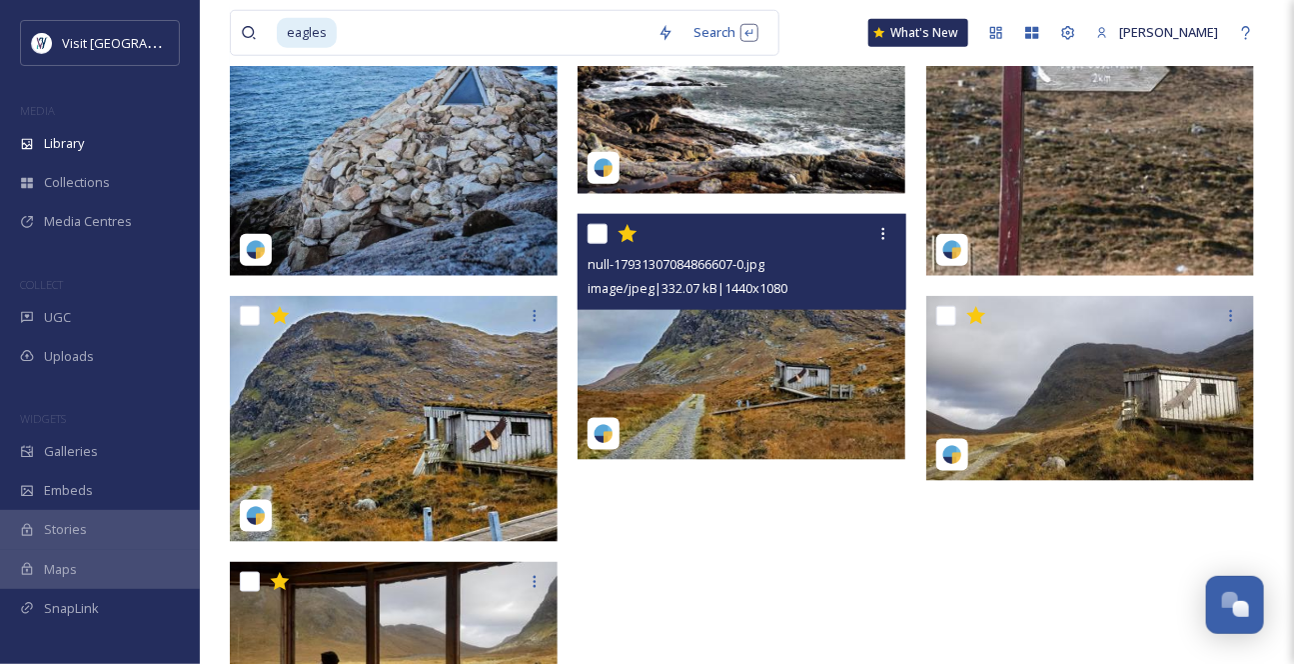
click at [763, 397] on img at bounding box center [742, 337] width 328 height 246
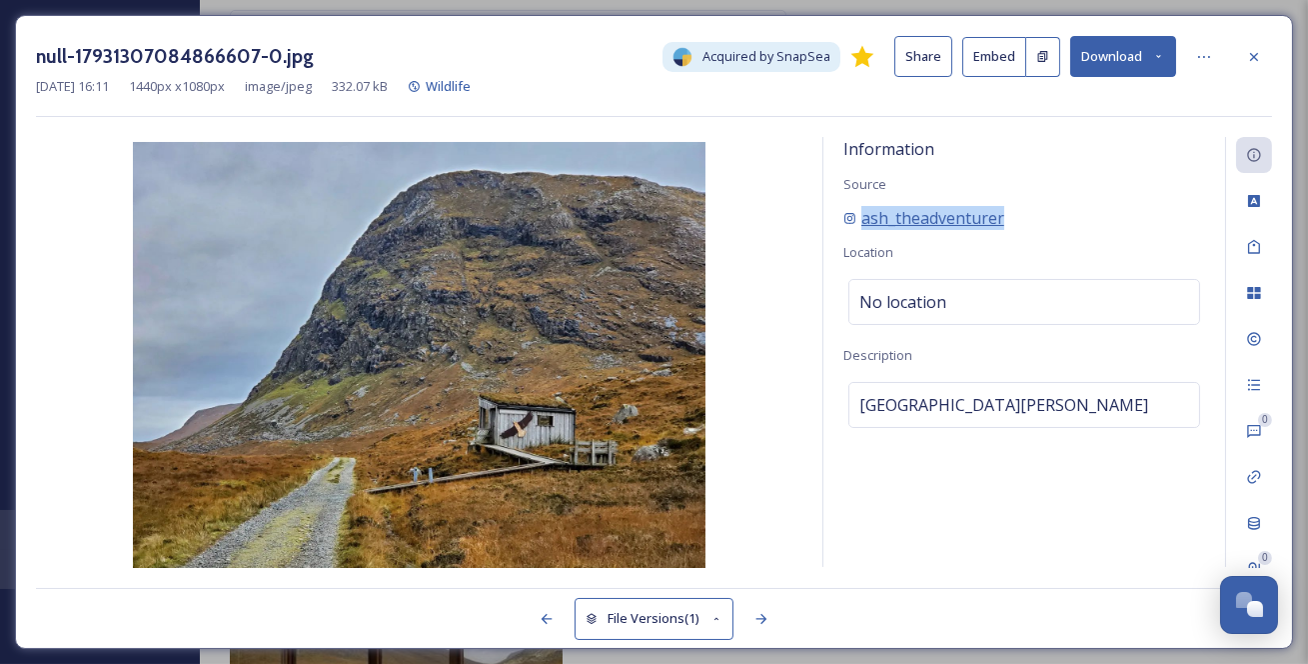
drag, startPoint x: 1062, startPoint y: 249, endPoint x: 856, endPoint y: 249, distance: 206.9
click at [856, 230] on div "ash_theadventurer" at bounding box center [1025, 218] width 362 height 24
copy span "ash_theadventurer"
click at [1119, 428] on div "[GEOGRAPHIC_DATA][PERSON_NAME]" at bounding box center [1025, 405] width 352 height 46
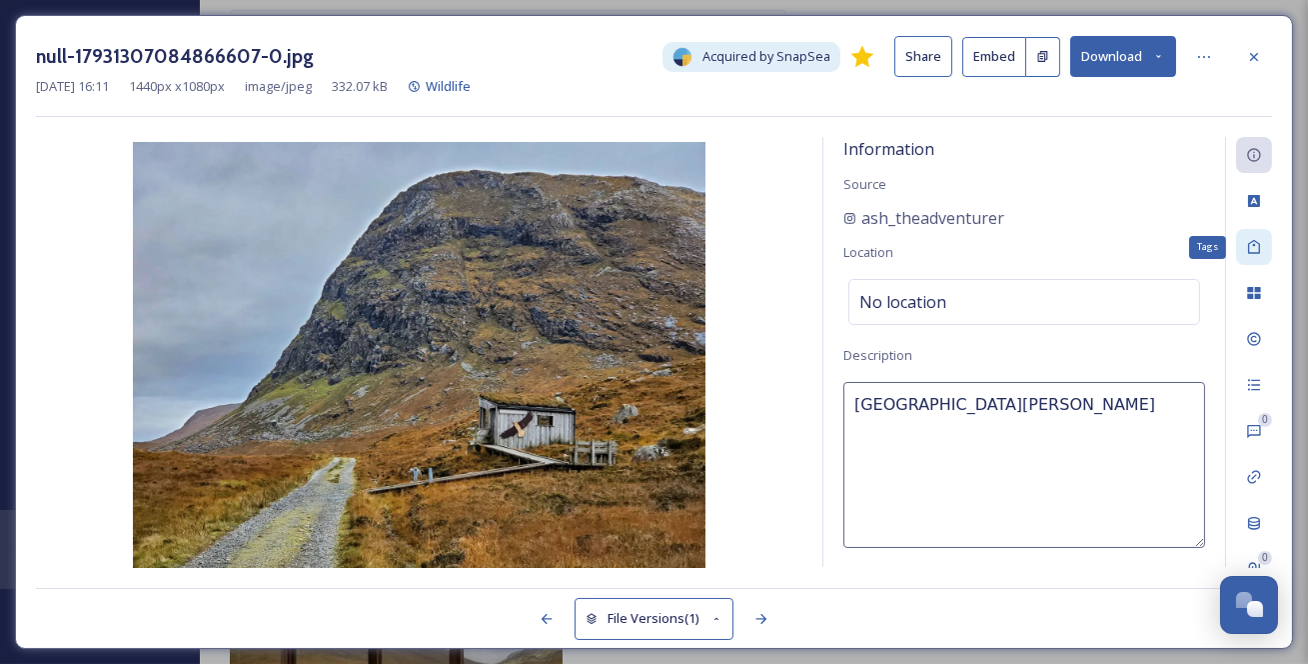
click at [1239, 255] on div "Tags" at bounding box center [1254, 247] width 36 height 36
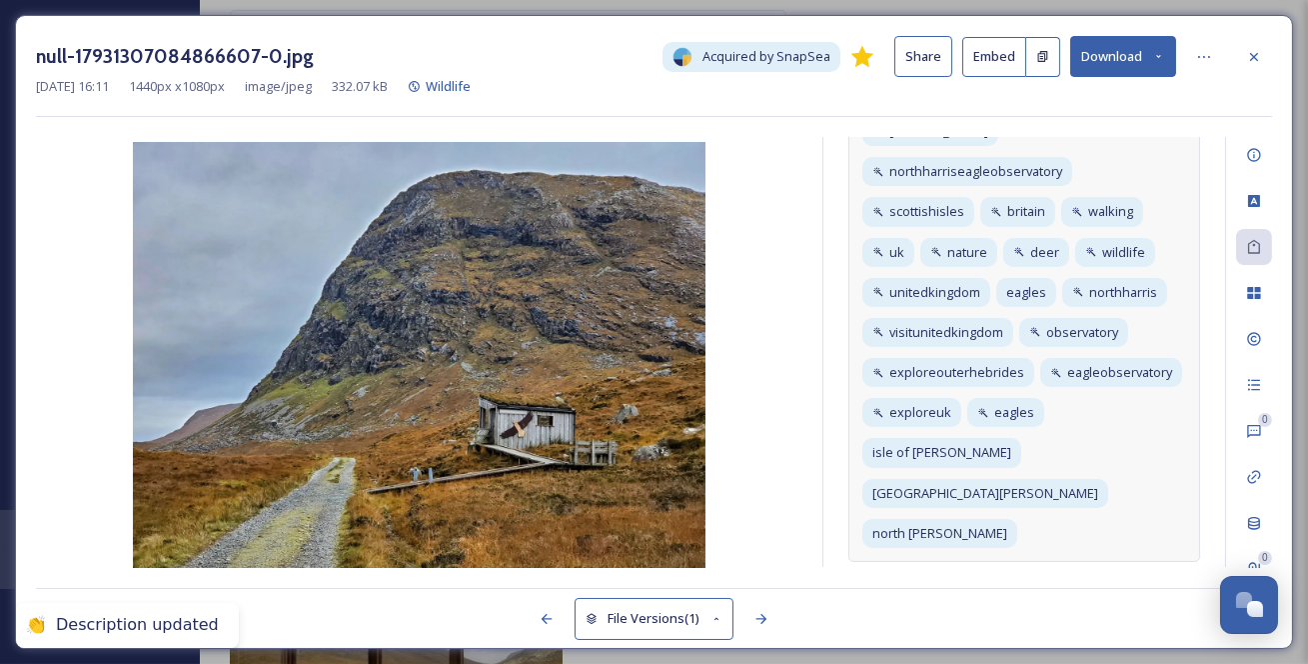
scroll to position [357, 0]
click at [1034, 539] on div "wildlife hebrides scotland seaeagle nature hiking getoutside [PERSON_NAME] nort…" at bounding box center [1025, 272] width 352 height 580
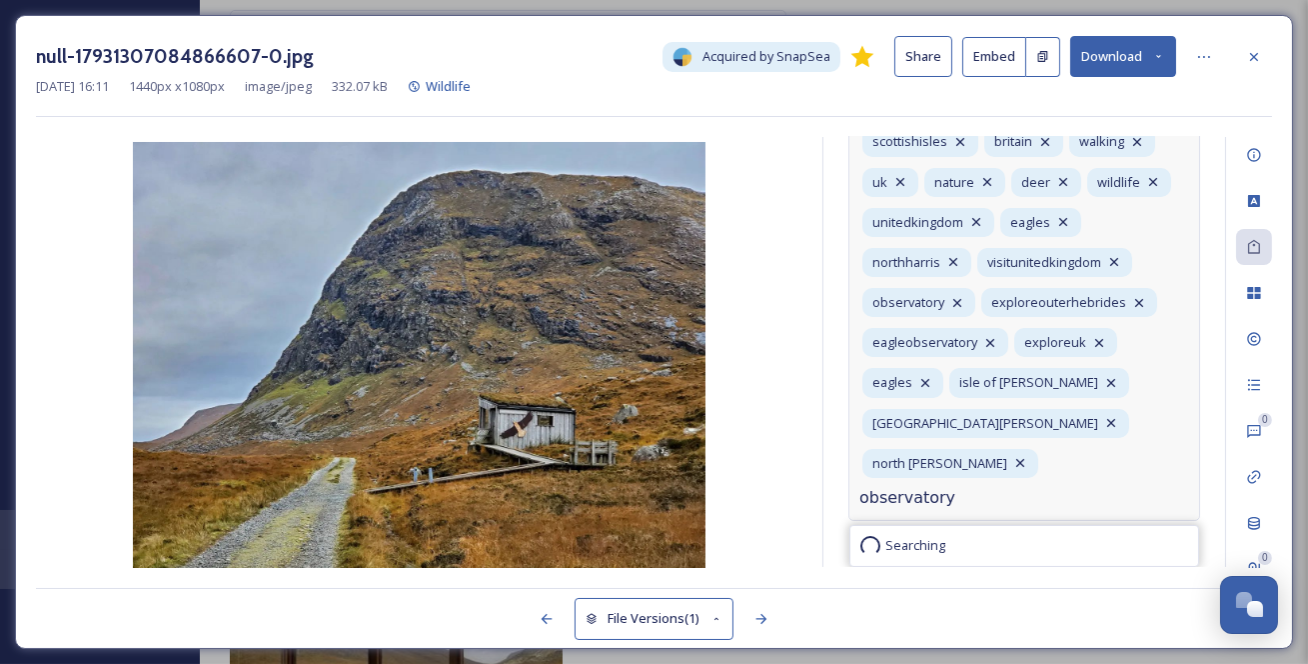
type input "observatory"
click at [964, 510] on input at bounding box center [960, 498] width 200 height 24
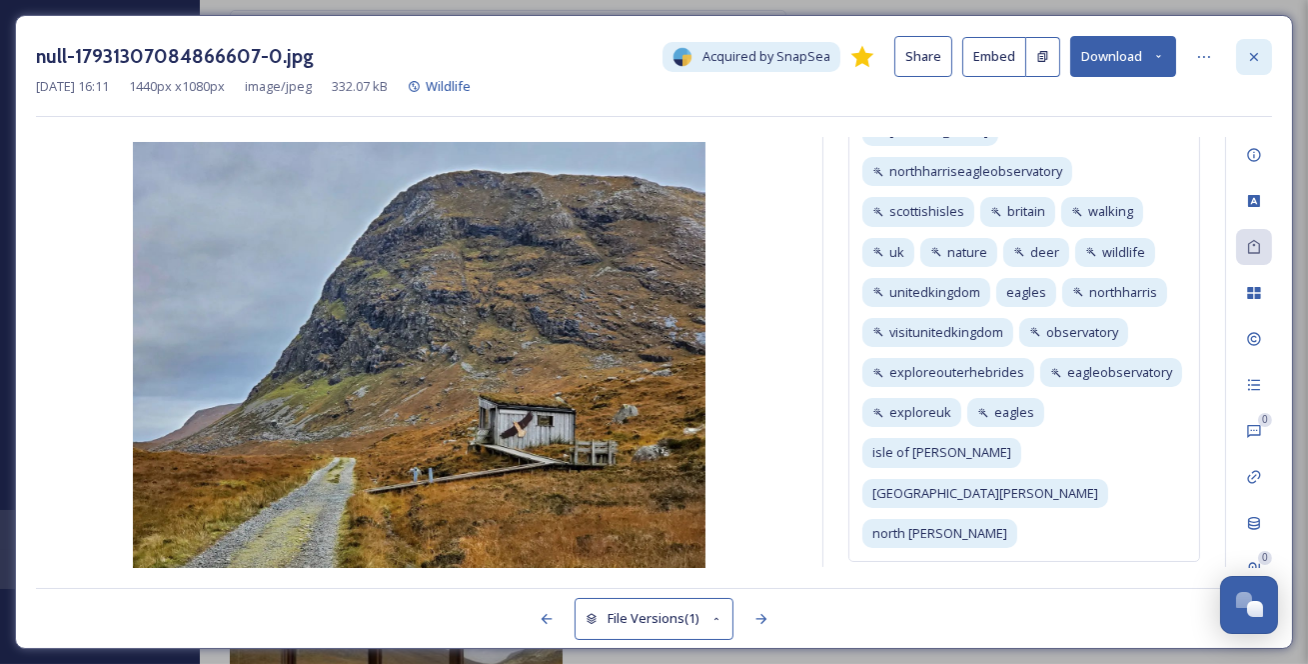
click at [1259, 58] on icon at bounding box center [1254, 57] width 16 height 16
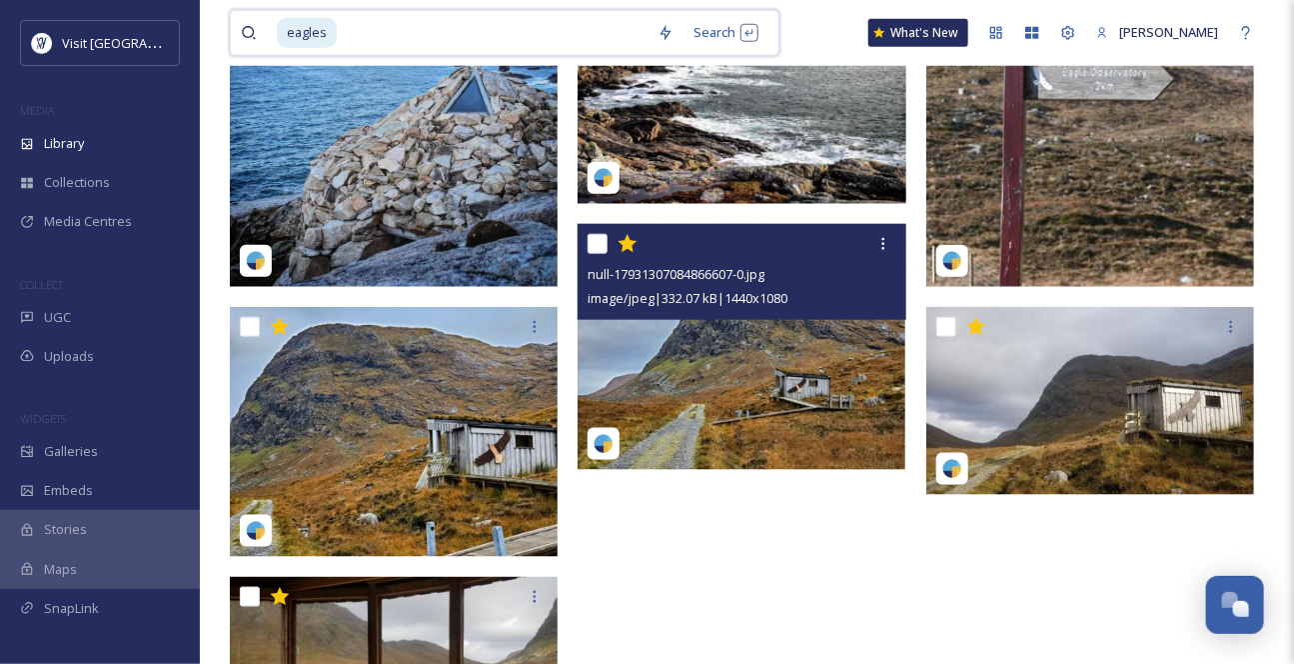
click at [420, 30] on input at bounding box center [493, 33] width 309 height 44
type input "e"
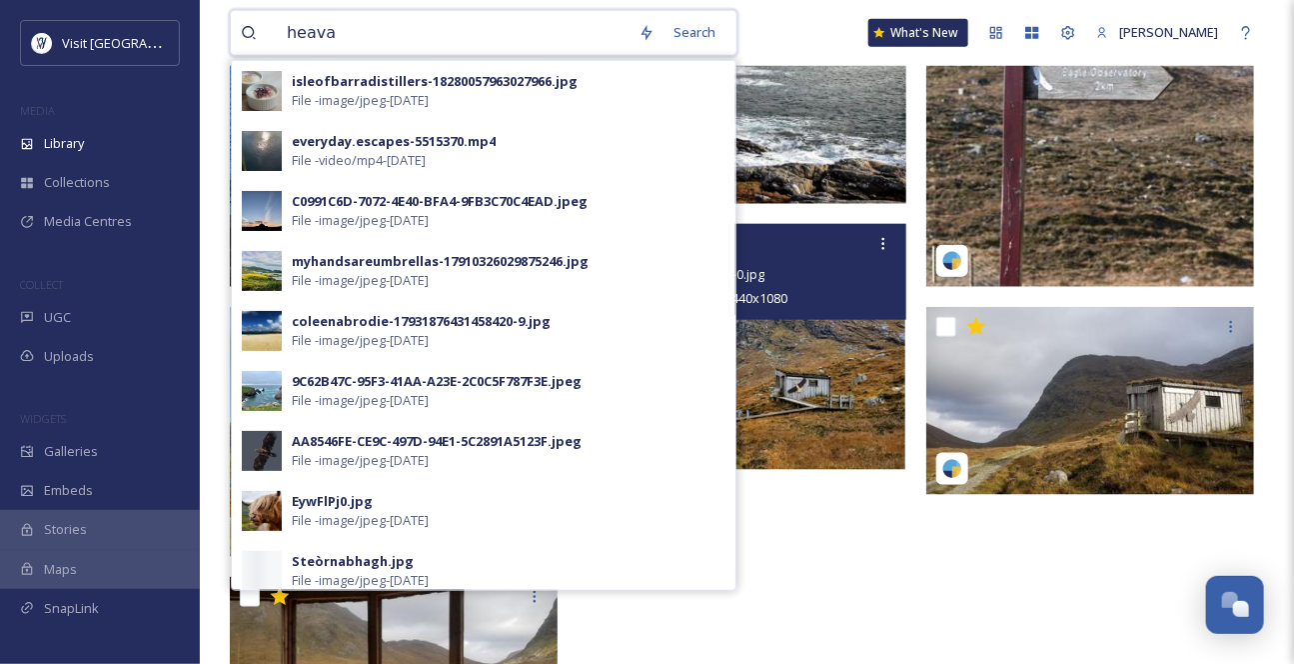
type input "heaval"
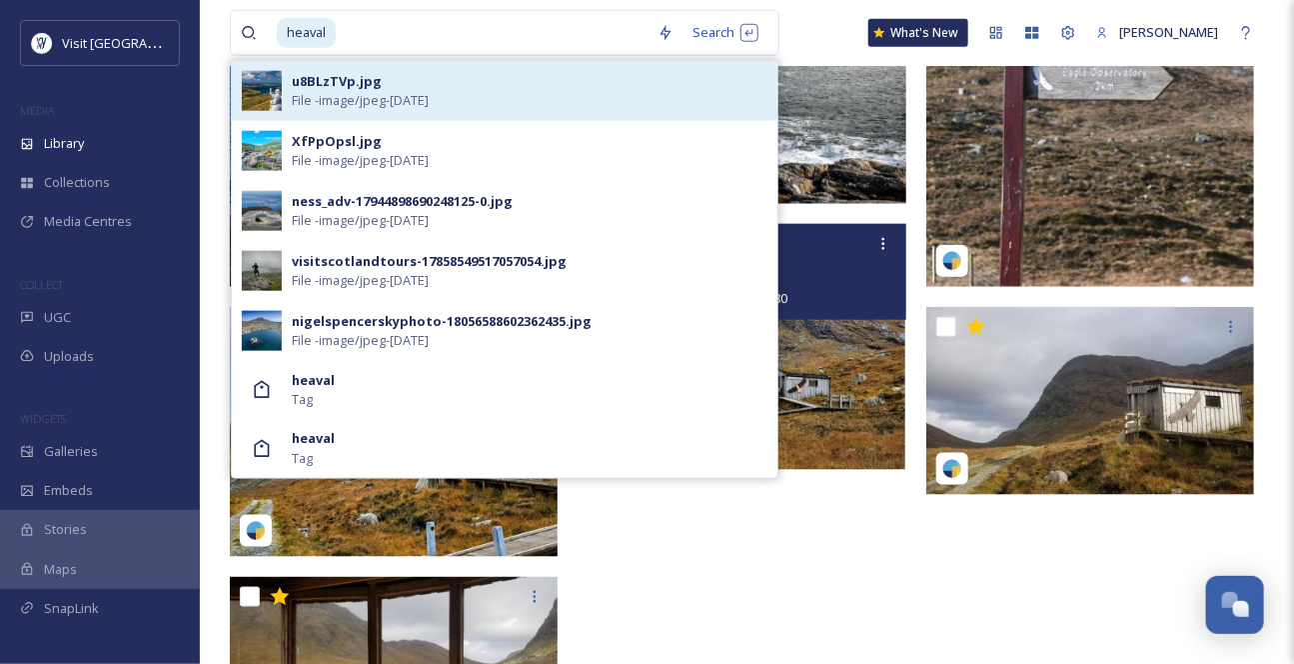
click at [474, 95] on div "u8BLzTVp.jpg File - image/jpeg - [DATE]" at bounding box center [530, 91] width 476 height 38
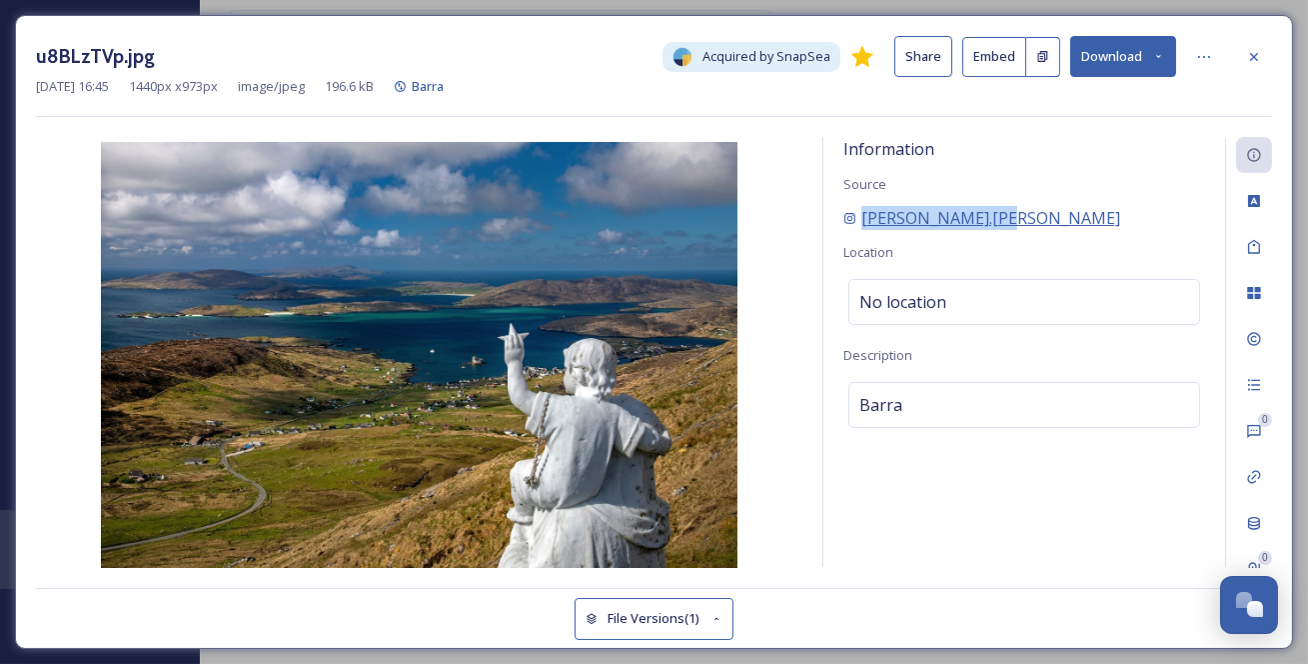
drag, startPoint x: 1064, startPoint y: 245, endPoint x: 864, endPoint y: 242, distance: 199.9
click at [864, 230] on div "[PERSON_NAME].[PERSON_NAME]" at bounding box center [1025, 218] width 362 height 24
copy span "[PERSON_NAME].[PERSON_NAME]"
click at [1254, 54] on icon at bounding box center [1254, 57] width 16 height 16
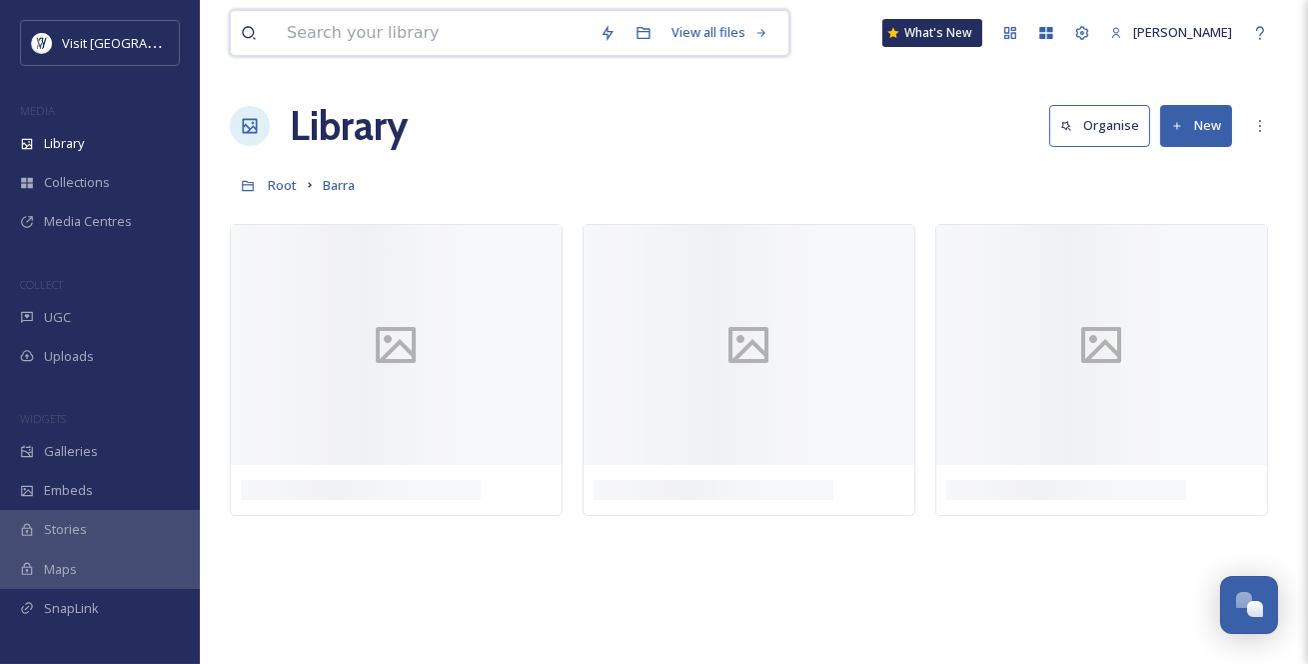
click at [396, 40] on input at bounding box center [433, 33] width 313 height 44
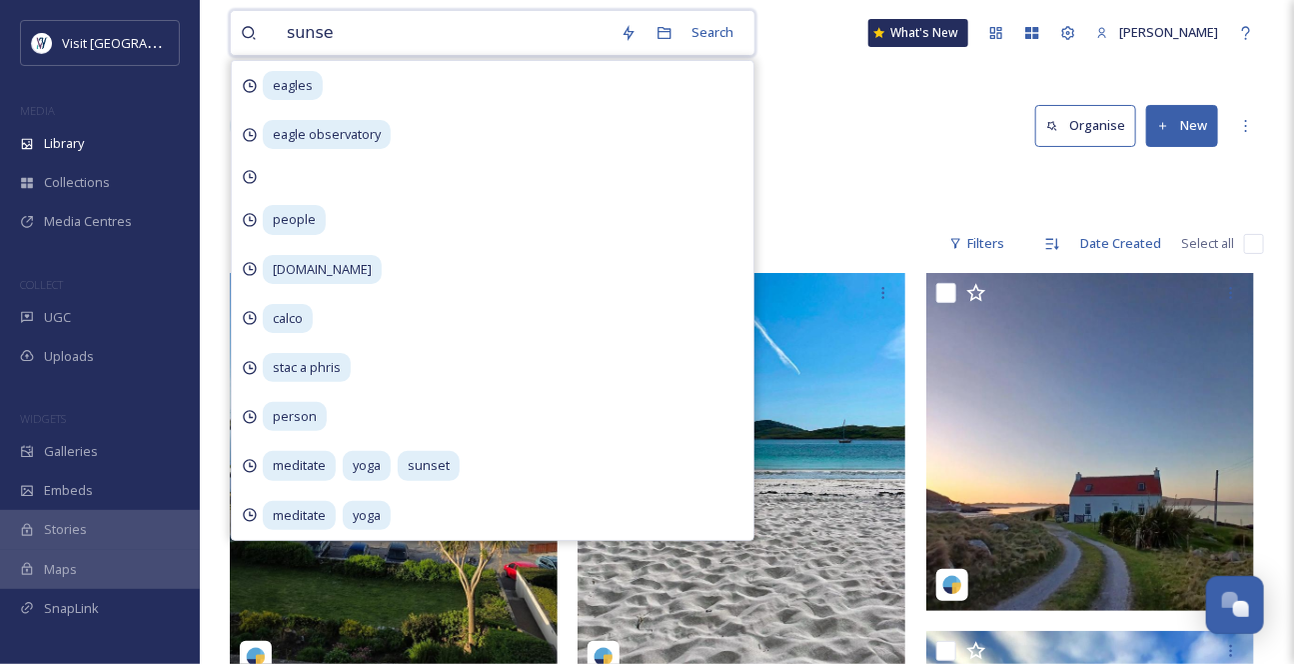
type input "sunset"
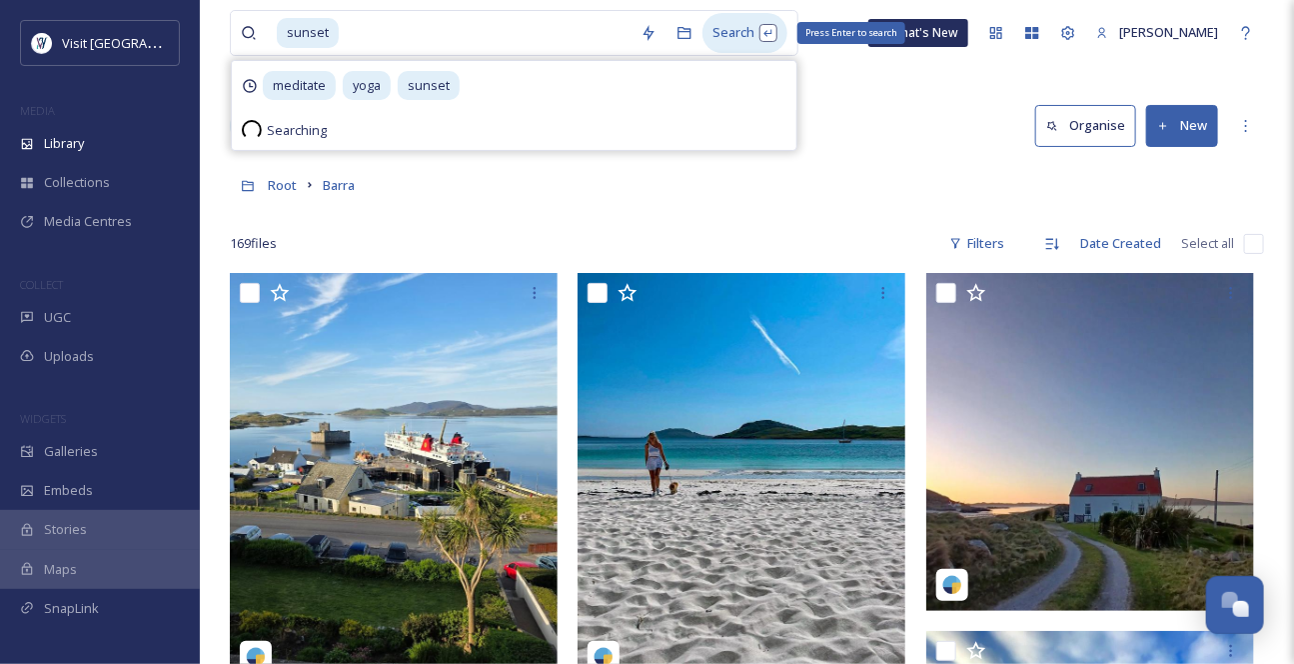
click at [731, 35] on div "Search Press Enter to search" at bounding box center [745, 32] width 85 height 39
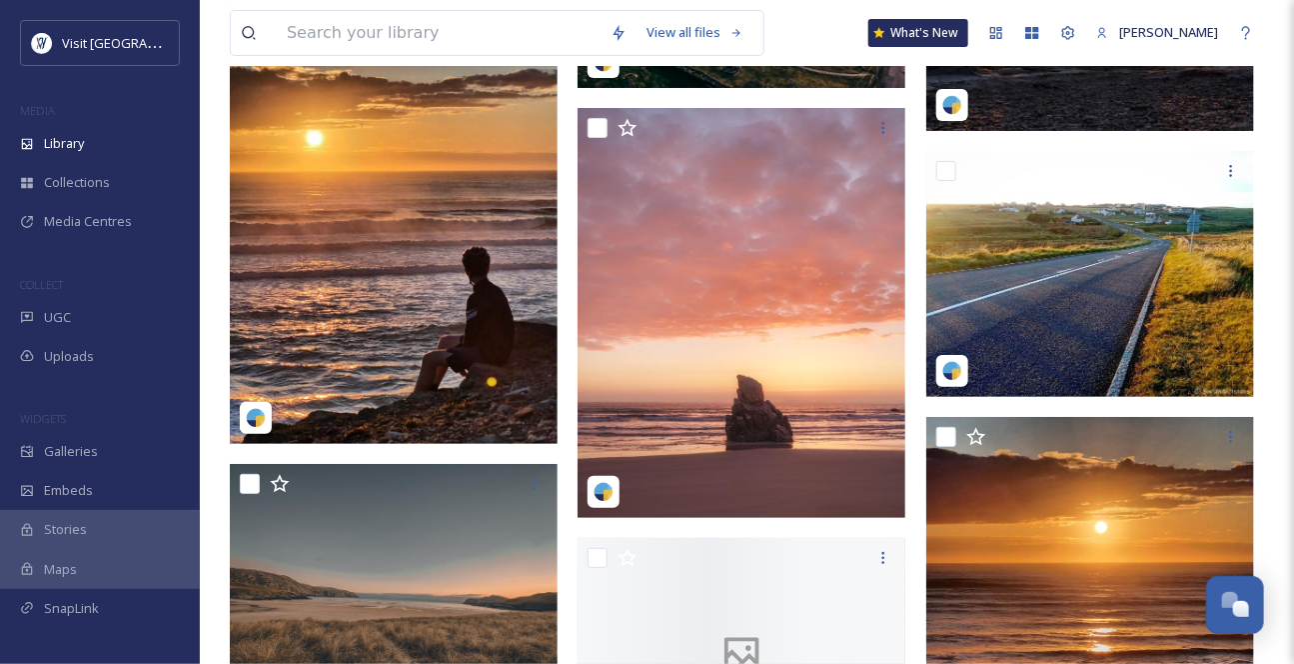
scroll to position [14355, 0]
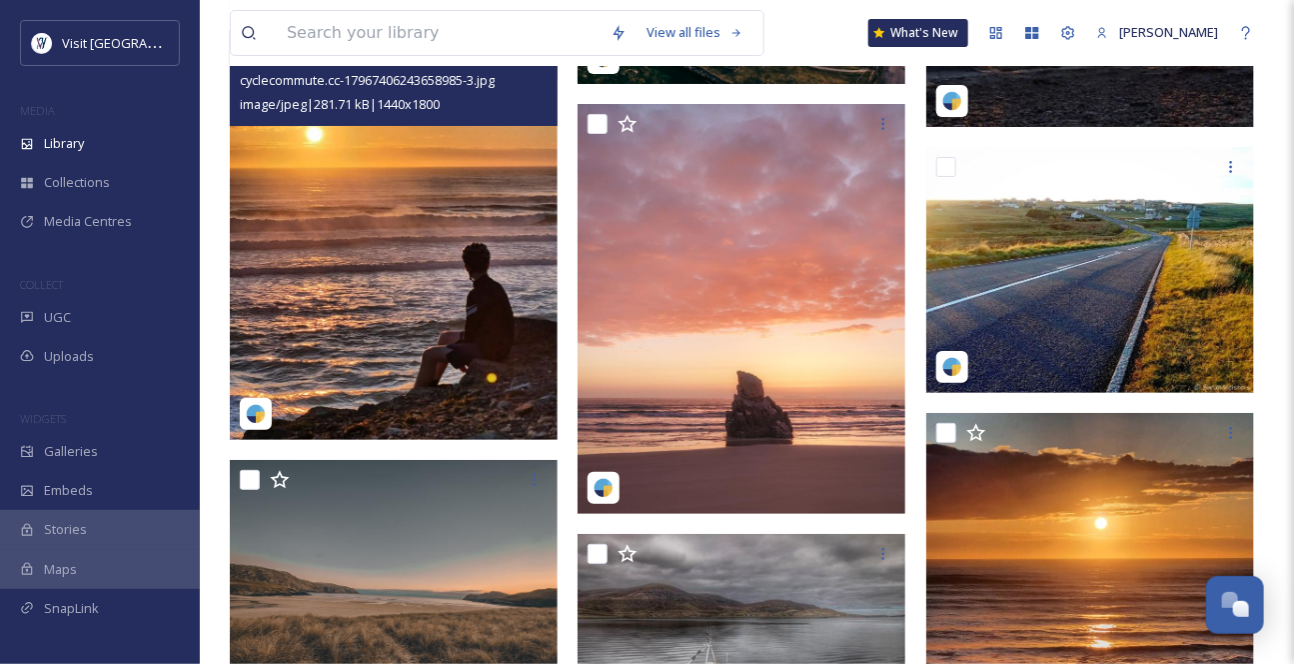
click at [478, 297] on img at bounding box center [394, 235] width 328 height 410
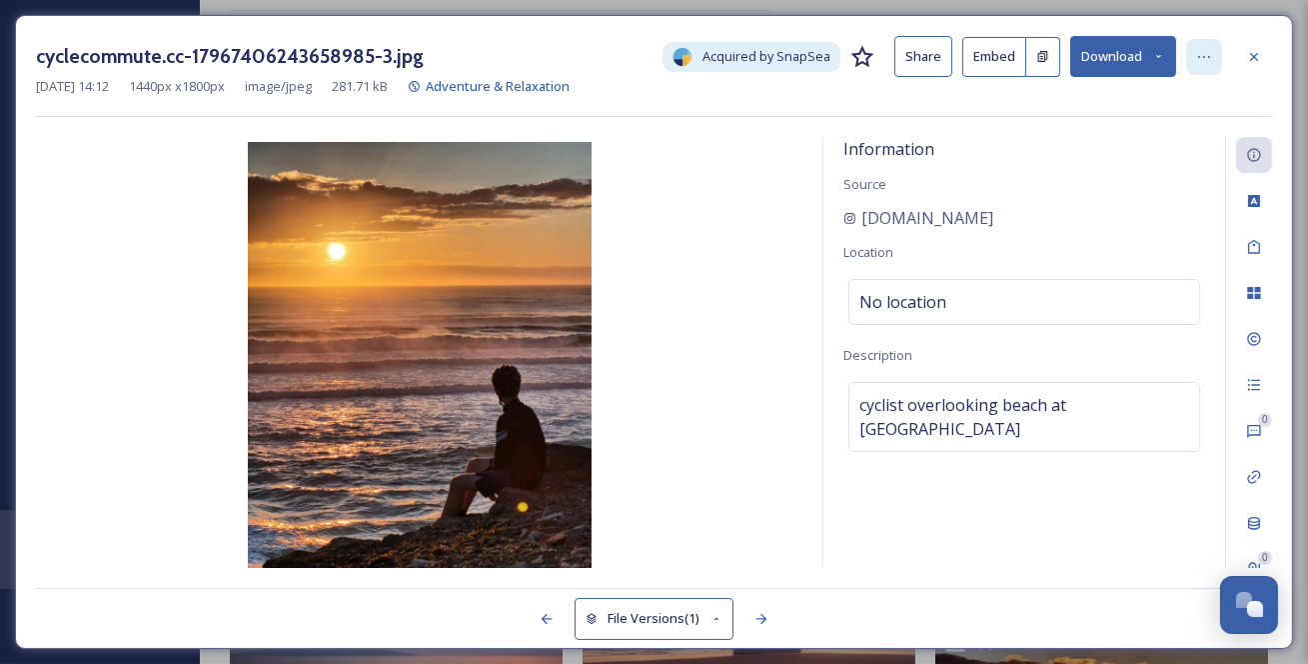
click at [1209, 60] on icon at bounding box center [1204, 57] width 16 height 16
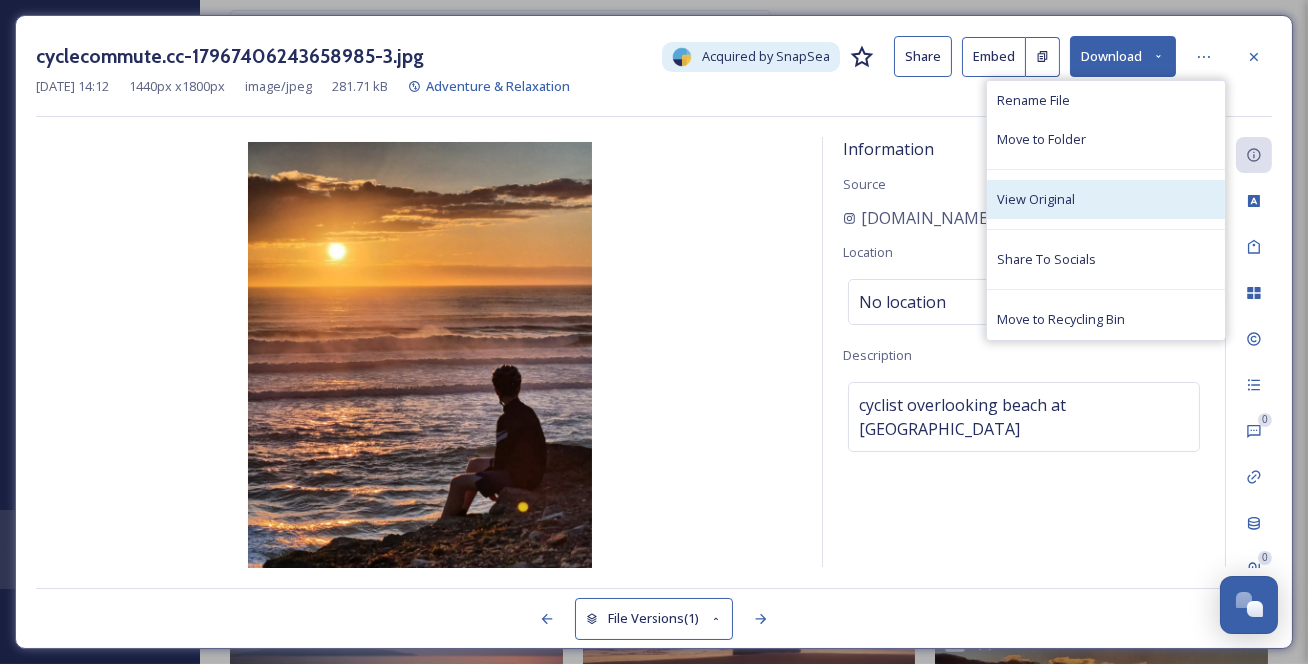
click at [1115, 219] on div "View Original" at bounding box center [1106, 199] width 238 height 39
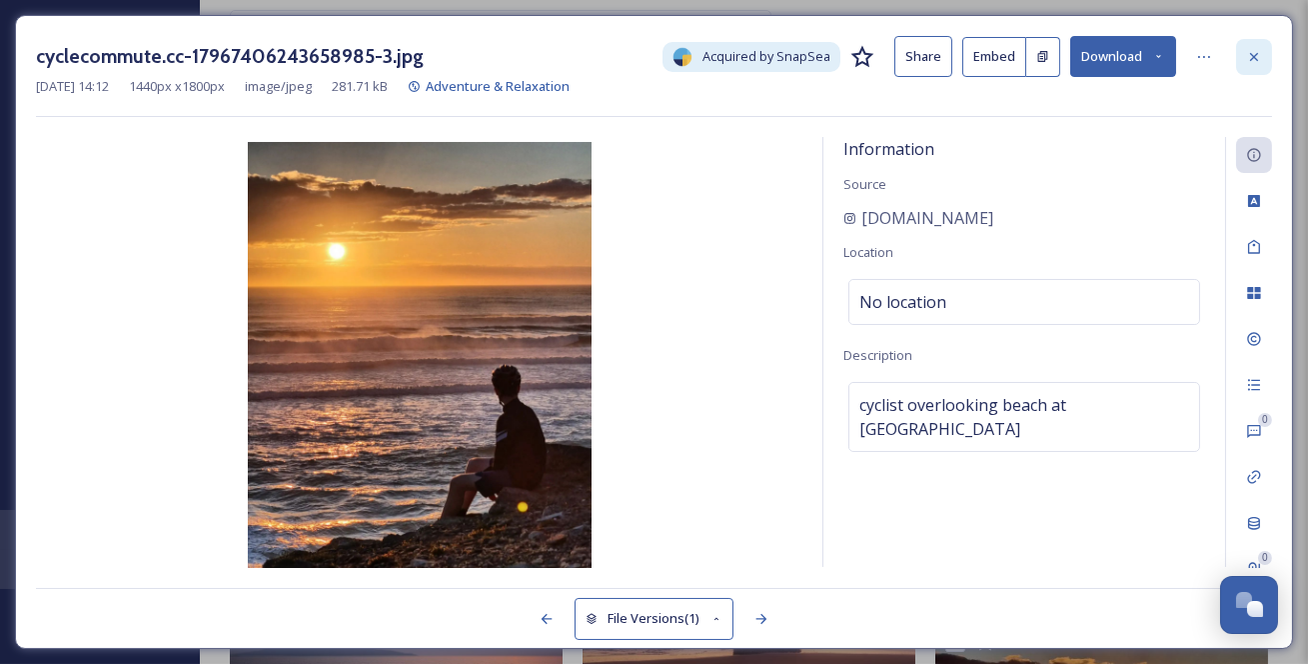
click at [1261, 56] on icon at bounding box center [1254, 57] width 16 height 16
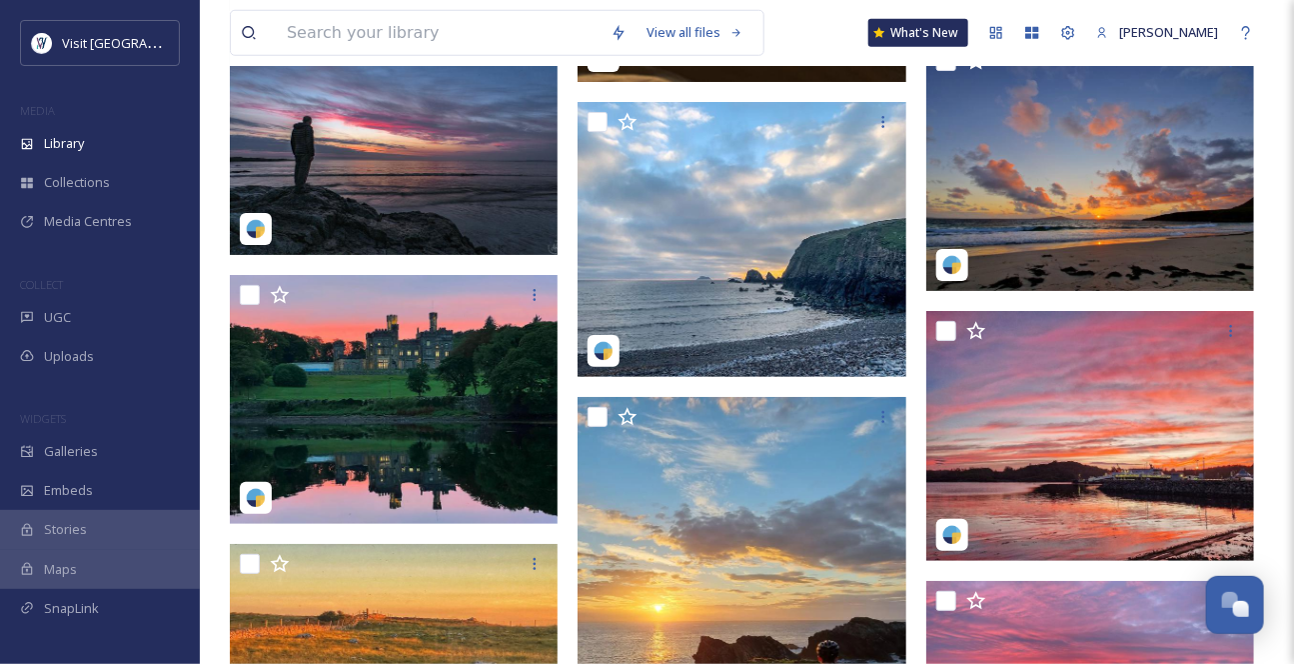
scroll to position [11993, 0]
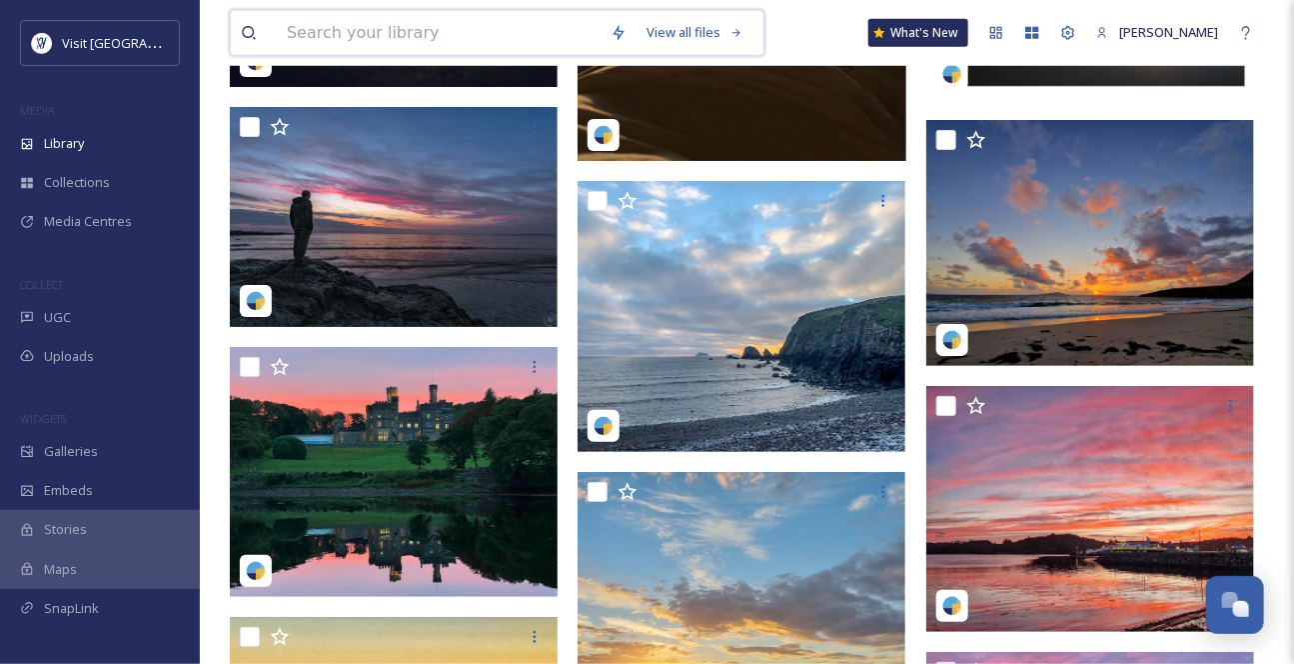
click at [350, 38] on input at bounding box center [439, 33] width 324 height 44
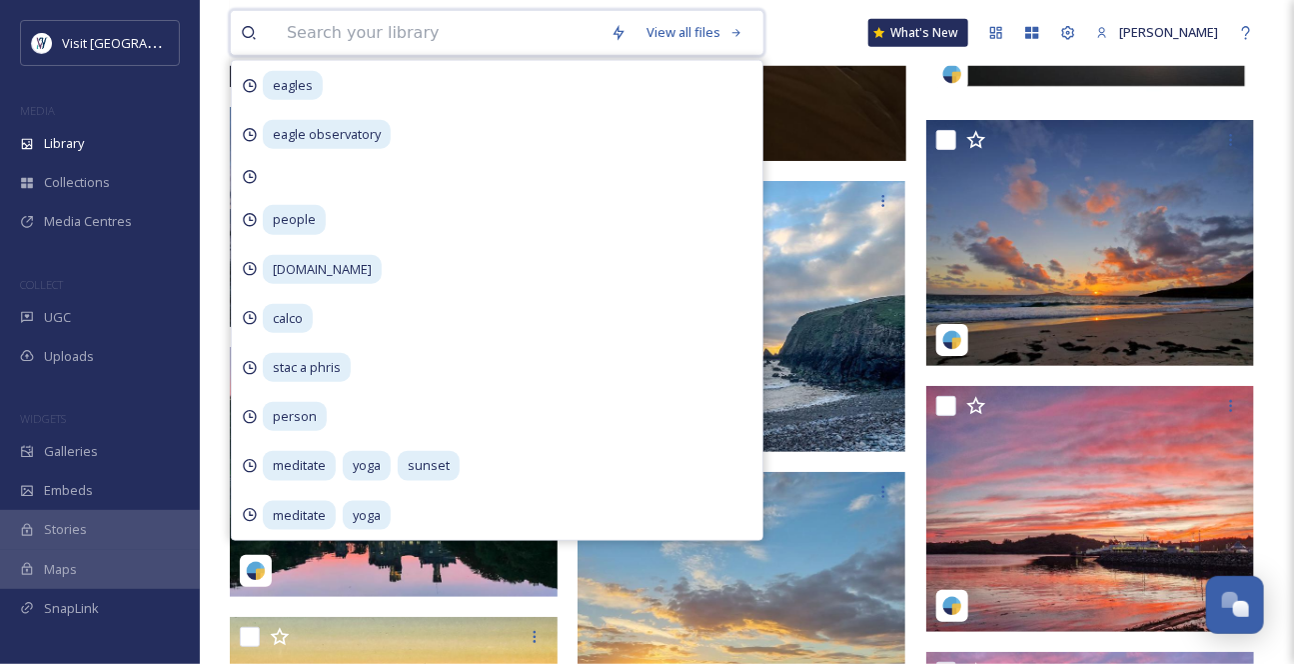
paste input "ourbootprints"
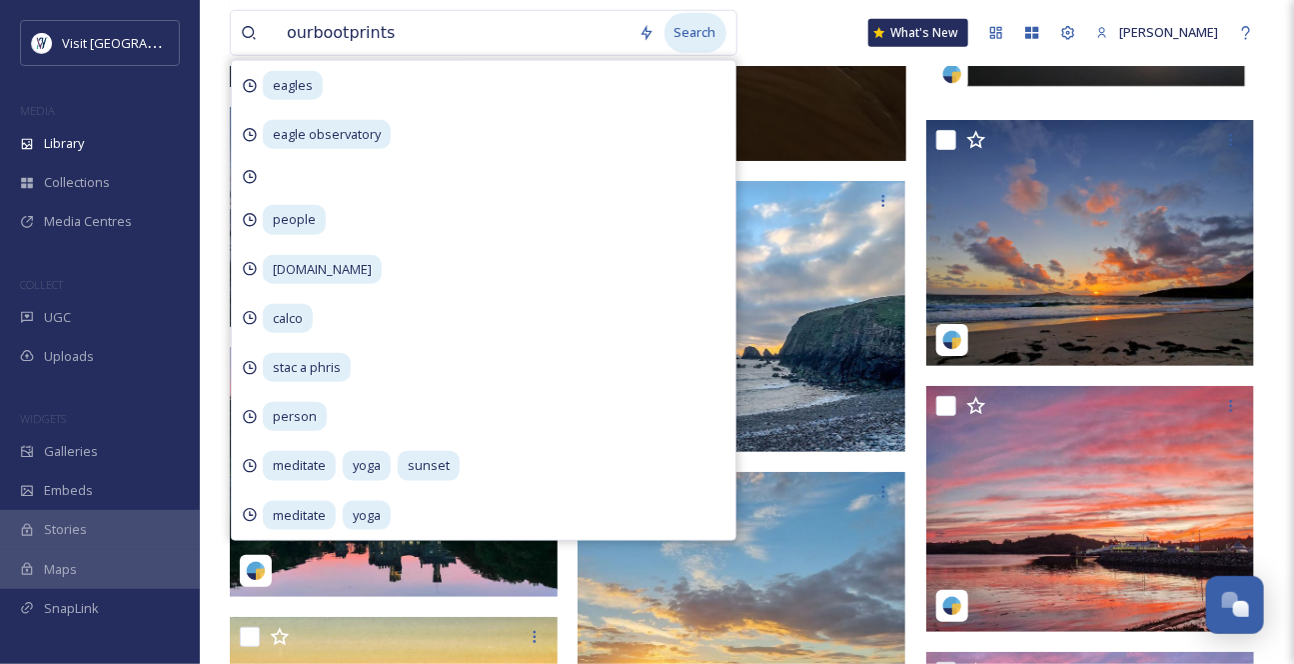
click at [705, 31] on div "Search" at bounding box center [696, 32] width 62 height 39
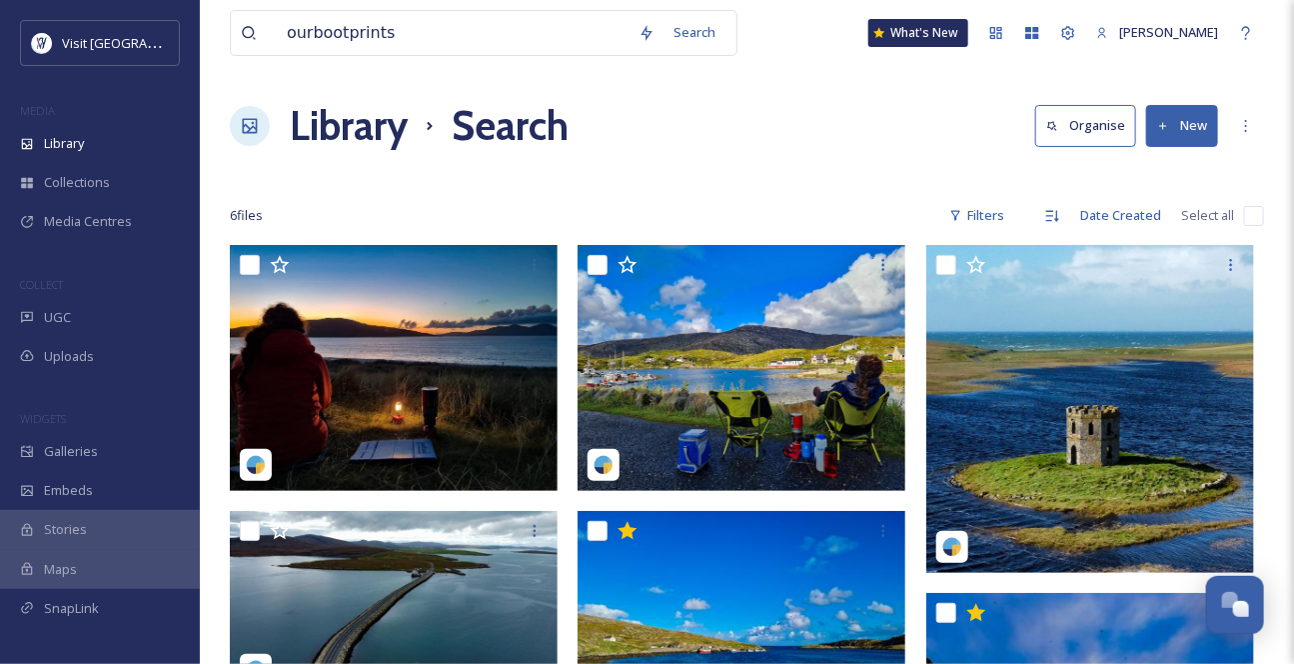
click at [864, 156] on div "Library Search Organise New" at bounding box center [747, 126] width 1034 height 60
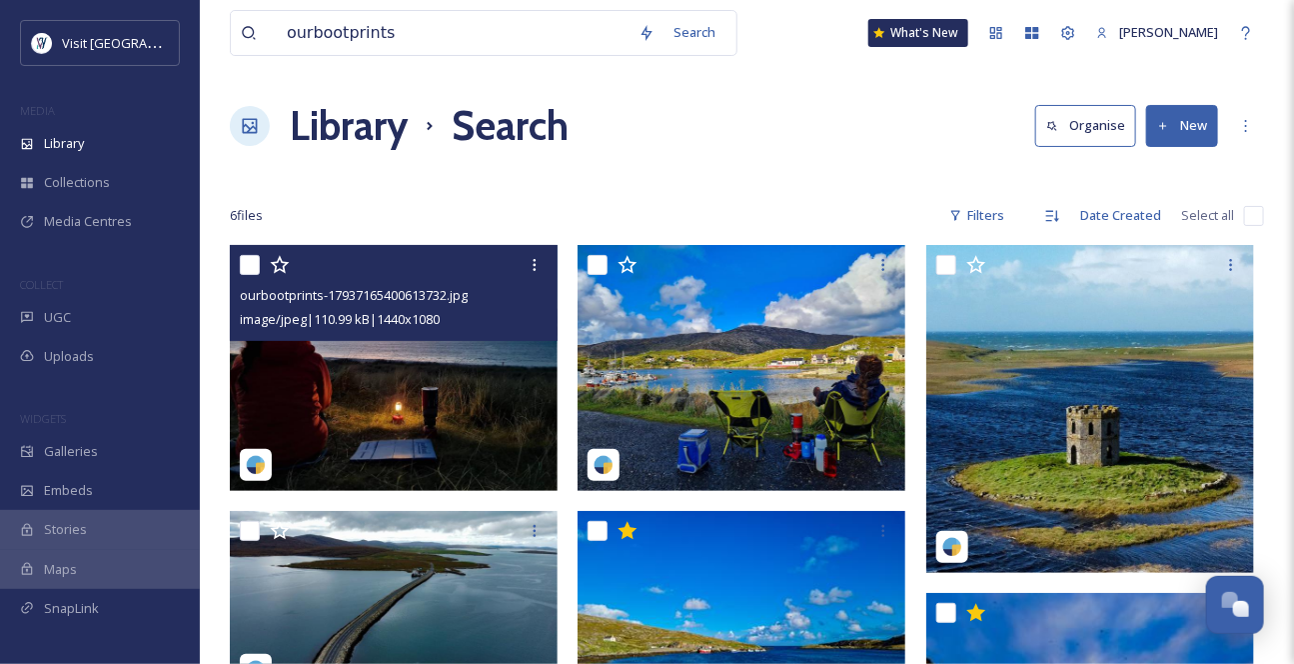
click at [378, 449] on img at bounding box center [394, 368] width 328 height 246
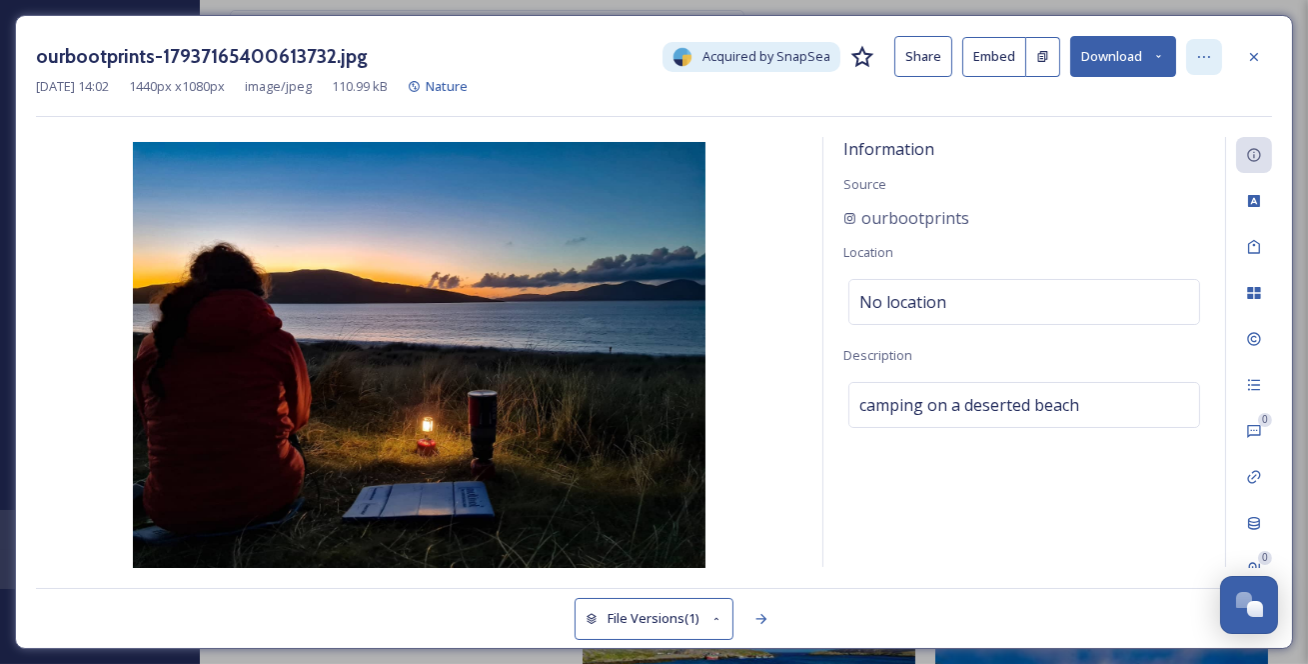
click at [1206, 64] on icon at bounding box center [1204, 57] width 16 height 16
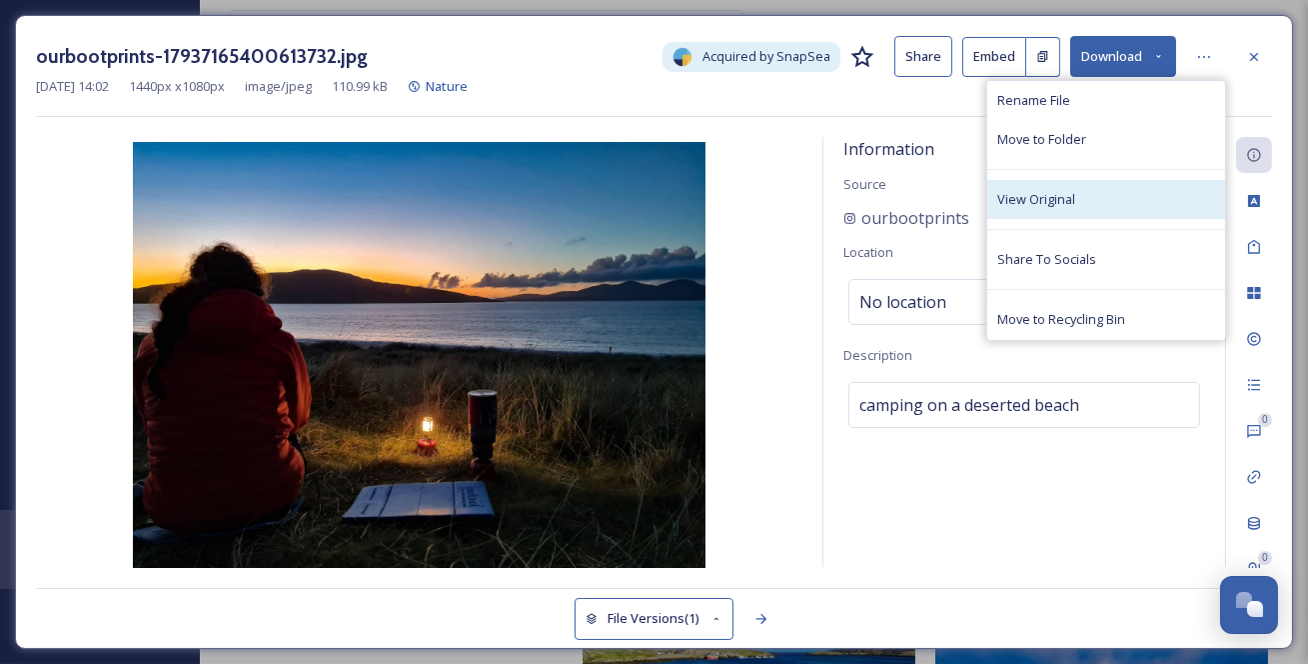
click at [1136, 213] on div "View Original" at bounding box center [1106, 199] width 238 height 39
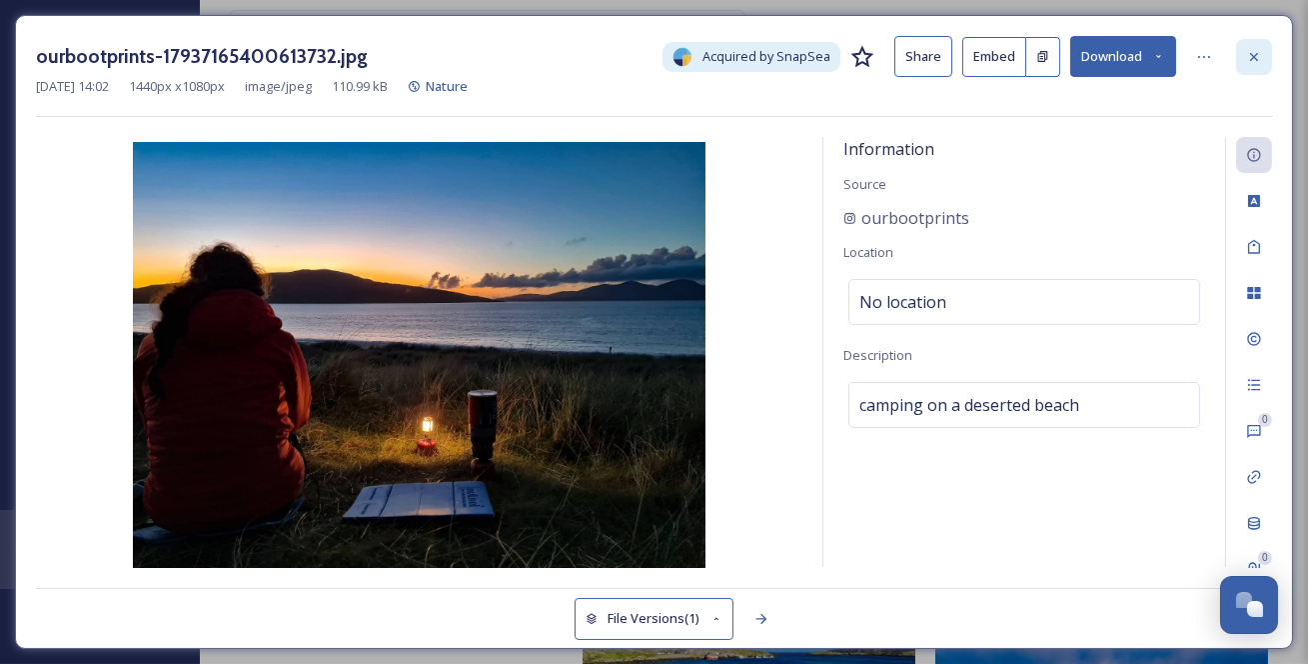
click at [1252, 60] on icon at bounding box center [1254, 56] width 8 height 8
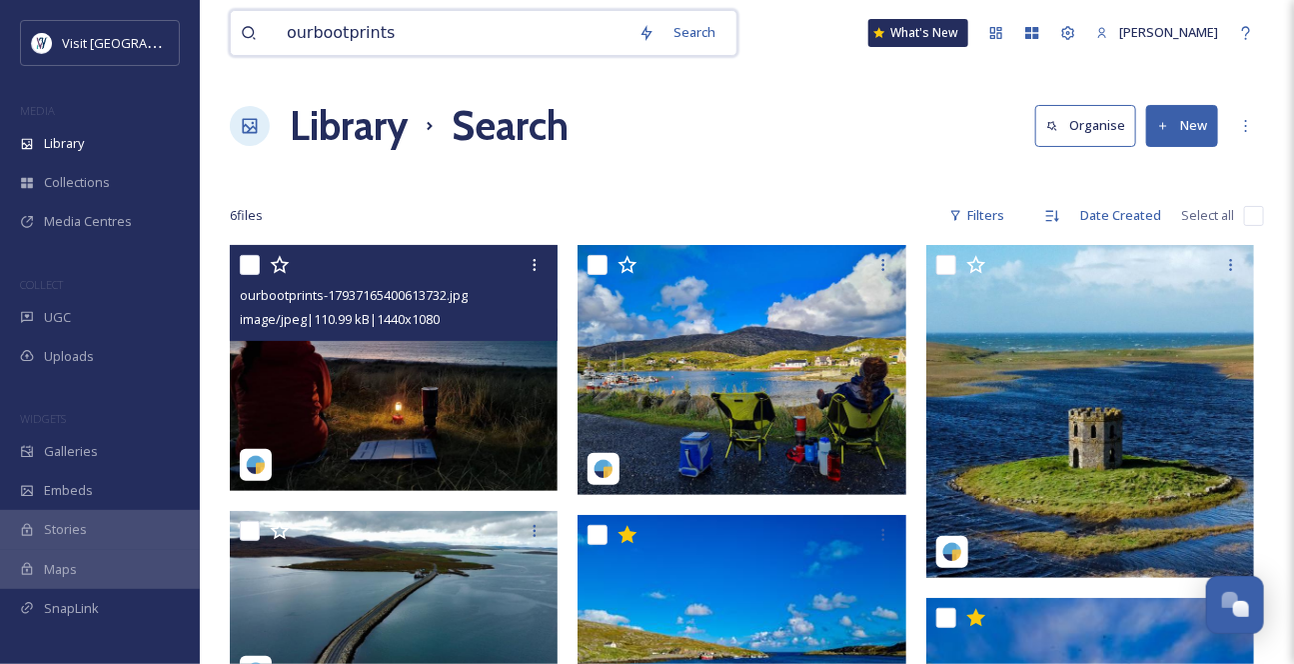
drag, startPoint x: 460, startPoint y: 40, endPoint x: 19, endPoint y: 43, distance: 440.8
click at [48, 40] on div "Visit [GEOGRAPHIC_DATA] MEDIA Library Collections Media Centres COLLECT UGC Upl…" at bounding box center [647, 537] width 1294 height 1075
type input "people"
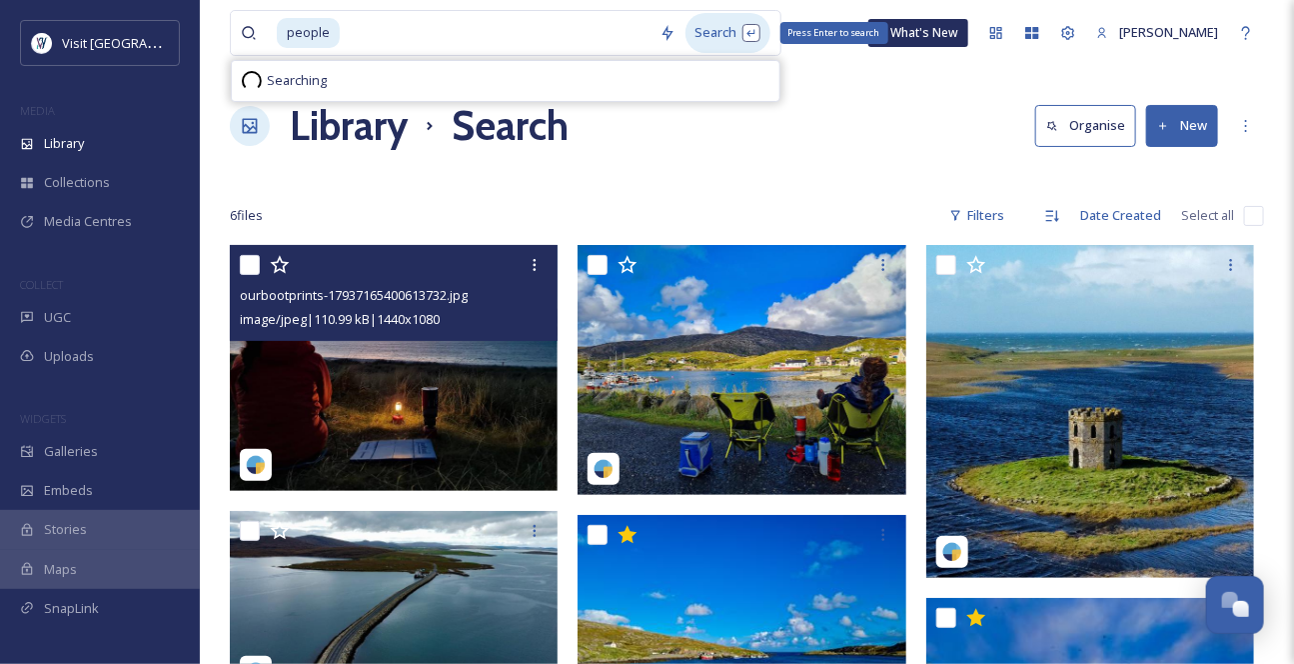
click at [716, 36] on div "Search Press Enter to search" at bounding box center [728, 32] width 85 height 39
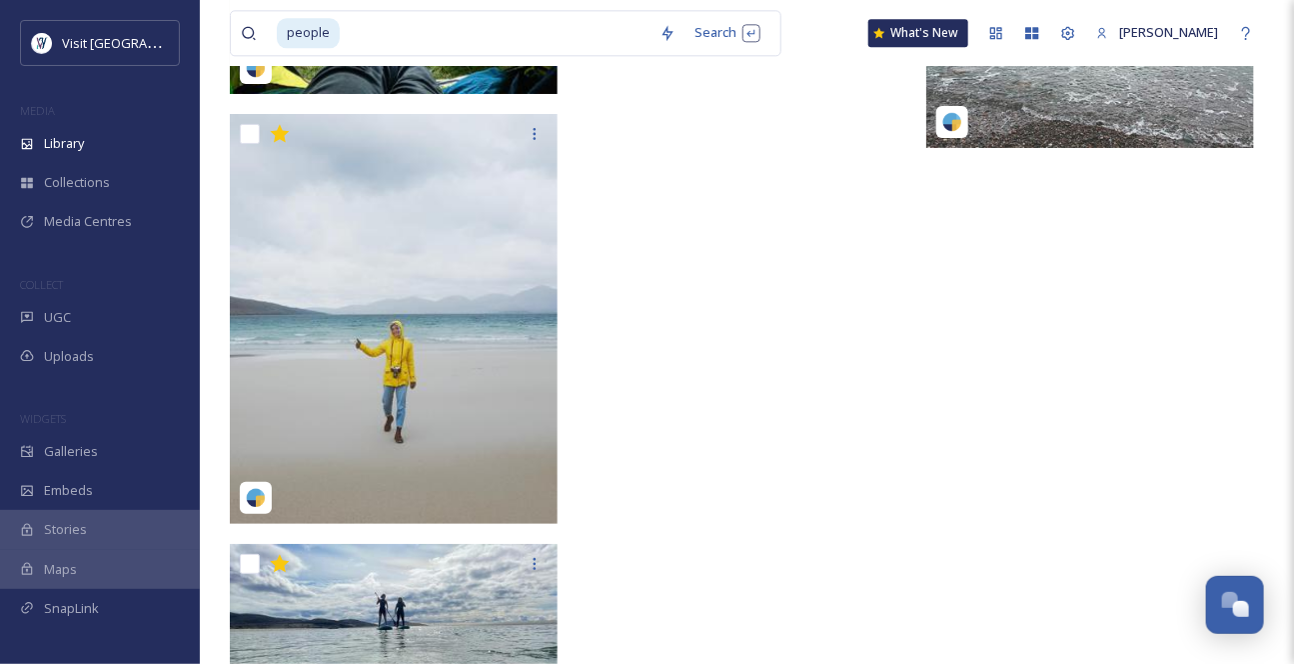
scroll to position [7283, 0]
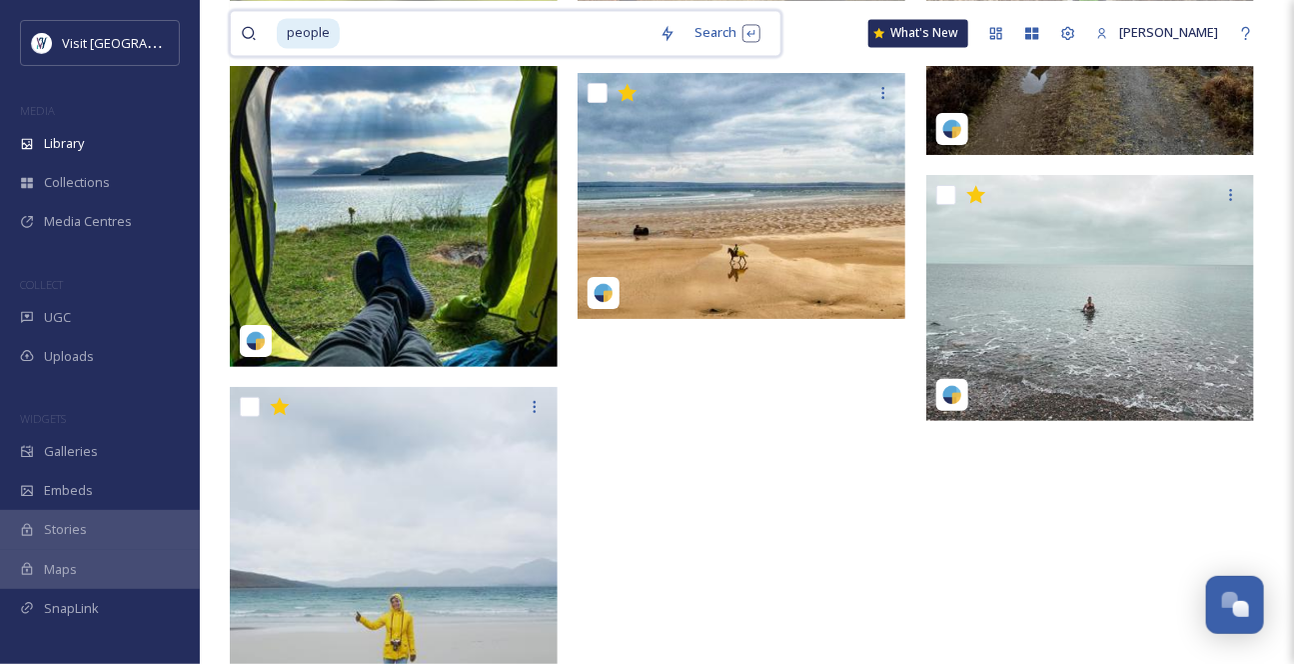
drag, startPoint x: 365, startPoint y: 35, endPoint x: 340, endPoint y: 38, distance: 25.2
click at [334, 40] on div "people" at bounding box center [463, 33] width 373 height 44
type input "p"
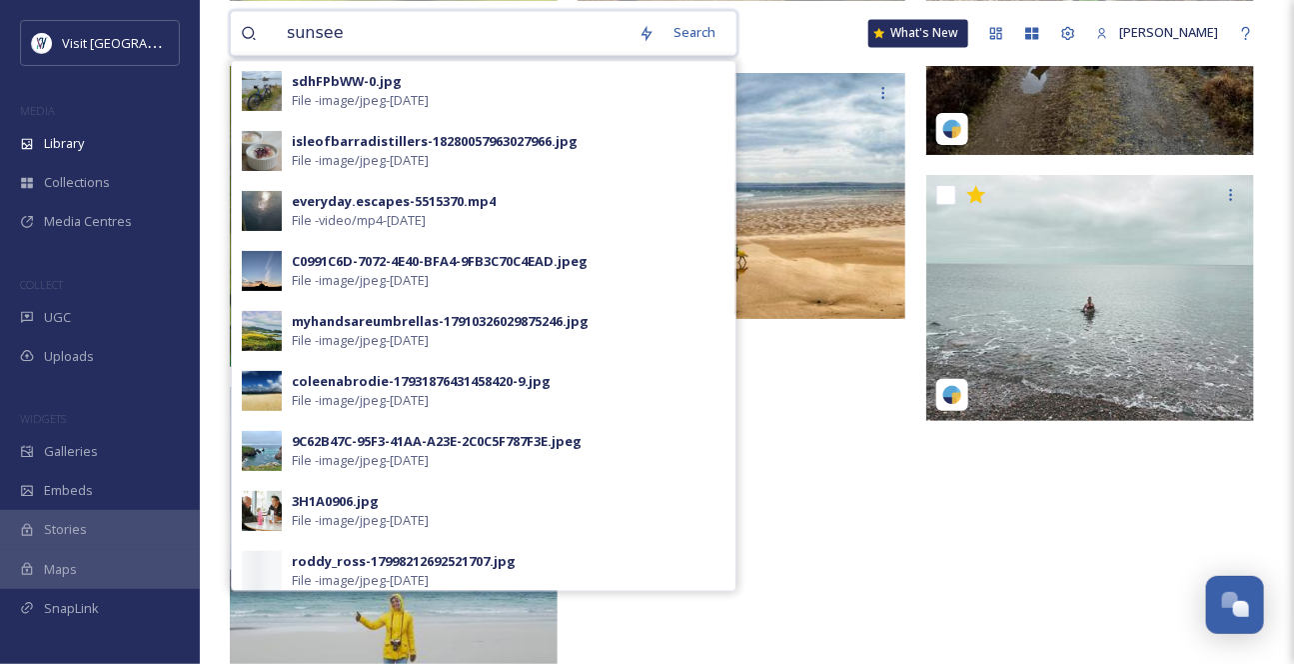
type input "sunseet"
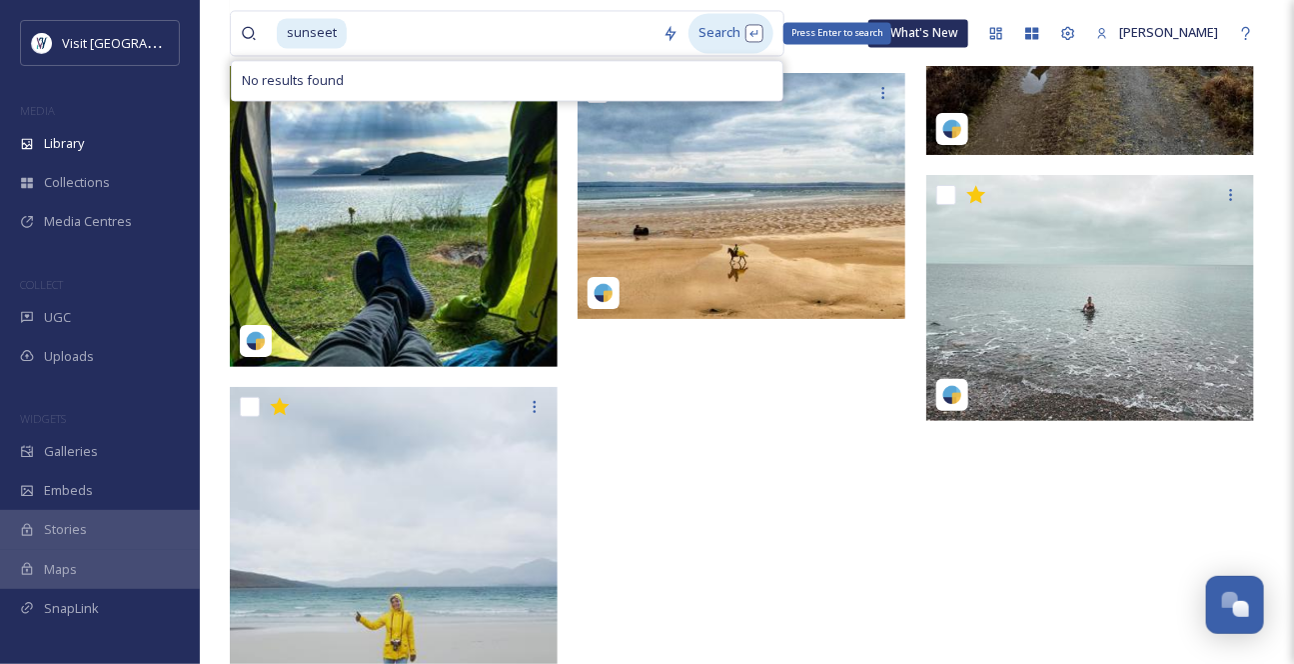
click at [709, 36] on div "Search Press Enter to search" at bounding box center [731, 32] width 85 height 39
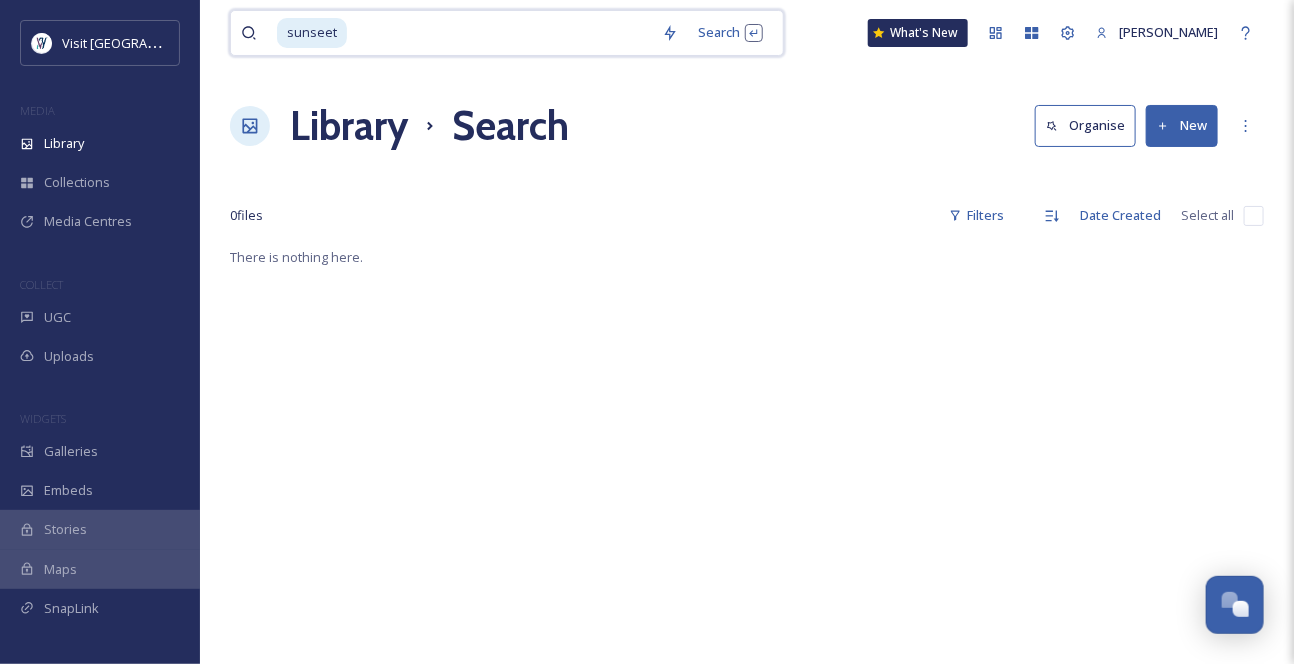
drag, startPoint x: 332, startPoint y: 41, endPoint x: 348, endPoint y: 37, distance: 16.5
click at [333, 41] on span "sunseet" at bounding box center [312, 32] width 70 height 29
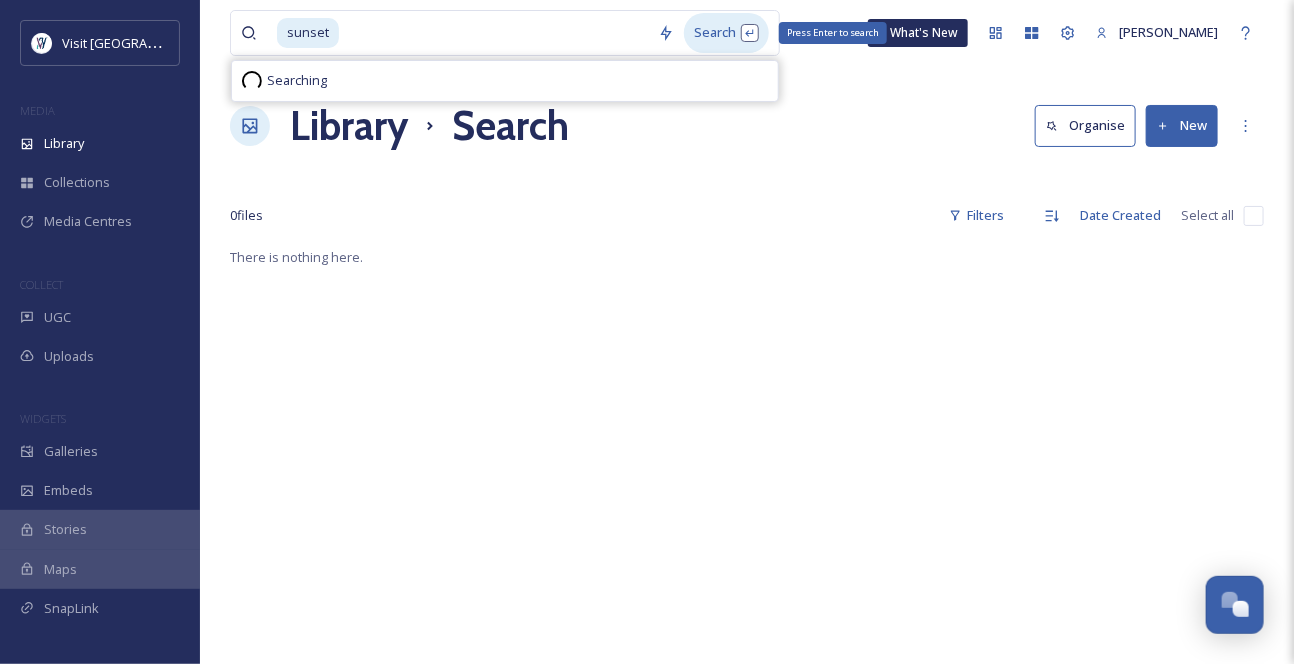
click at [725, 32] on div "Search Press Enter to search" at bounding box center [727, 32] width 85 height 39
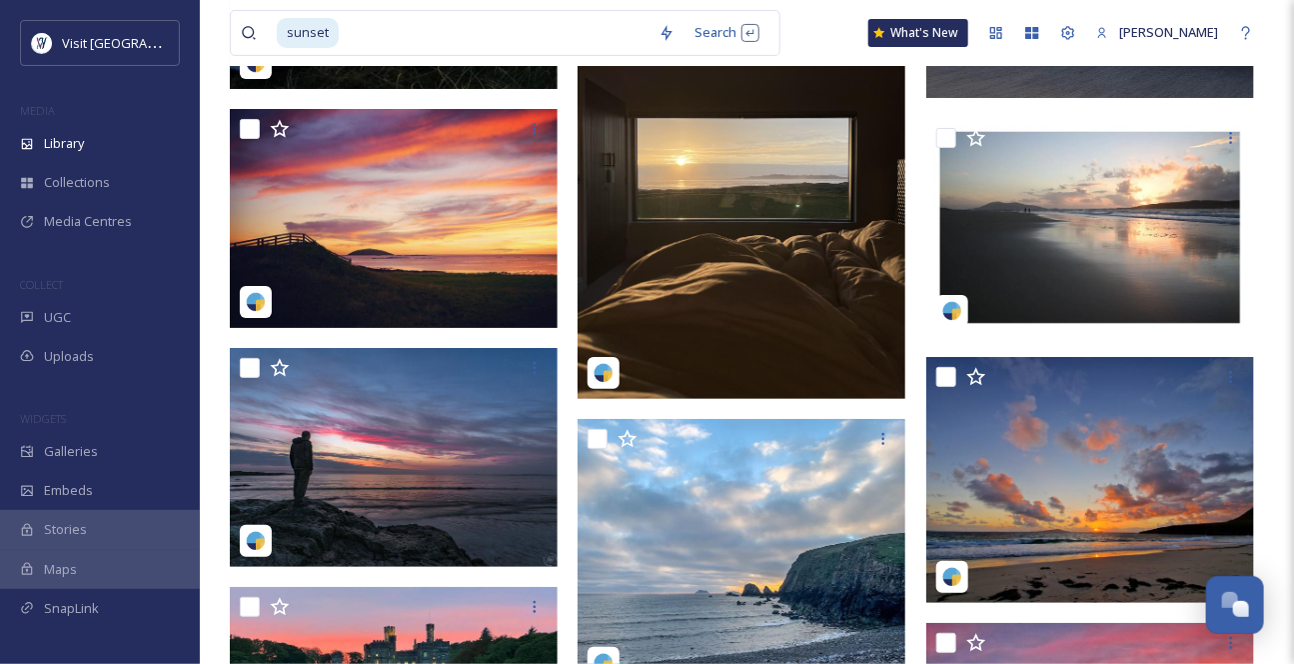
scroll to position [11629, 0]
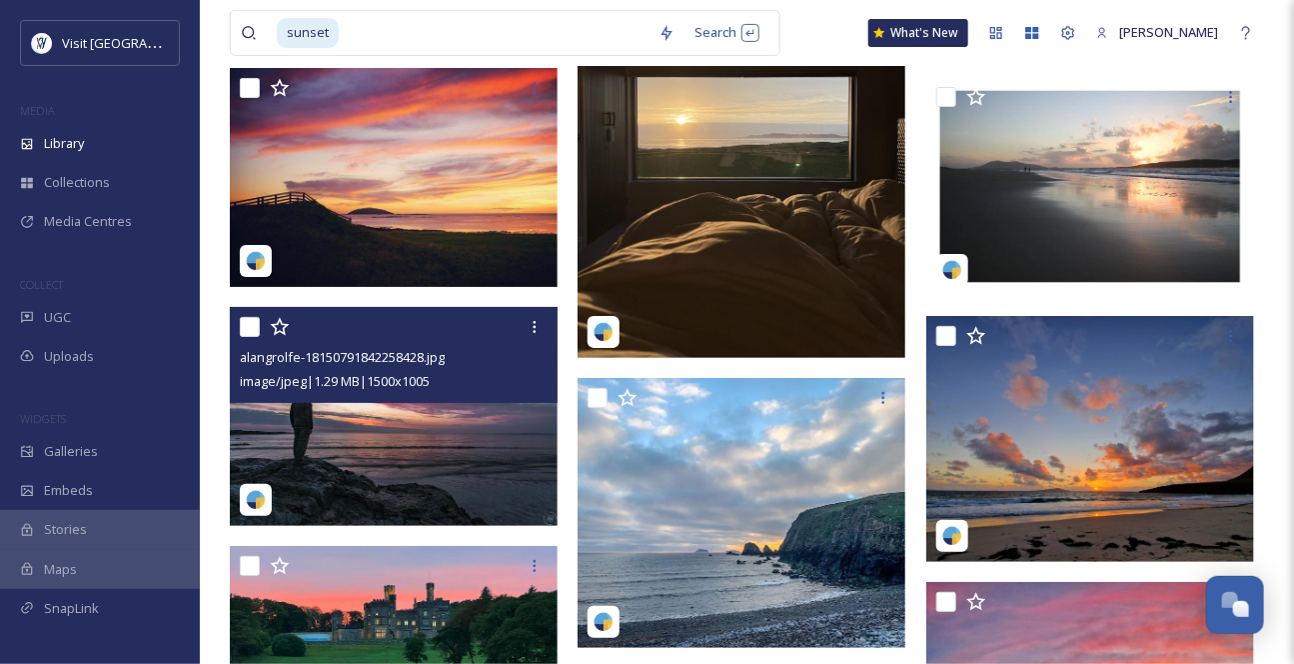
click at [337, 390] on span "image/jpeg | 1.29 MB | 1500 x 1005" at bounding box center [335, 381] width 190 height 18
click at [340, 446] on img at bounding box center [394, 417] width 328 height 220
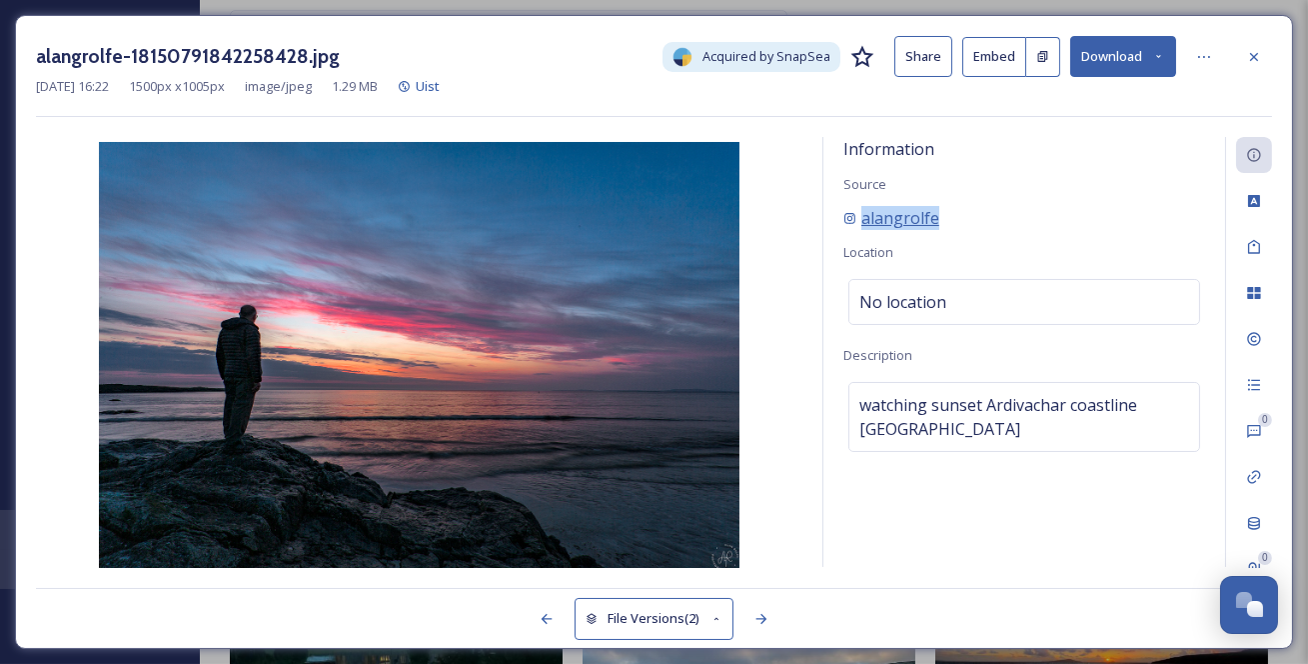
drag, startPoint x: 958, startPoint y: 244, endPoint x: 859, endPoint y: 247, distance: 100.0
click at [859, 230] on div "alangrolfe" at bounding box center [1025, 218] width 362 height 24
copy span "alangrolfe"
click at [1259, 59] on icon at bounding box center [1254, 57] width 16 height 16
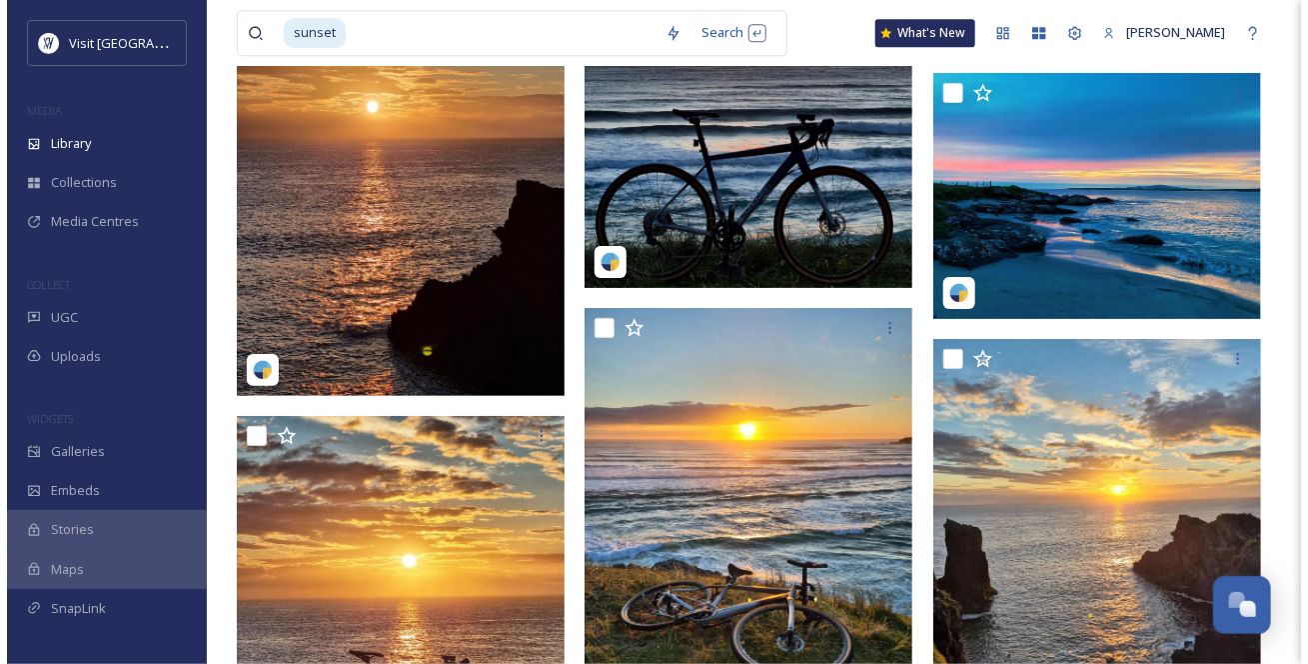
scroll to position [13628, 0]
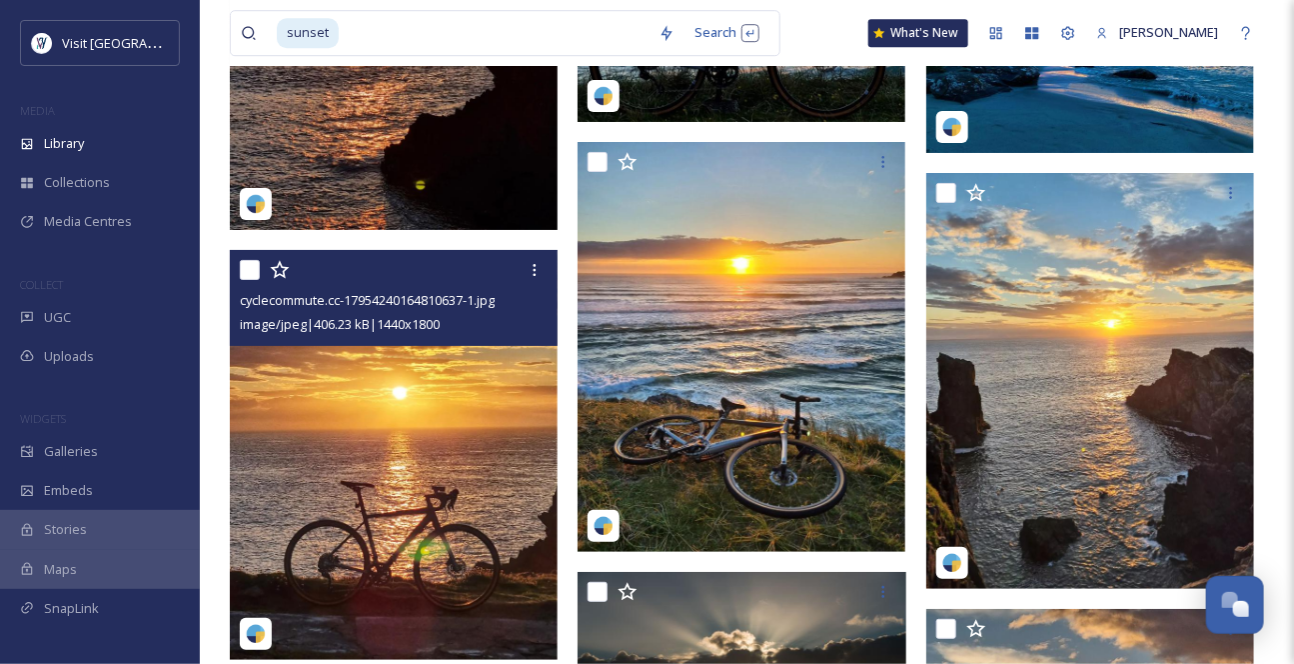
click at [400, 422] on img at bounding box center [394, 455] width 328 height 410
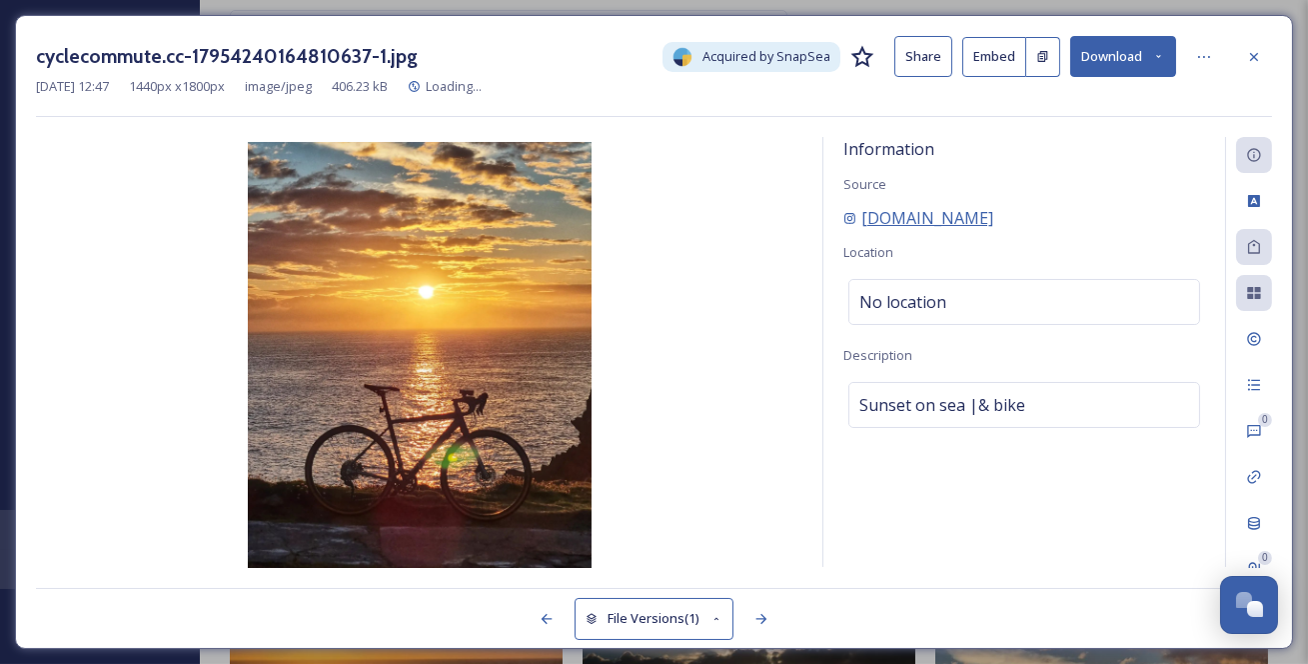
drag, startPoint x: 1014, startPoint y: 244, endPoint x: 856, endPoint y: 238, distance: 159.0
click at [856, 230] on div "[DOMAIN_NAME]" at bounding box center [1025, 218] width 362 height 24
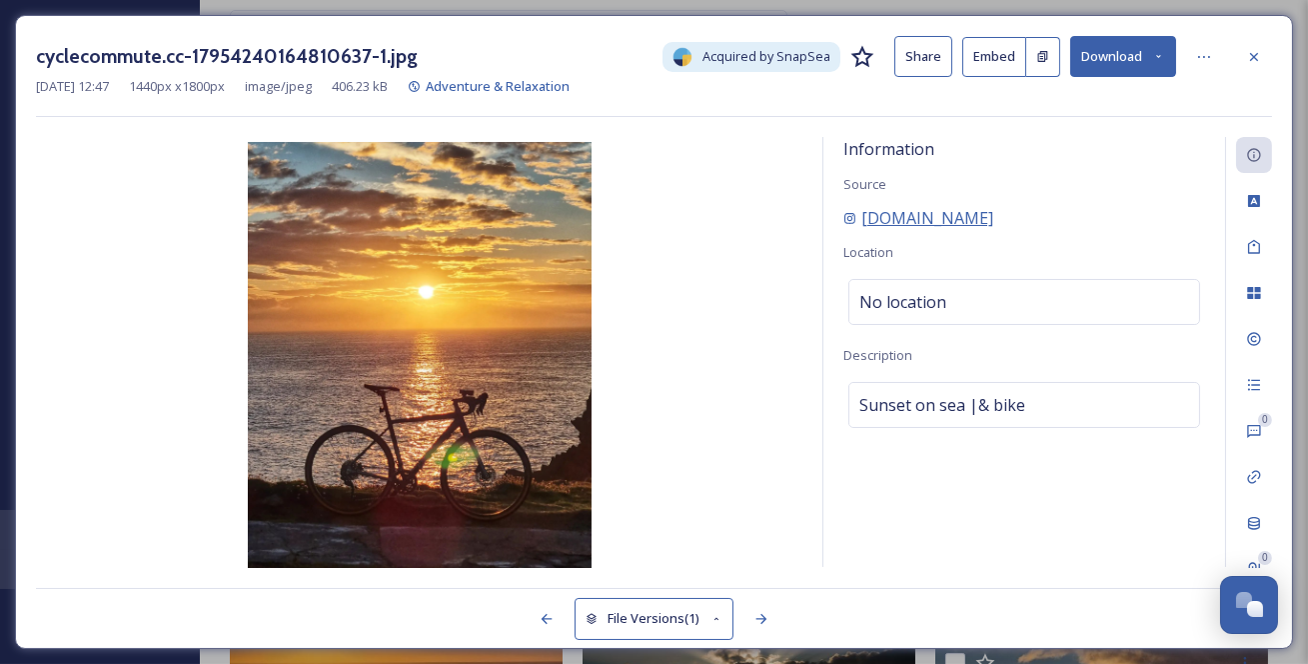
scroll to position [13632, 0]
copy span "[DOMAIN_NAME]"
